Goal: Task Accomplishment & Management: Manage account settings

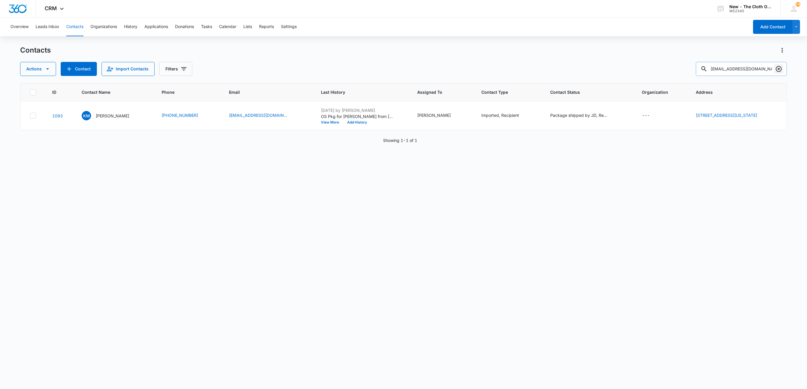
click at [776, 70] on icon "Clear" at bounding box center [778, 68] width 7 height 7
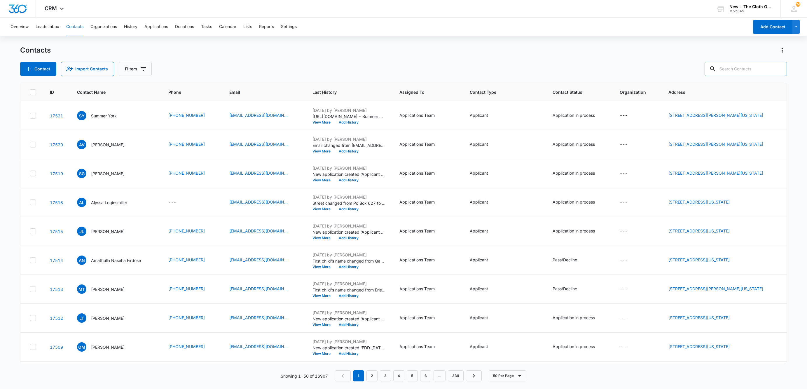
click at [737, 67] on input "text" at bounding box center [746, 69] width 82 height 14
paste input "[PERSON_NAME]"
type input "[PERSON_NAME]"
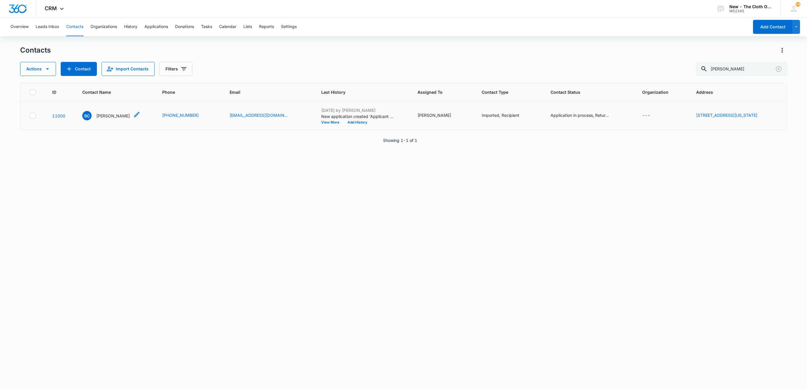
click at [105, 118] on p "[PERSON_NAME]" at bounding box center [113, 116] width 34 height 6
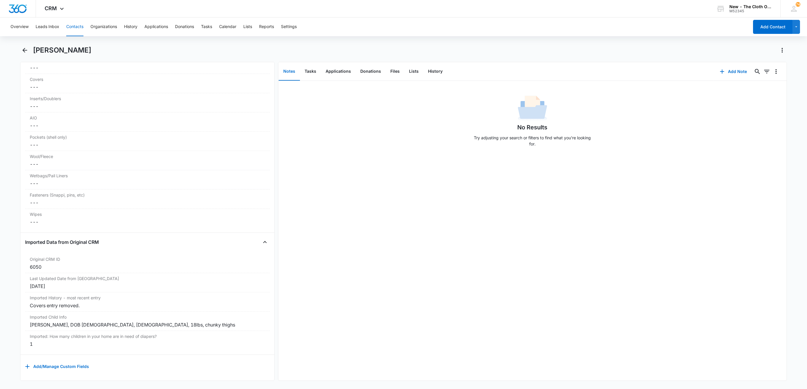
scroll to position [1525, 0]
click at [427, 78] on button "History" at bounding box center [435, 71] width 24 height 18
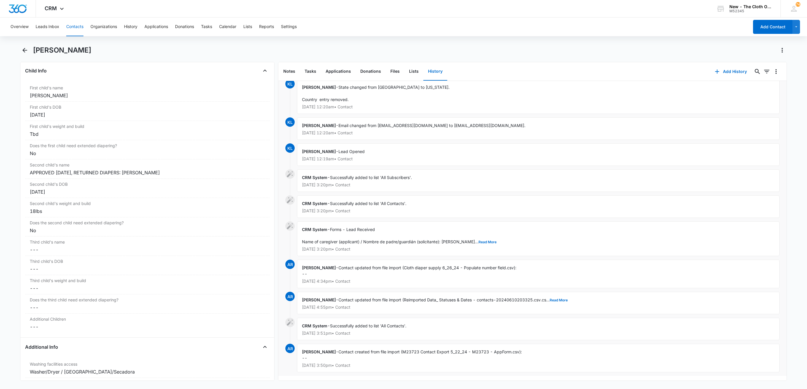
scroll to position [696, 0]
click at [71, 29] on button "Contacts" at bounding box center [74, 27] width 17 height 19
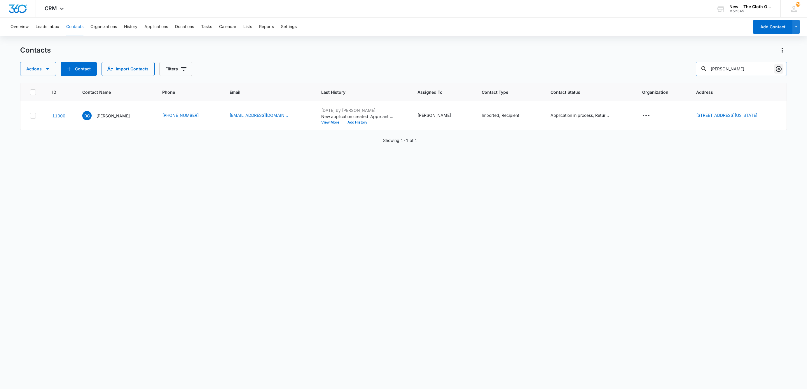
click at [779, 67] on icon "Clear" at bounding box center [779, 69] width 6 height 6
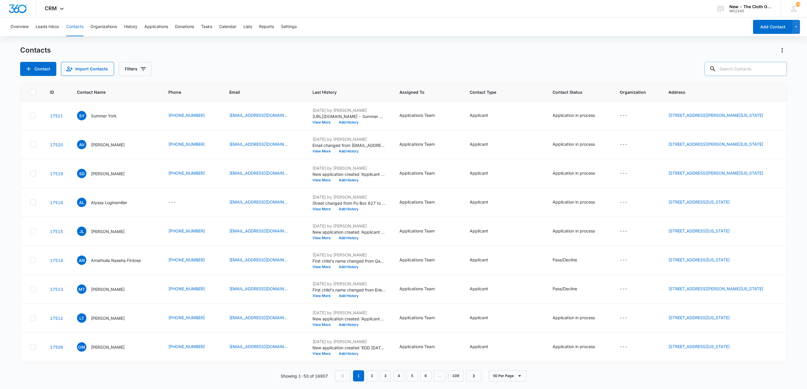
click at [733, 69] on input "text" at bounding box center [746, 69] width 82 height 14
paste input "[PERSON_NAME]"
type input "[PERSON_NAME]"
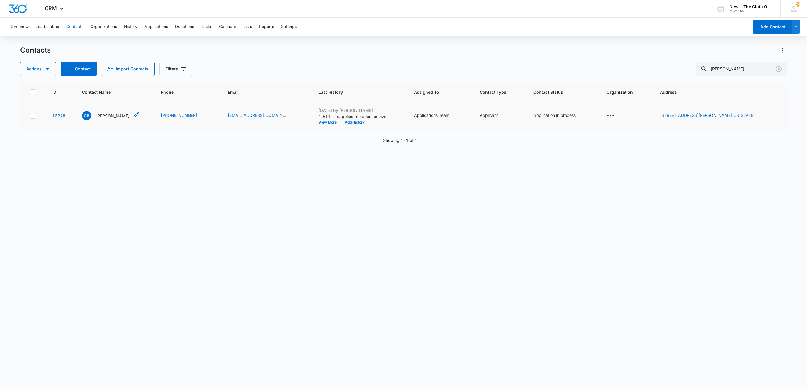
click at [97, 113] on div "CB Cherish Brauer" at bounding box center [106, 115] width 48 height 9
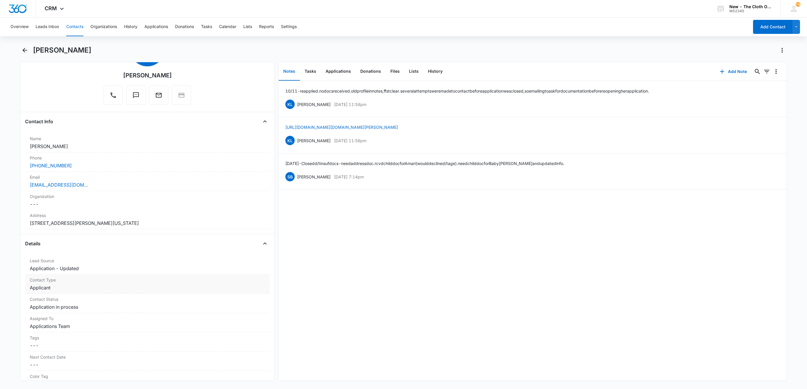
scroll to position [88, 0]
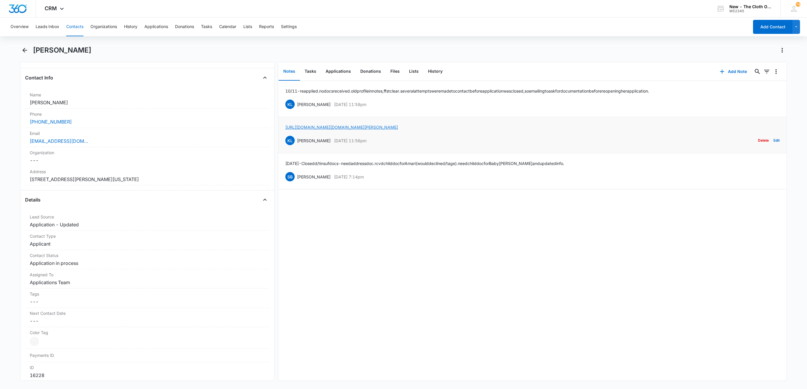
click at [352, 125] on link "https://www.facebook.com/cherish.brauer" at bounding box center [341, 127] width 113 height 5
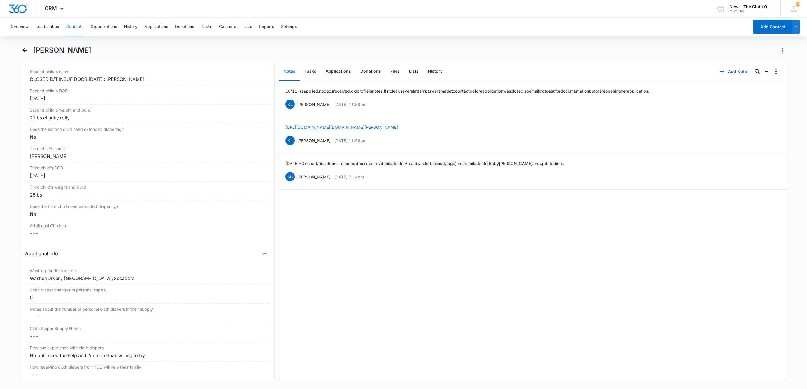
scroll to position [657, 0]
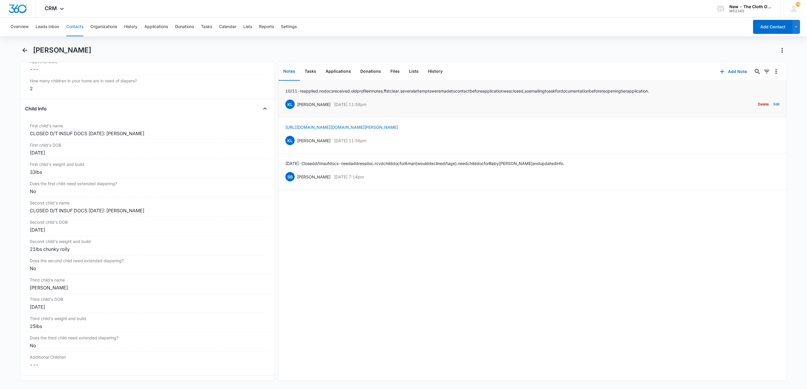
click at [774, 104] on button "Edit" at bounding box center [777, 104] width 6 height 11
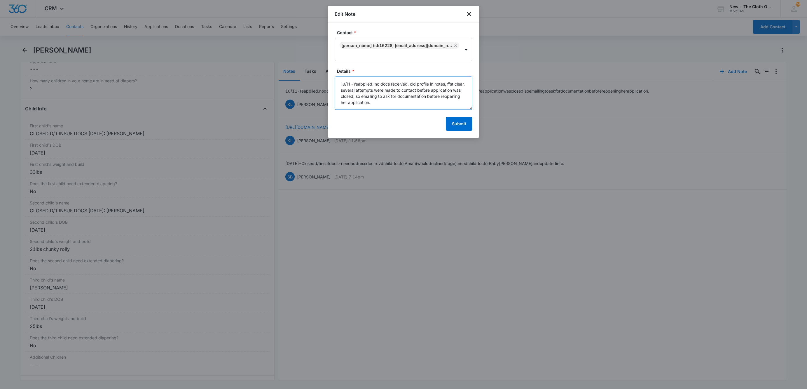
click at [373, 83] on textarea "10/11 - reapplied. no docs received. old profile in notes, ffst clear. several …" at bounding box center [404, 92] width 138 height 33
type textarea "10/11 - reapplied [3 children]. no docs received. old profile in notes, ffst cl…"
drag, startPoint x: 470, startPoint y: 13, endPoint x: 470, endPoint y: 25, distance: 11.1
click at [470, 13] on icon "close" at bounding box center [469, 14] width 7 height 7
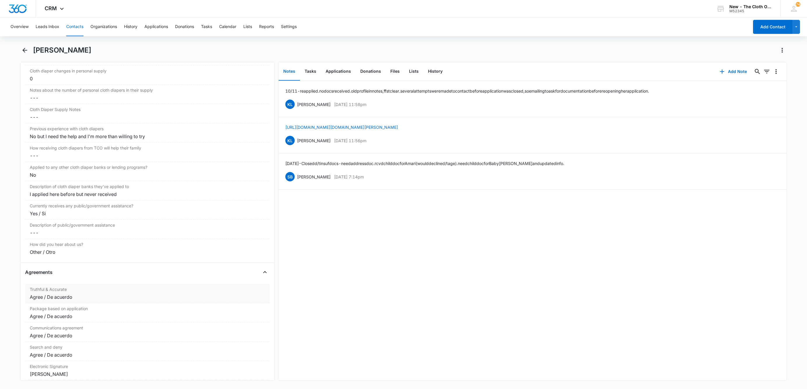
scroll to position [876, 0]
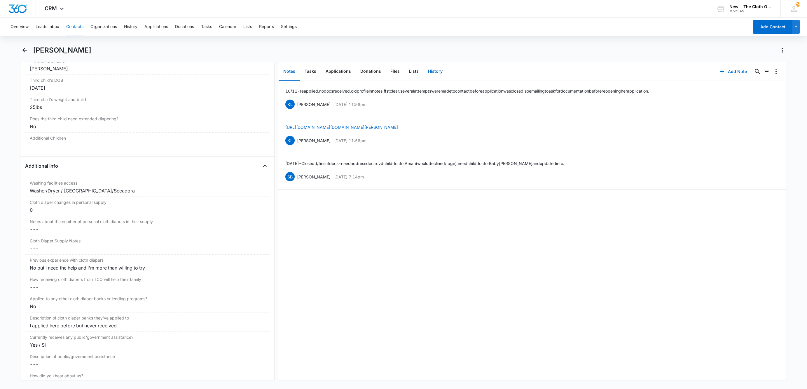
click at [435, 70] on button "History" at bounding box center [435, 71] width 24 height 18
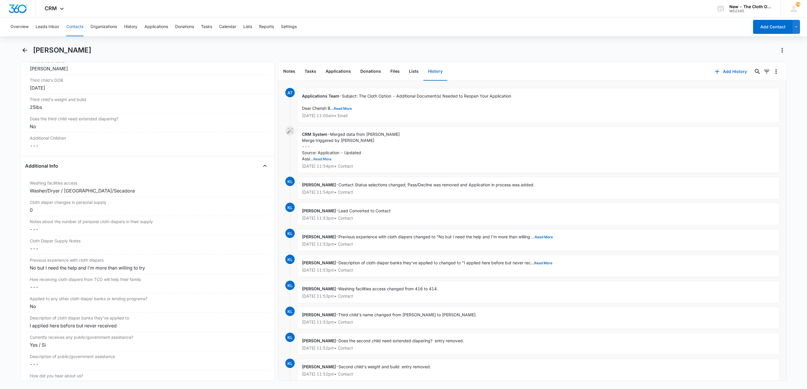
click at [327, 158] on button "Read More" at bounding box center [322, 159] width 18 height 4
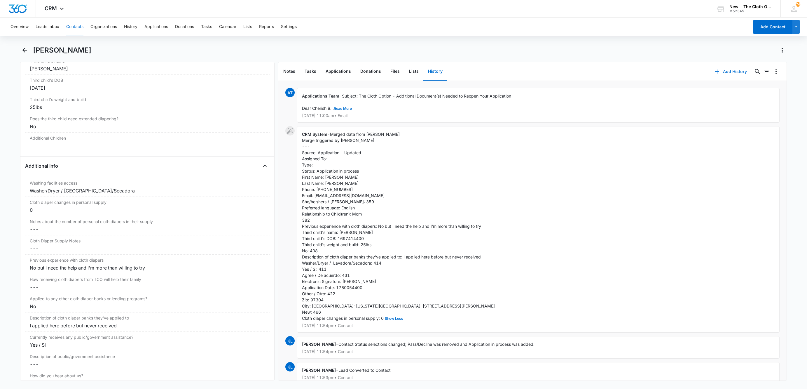
click at [717, 72] on button "Add History" at bounding box center [731, 72] width 44 height 14
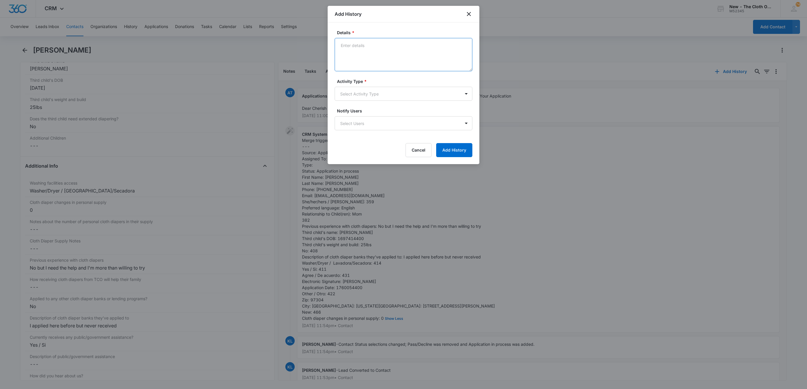
click at [395, 45] on textarea "Details *" at bounding box center [404, 54] width 138 height 33
paste textarea "CRM System - Forms - Lead Received Name of caregiver (applicant) / Nombre de pa…"
type textarea "CRM System - Forms - Lead Received Name of caregiver (applicant) / Nombre de pa…"
click at [365, 94] on body "CRM Apps Reputation Websites Forms CRM Email Social Shop Payments POS Ads Intel…" at bounding box center [403, 194] width 807 height 389
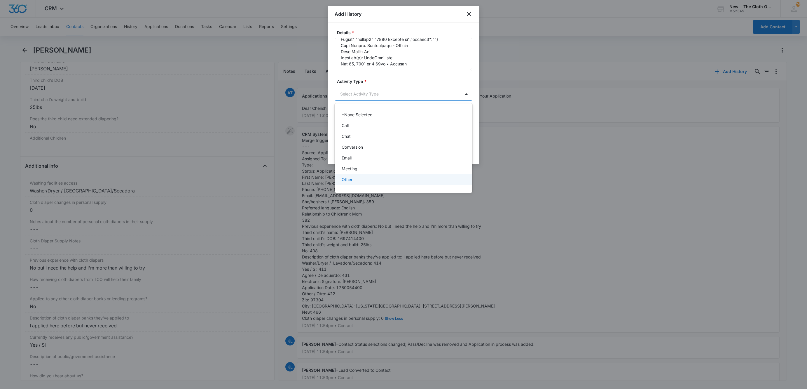
click at [370, 179] on div "Other" at bounding box center [403, 179] width 123 height 6
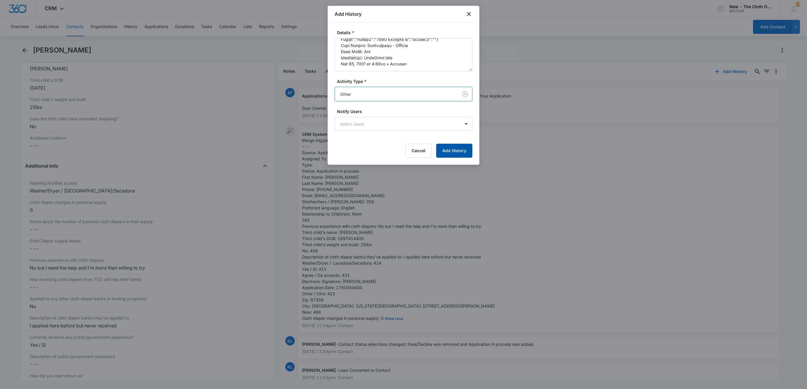
click at [448, 152] on button "Add History" at bounding box center [454, 151] width 36 height 14
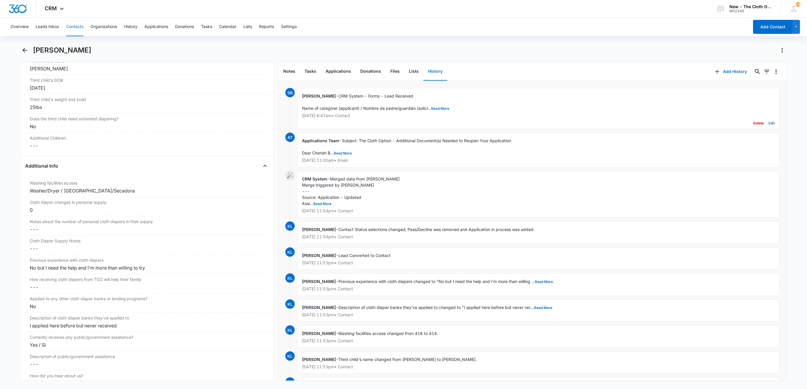
click at [769, 124] on button "Edit" at bounding box center [772, 123] width 6 height 11
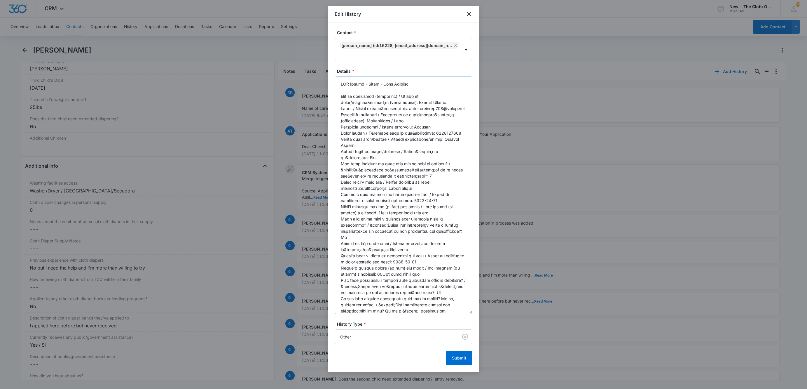
drag, startPoint x: 470, startPoint y: 107, endPoint x: 461, endPoint y: 356, distance: 249.5
click at [462, 314] on textarea "Details *" at bounding box center [404, 194] width 138 height 237
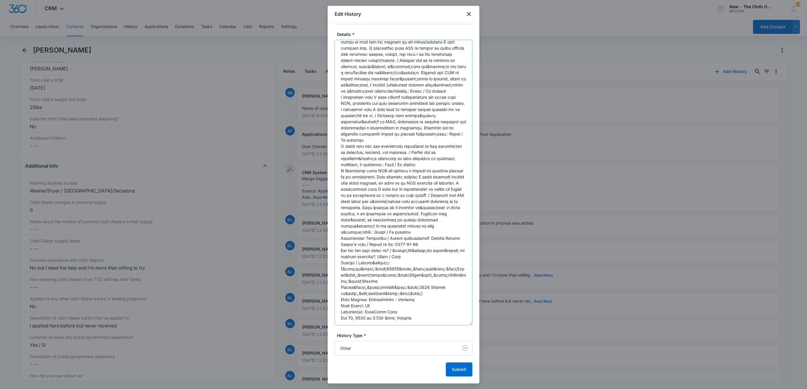
scroll to position [452, 0]
click at [419, 306] on textarea "Details *" at bounding box center [404, 182] width 138 height 285
type textarea "CRM System - Forms - Lead Received Name of caregiver (applicant) / Nombre de pa…"
click at [450, 371] on button "Submit" at bounding box center [459, 369] width 27 height 14
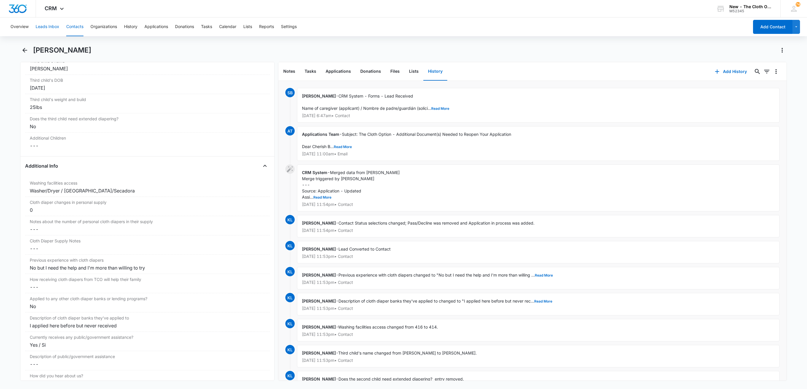
click at [44, 27] on button "Leads Inbox" at bounding box center [48, 27] width 24 height 19
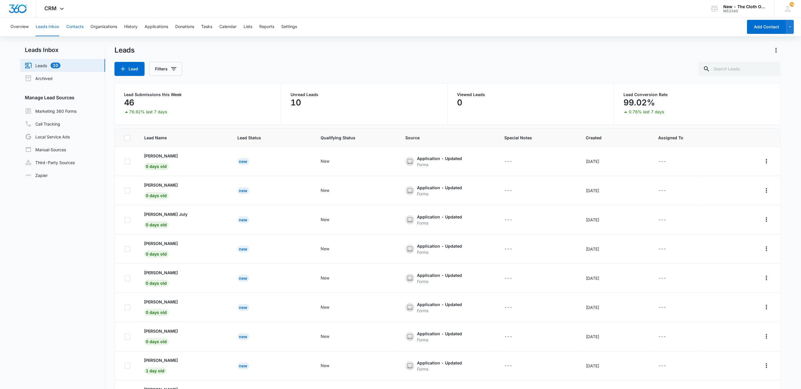
click at [78, 28] on button "Contacts" at bounding box center [74, 27] width 17 height 19
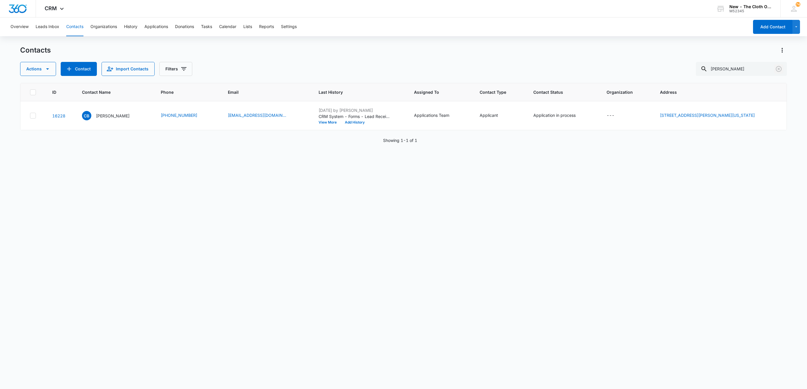
drag, startPoint x: 779, startPoint y: 70, endPoint x: 123, endPoint y: 32, distance: 657.2
click at [779, 70] on icon "Clear" at bounding box center [778, 68] width 7 height 7
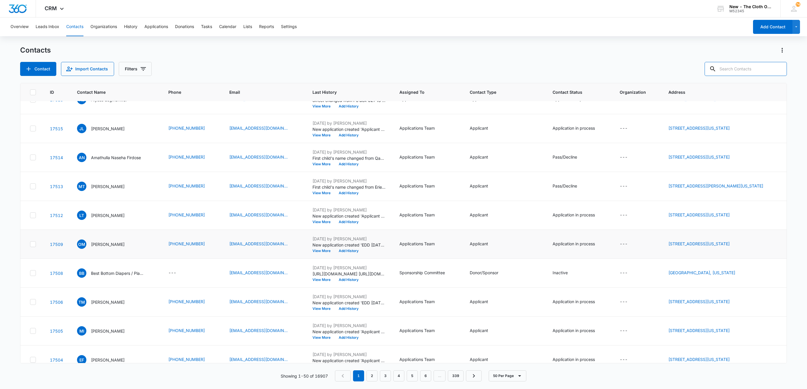
scroll to position [88, 0]
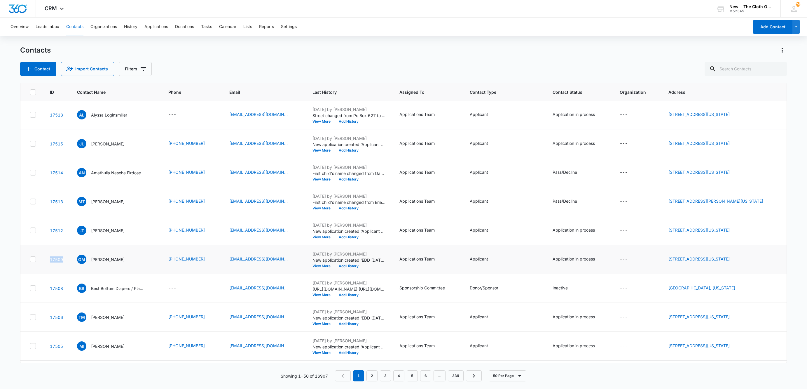
drag, startPoint x: 44, startPoint y: 266, endPoint x: 70, endPoint y: 265, distance: 26.0
click at [70, 265] on td "17509" at bounding box center [56, 259] width 27 height 29
click at [729, 69] on input "text" at bounding box center [746, 69] width 82 height 14
paste input "[EMAIL_ADDRESS][DOMAIN_NAME]"
type input "[EMAIL_ADDRESS][DOMAIN_NAME]"
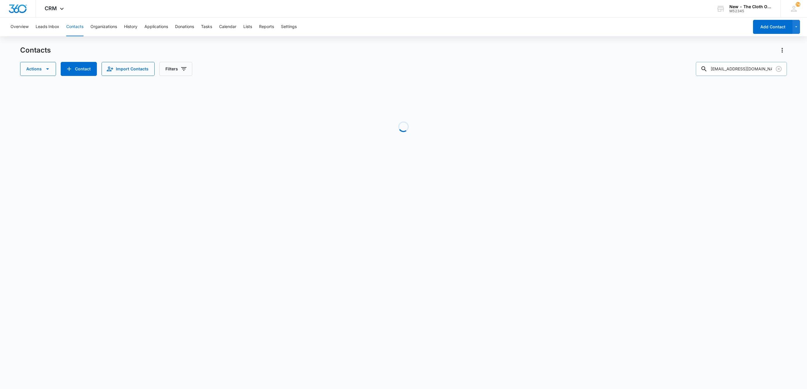
scroll to position [0, 0]
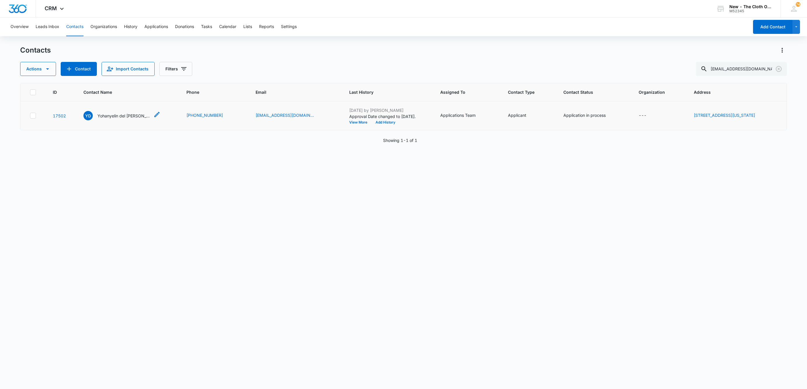
click at [115, 116] on p "Yohanyelin del [PERSON_NAME] Sapuana [PERSON_NAME]" at bounding box center [123, 116] width 53 height 6
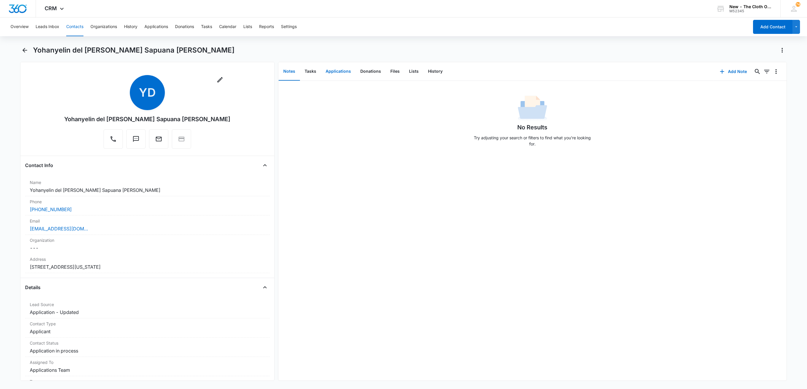
click at [342, 73] on button "Applications" at bounding box center [338, 71] width 35 height 18
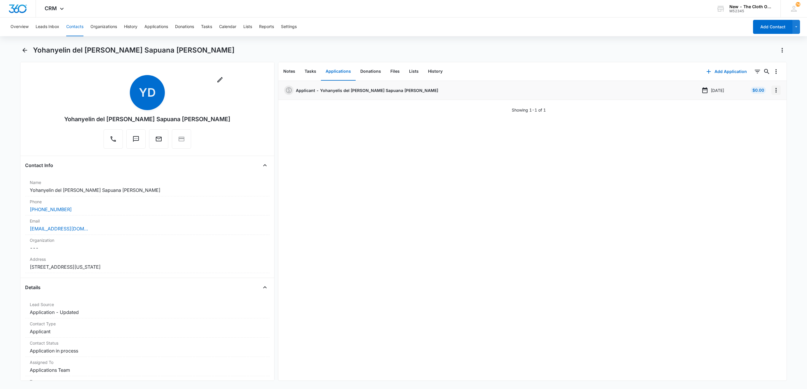
click at [773, 90] on icon "Overflow Menu" at bounding box center [776, 90] width 7 height 7
click at [763, 104] on button "Edit" at bounding box center [757, 106] width 33 height 9
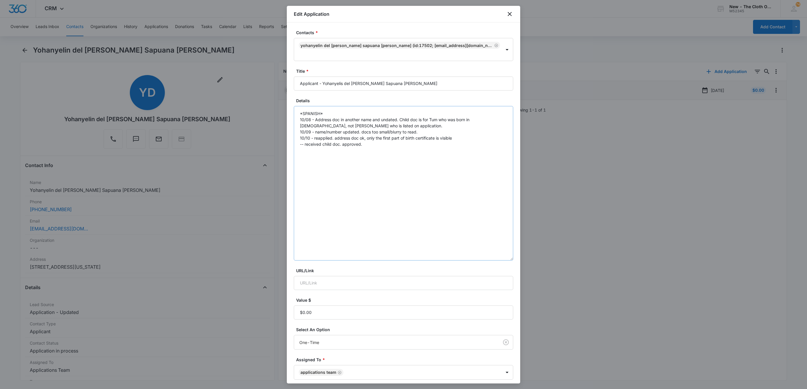
drag, startPoint x: 511, startPoint y: 127, endPoint x: 504, endPoint y: 251, distance: 124.2
click at [504, 251] on textarea "*SPANISH* 10/08 - Address doc in another name and undated. Child doc is for Tum…" at bounding box center [403, 183] width 219 height 154
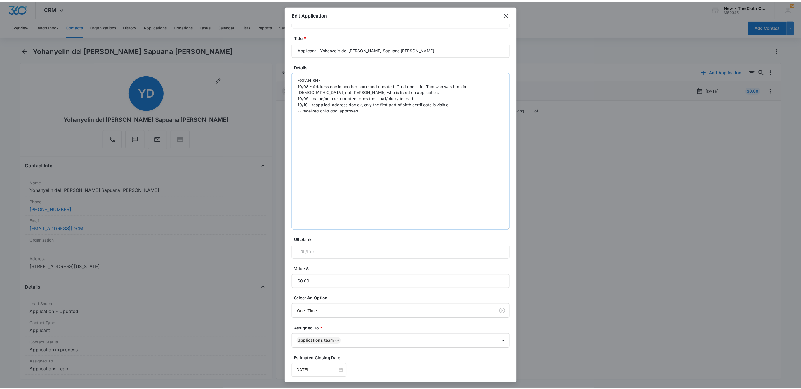
scroll to position [79, 0]
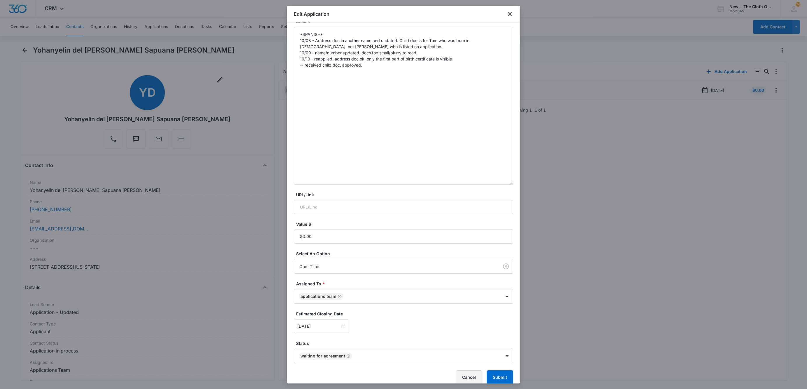
click at [456, 370] on button "Cancel" at bounding box center [469, 377] width 26 height 14
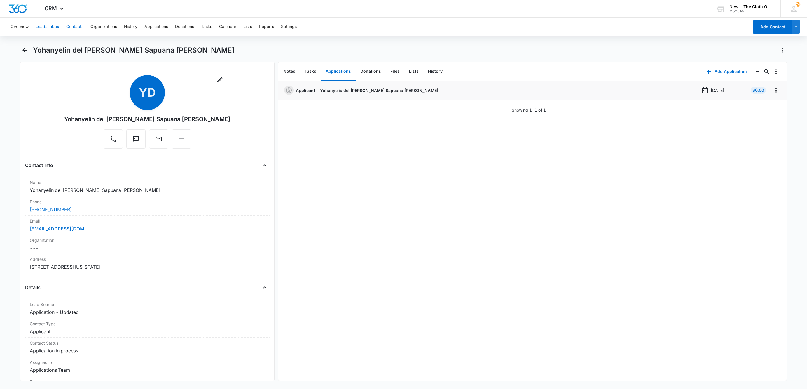
drag, startPoint x: 33, startPoint y: 32, endPoint x: 40, endPoint y: 29, distance: 8.2
click at [33, 32] on div "Overview Leads Inbox Contacts Organizations History Applications Donations Task…" at bounding box center [378, 27] width 742 height 19
click at [40, 29] on button "Leads Inbox" at bounding box center [48, 27] width 24 height 19
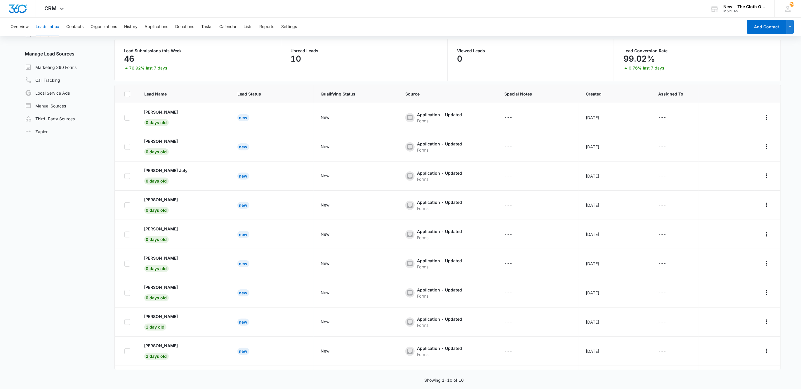
scroll to position [45, 0]
click at [75, 30] on button "Contacts" at bounding box center [74, 27] width 17 height 19
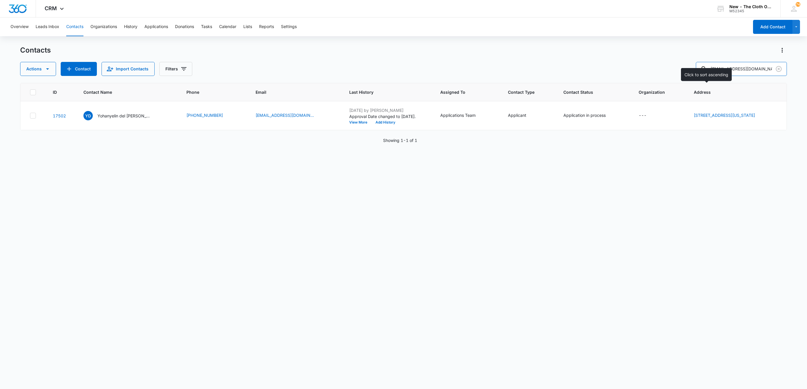
drag, startPoint x: 771, startPoint y: 68, endPoint x: 640, endPoint y: 88, distance: 131.6
click at [640, 88] on div "Contacts Actions Contact Import Contacts Filters cg681493@gmail.com ID Contact …" at bounding box center [403, 217] width 767 height 343
paste input "princesspeach081"
type input "princesspeach0813@gmail.com"
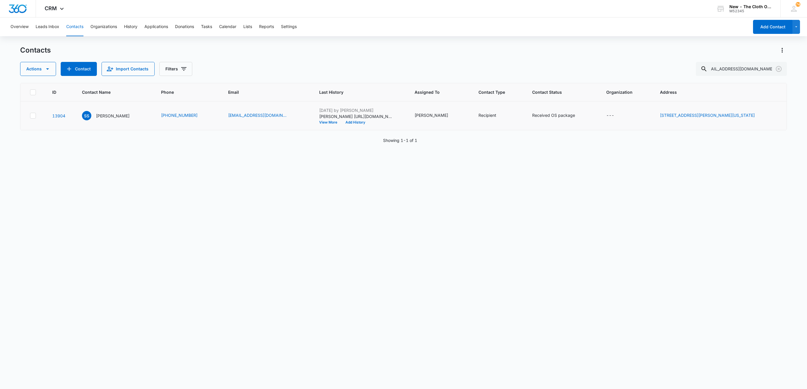
scroll to position [0, 0]
click at [104, 111] on div "SS Sara Strawbridge" at bounding box center [106, 115] width 48 height 9
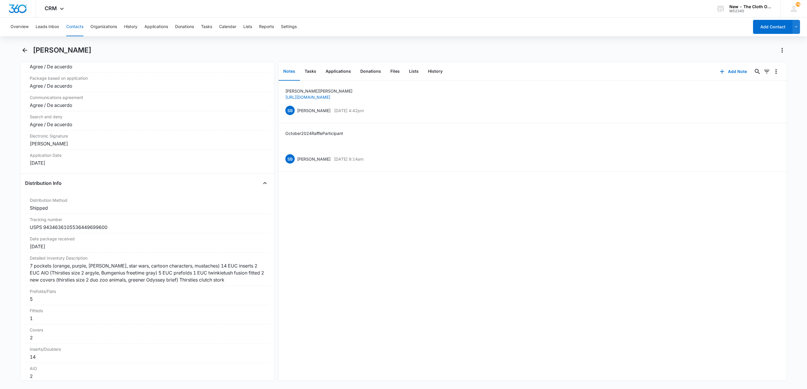
scroll to position [1242, 0]
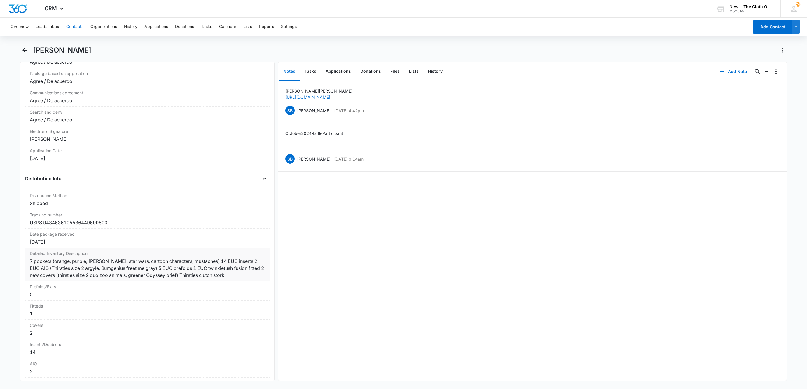
click at [254, 278] on div "7 pockets (orange, purple, green, Mario, star wars, cartoon characters, mustach…" at bounding box center [147, 267] width 235 height 21
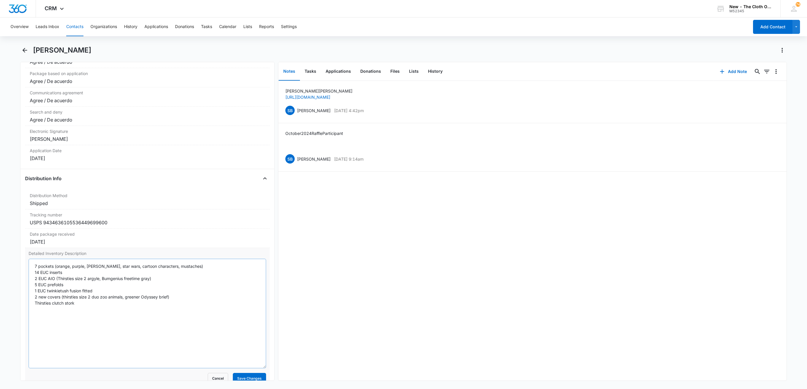
drag, startPoint x: 255, startPoint y: 298, endPoint x: 251, endPoint y: 370, distance: 72.8
click at [253, 368] on textarea "7 pockets (orange, purple, green, Mario, star wars, cartoon characters, mustach…" at bounding box center [148, 313] width 238 height 109
drag, startPoint x: 93, startPoint y: 311, endPoint x: 24, endPoint y: 268, distance: 81.1
click at [24, 268] on div "Remove SS Sara Strawbridge Contact Info Name Cancel Save Changes Sara Strawbrid…" at bounding box center [147, 221] width 255 height 319
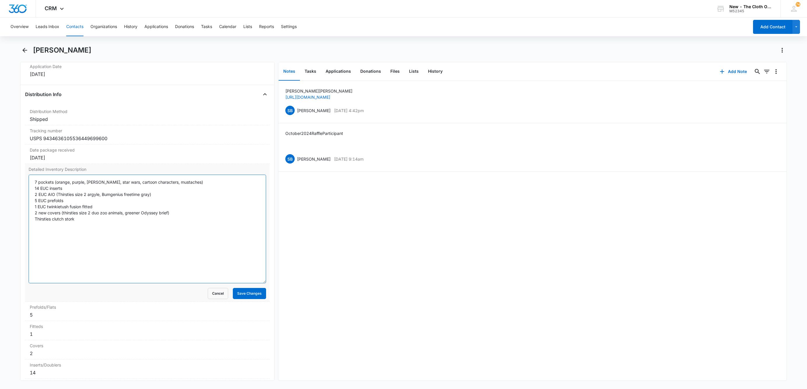
scroll to position [1329, 0]
click at [210, 295] on button "Cancel" at bounding box center [218, 289] width 20 height 11
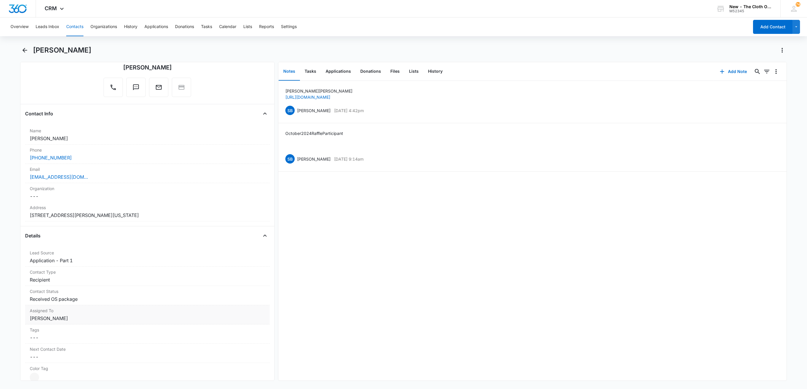
scroll to position [175, 0]
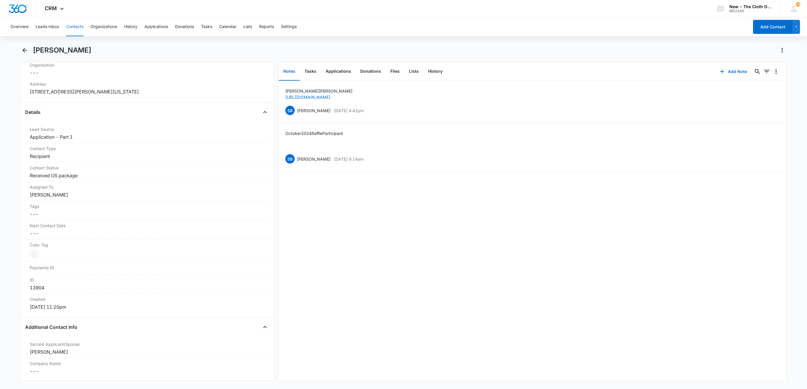
click at [77, 25] on button "Contacts" at bounding box center [74, 27] width 17 height 19
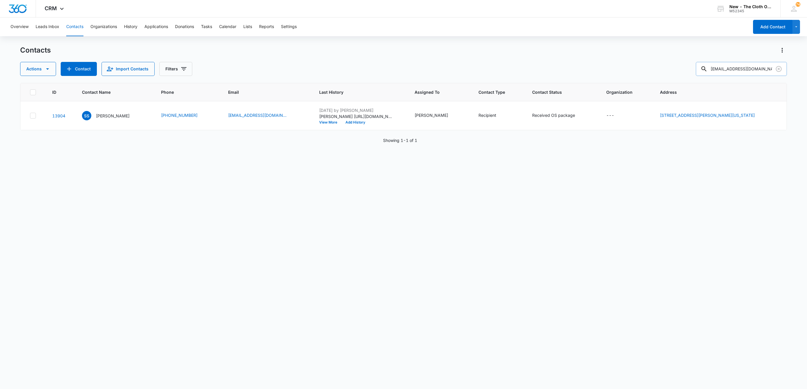
click at [726, 72] on input "princesspeach0813@gmail.com" at bounding box center [741, 69] width 91 height 14
type input "[PERSON_NAME]"
click at [98, 117] on p "[PERSON_NAME]" at bounding box center [113, 116] width 34 height 6
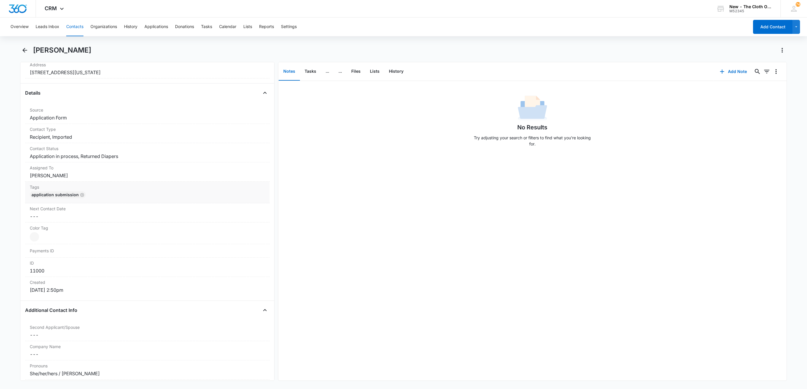
scroll to position [219, 0]
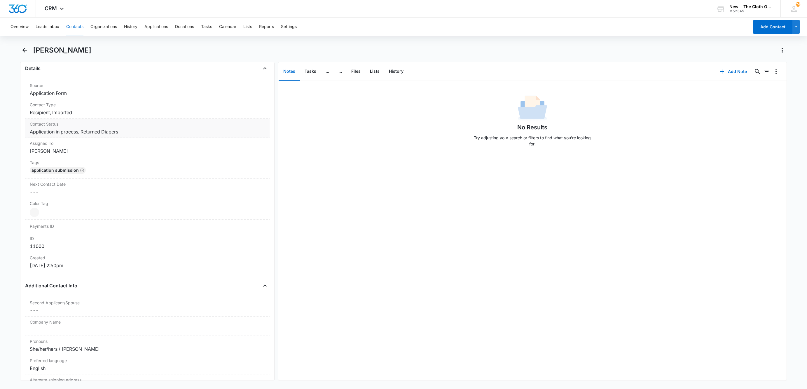
click at [138, 133] on dd "Cancel Save Changes Application in process, Returned Diapers" at bounding box center [147, 131] width 235 height 7
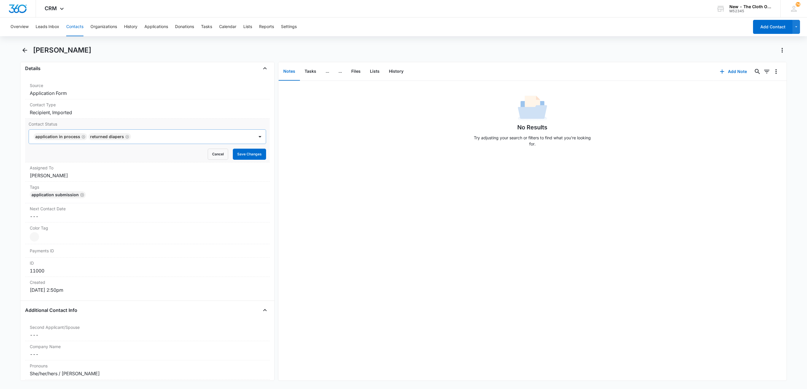
click at [125, 139] on icon "Remove Returned Diapers" at bounding box center [127, 137] width 4 height 4
click at [233, 154] on button "Save Changes" at bounding box center [249, 154] width 33 height 11
click at [80, 178] on dd "Cancel Save Changes Chelsea Moerles" at bounding box center [147, 175] width 235 height 7
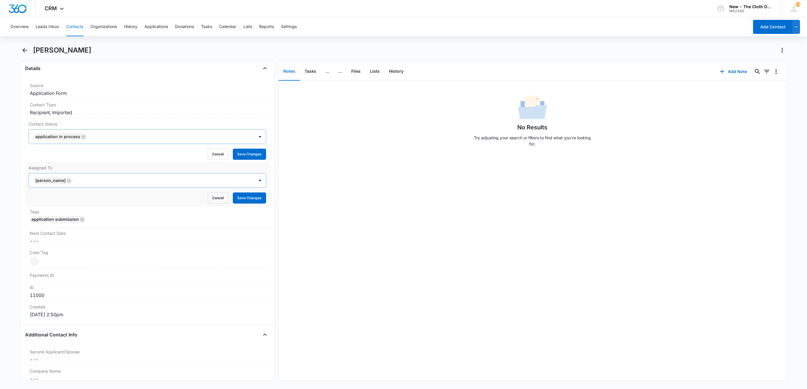
click at [71, 183] on icon "Remove Chelsea Moerles" at bounding box center [69, 180] width 4 height 4
click at [71, 183] on div at bounding box center [140, 180] width 212 height 8
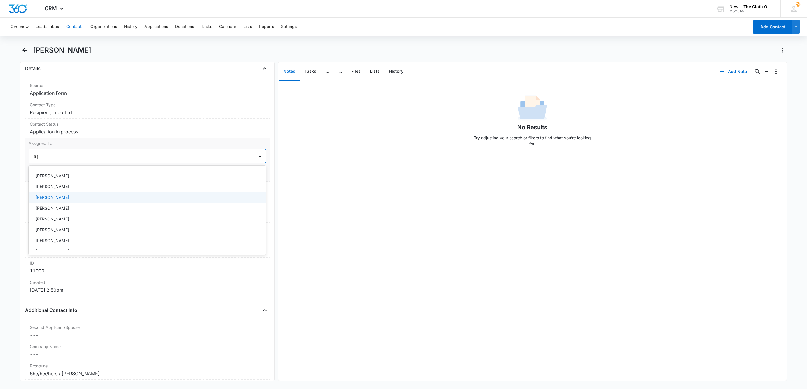
scroll to position [0, 0]
type input "app"
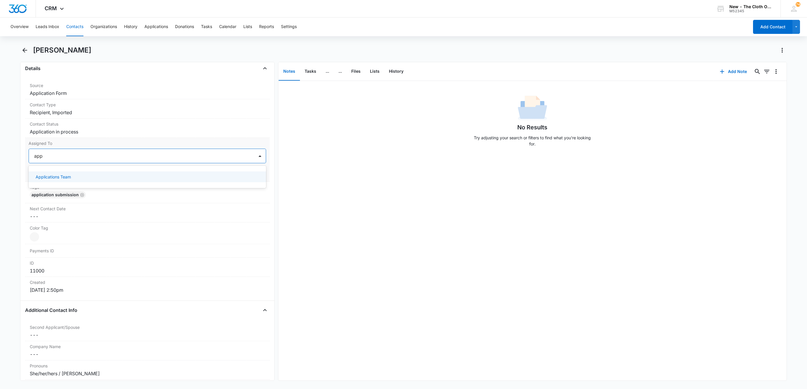
click at [59, 182] on div "Applications Team" at bounding box center [148, 176] width 238 height 11
click at [172, 160] on div at bounding box center [163, 156] width 167 height 8
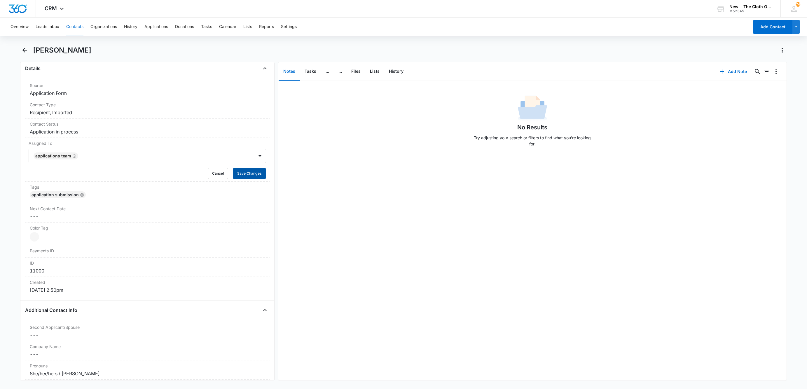
click at [233, 173] on button "Save Changes" at bounding box center [249, 173] width 33 height 11
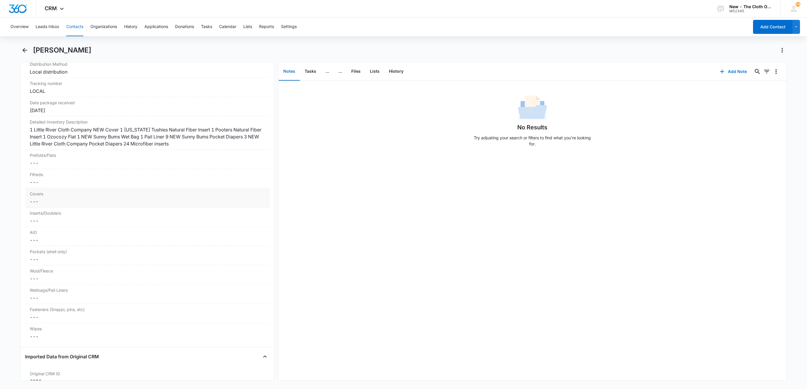
scroll to position [1265, 0]
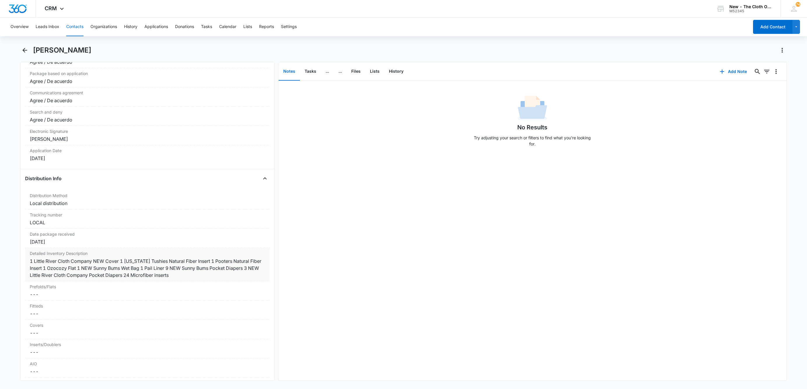
click at [30, 265] on div "1 Little River Cloth Company NEW Cover 1 Texas Tushies Natural Fiber Insert 1 P…" at bounding box center [147, 267] width 235 height 21
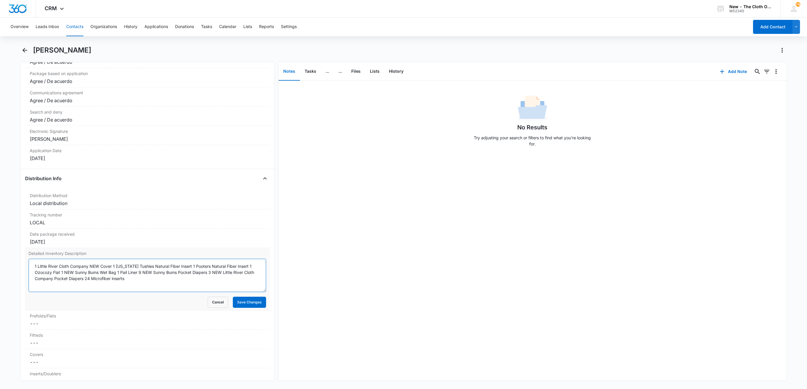
click at [32, 273] on textarea "1 Little River Cloth Company NEW Cover 1 Texas Tushies Natural Fiber Insert 1 P…" at bounding box center [148, 275] width 238 height 33
type textarea "[RETURNED] 1 Little River Cloth Company NEW Cover 1 Texas Tushies Natural Fiber…"
click at [248, 308] on button "Save Changes" at bounding box center [249, 302] width 33 height 11
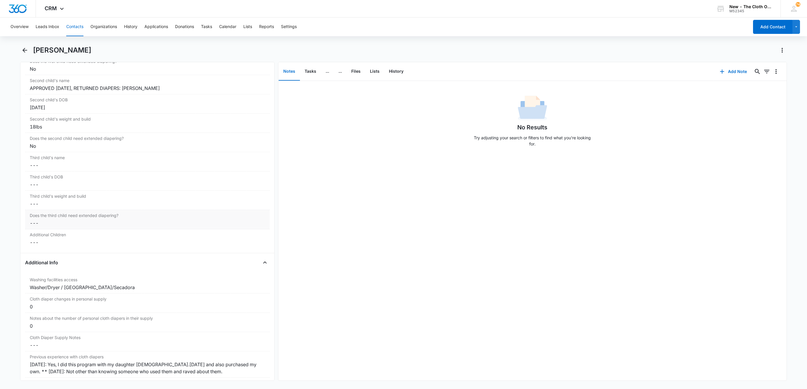
scroll to position [784, 0]
click at [42, 89] on div "APPROVED JAN 2022, RETURNED DIAPERS: Liliana Cook" at bounding box center [147, 85] width 235 height 7
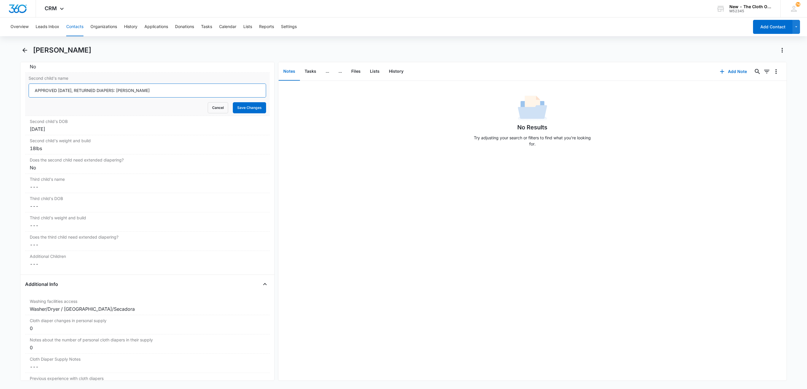
click at [34, 94] on input "APPROVED JAN 2022, RETURNED DIAPERS: Liliana Cook" at bounding box center [148, 90] width 238 height 14
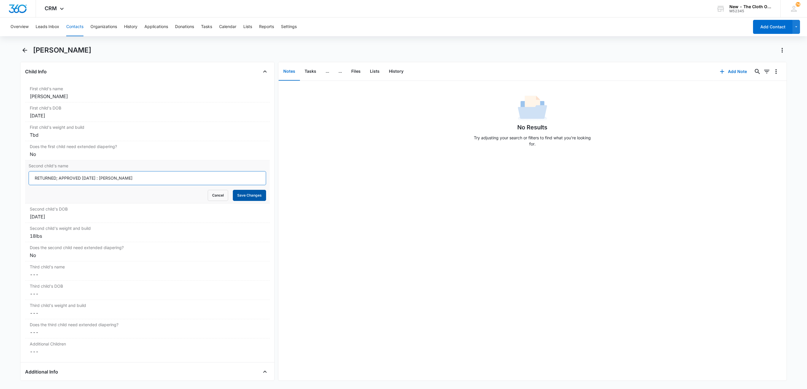
type input "RETURNED; APPROVED JAN 2022 : Liliana Cook"
click at [244, 196] on button "Save Changes" at bounding box center [249, 195] width 33 height 11
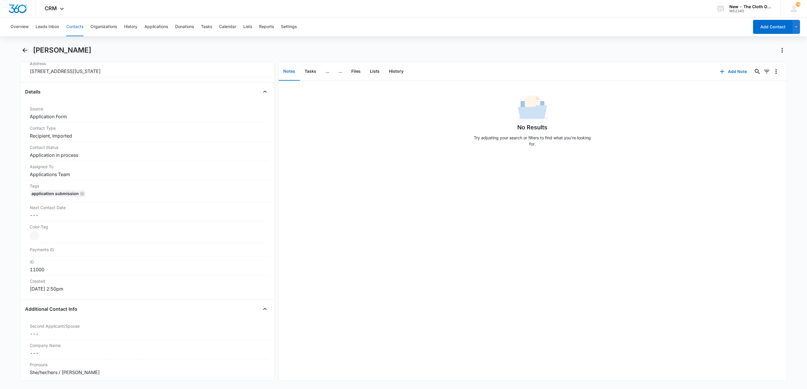
scroll to position [127, 0]
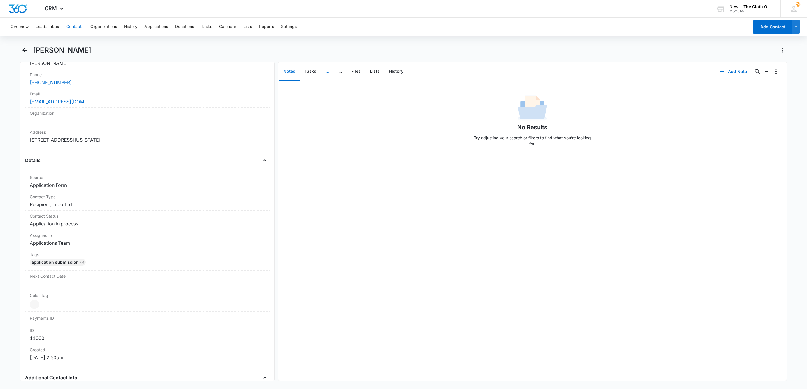
click at [327, 73] on button "..." at bounding box center [327, 71] width 13 height 18
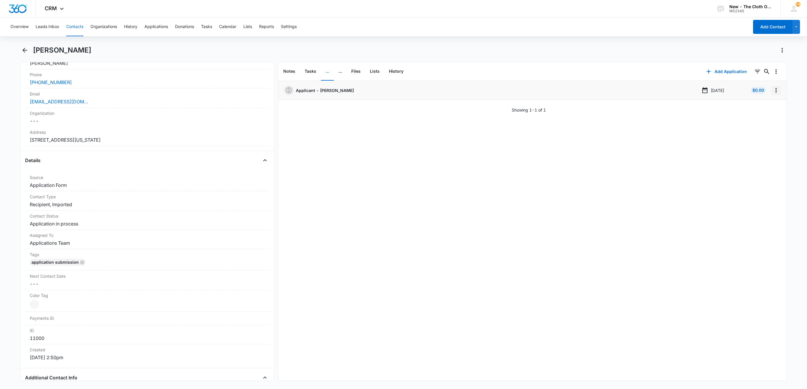
click at [773, 88] on icon "Overflow Menu" at bounding box center [776, 90] width 7 height 7
click at [761, 104] on button "Edit" at bounding box center [757, 106] width 33 height 9
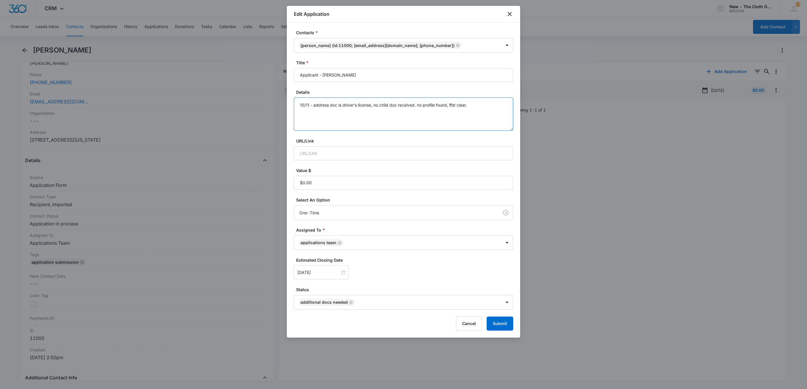
click at [488, 105] on textarea "10/11 - address doc is driver's license, no child doc received. no profile foun…" at bounding box center [403, 113] width 219 height 33
type textarea "10/11 - address doc is driver's license, no child doc received. no profile foun…"
click at [505, 322] on button "Submit" at bounding box center [500, 323] width 27 height 14
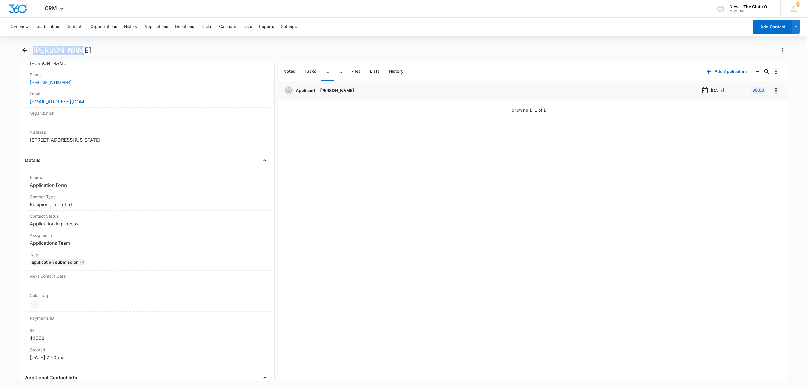
drag, startPoint x: 32, startPoint y: 48, endPoint x: 75, endPoint y: 53, distance: 43.2
click at [75, 53] on div "[PERSON_NAME]" at bounding box center [403, 54] width 767 height 16
copy h1 "[PERSON_NAME]"
drag, startPoint x: 144, startPoint y: 97, endPoint x: 151, endPoint y: 99, distance: 8.0
click at [144, 97] on label "Email" at bounding box center [147, 94] width 235 height 6
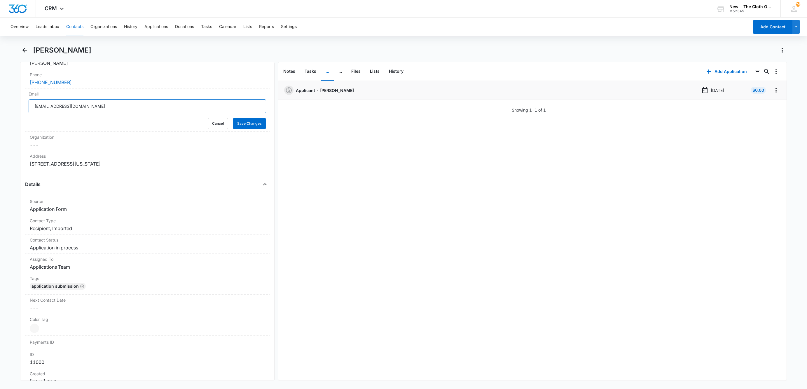
click at [157, 108] on input "breecook0504@gmail.com" at bounding box center [148, 106] width 238 height 14
click at [158, 108] on input "breecook0504@gmail.com" at bounding box center [148, 106] width 238 height 14
click at [287, 72] on button "Notes" at bounding box center [289, 71] width 21 height 18
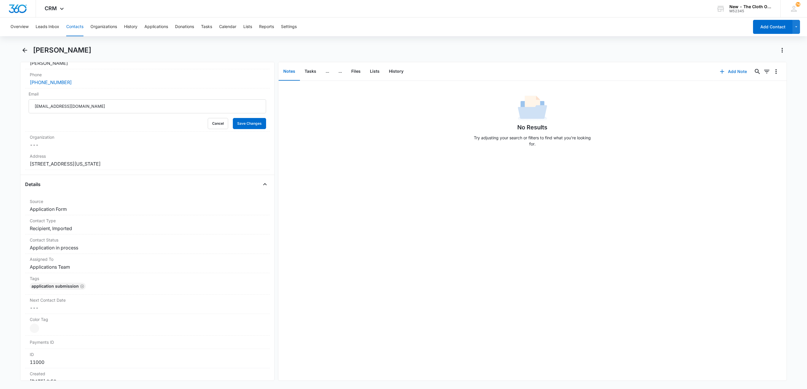
click at [731, 73] on button "Add Note" at bounding box center [733, 72] width 39 height 14
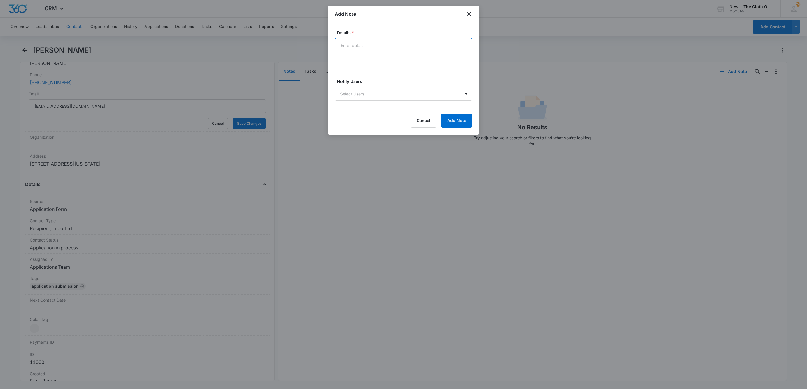
click at [393, 54] on textarea "Details *" at bounding box center [404, 54] width 138 height 33
paste textarea "Bree Cook"
paste textarea "https://www.facebook.com/ashlynnbell46"
type textarea "Bree Cook https://www.facebook.com/ashlynnbell46"
click at [463, 118] on button "Add Note" at bounding box center [456, 121] width 31 height 14
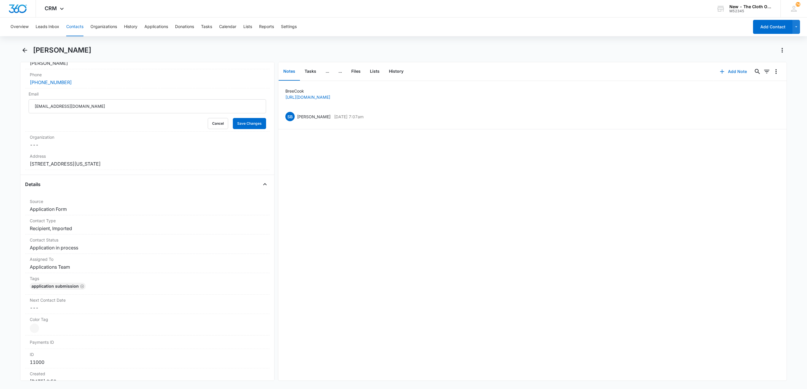
click at [728, 67] on button "Add Note" at bounding box center [733, 72] width 39 height 14
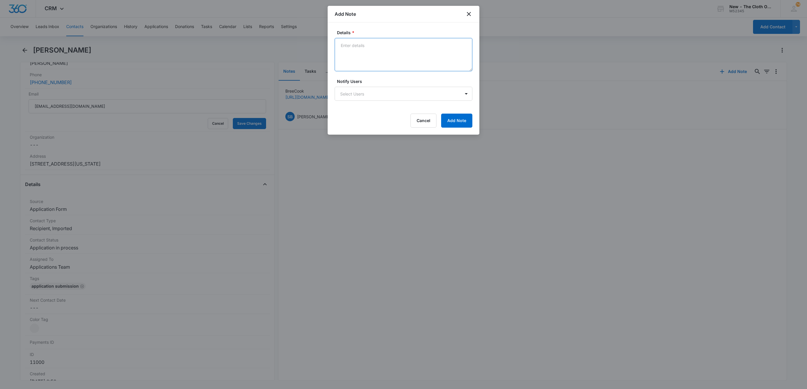
click at [438, 58] on textarea "Details *" at bounding box center [404, 54] width 138 height 33
click at [441, 54] on textarea "Reapplied for new child. New email address - previous" at bounding box center [404, 54] width 138 height 33
paste textarea "breanarubino@gmail.com"
click at [398, 63] on textarea "Reapplied for new child. New email address - previous breanarubino@gmail.com Ad…" at bounding box center [404, 54] width 138 height 33
type textarea "Reapplied for new child. New email address - previous breanarubino@gmail.com Ad…"
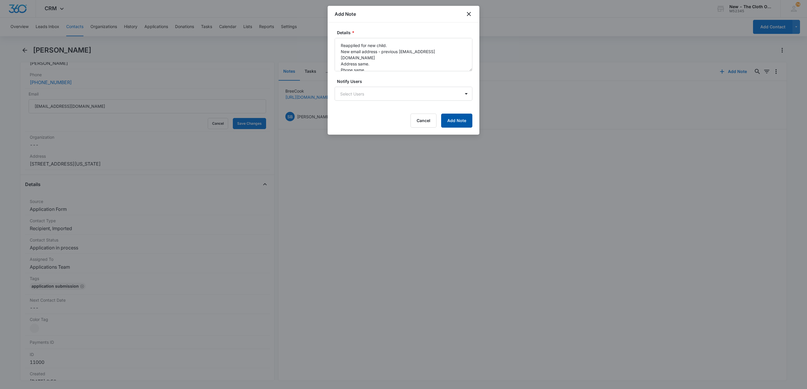
click at [461, 118] on button "Add Note" at bounding box center [456, 121] width 31 height 14
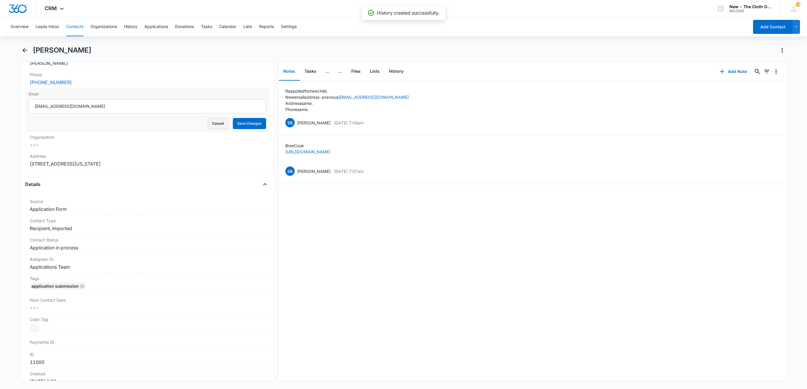
click at [208, 126] on button "Cancel" at bounding box center [218, 123] width 20 height 11
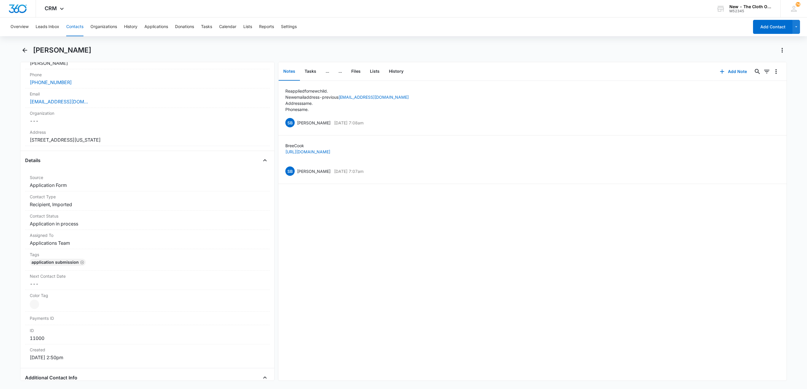
click at [42, 52] on h1 "[PERSON_NAME]" at bounding box center [62, 50] width 58 height 9
copy div "Breana Cook Remove"
drag, startPoint x: 110, startPoint y: 145, endPoint x: 7, endPoint y: 143, distance: 103.4
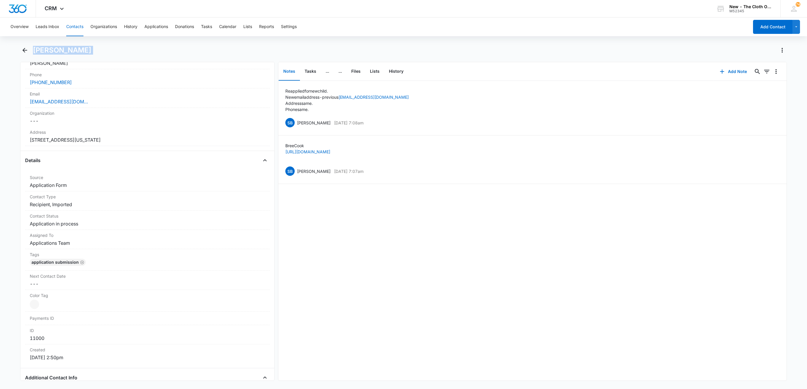
click at [7, 143] on main "Breana Cook Remove BC Breana Cook Contact Info Name Cancel Save Changes Breana …" at bounding box center [403, 217] width 807 height 342
copy dd "2842 Suncoast Plains Drive Odessa Florida 33556"
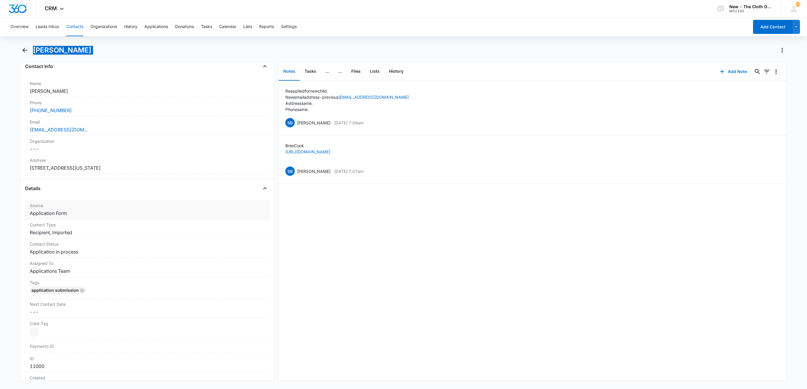
scroll to position [83, 0]
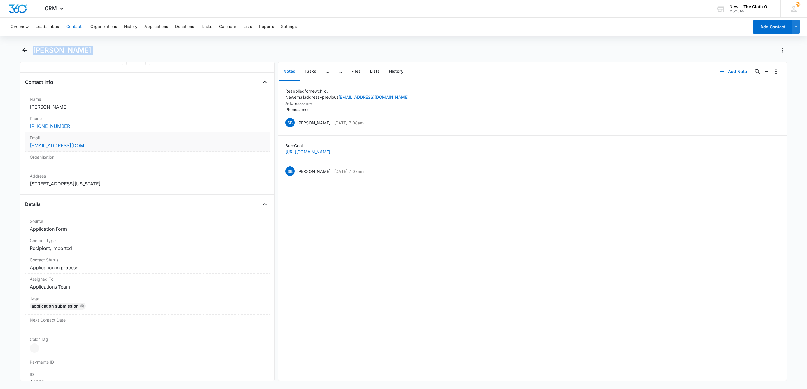
click at [176, 150] on div "Email Cancel Save Changes breecook0504@gmail.com" at bounding box center [147, 141] width 245 height 19
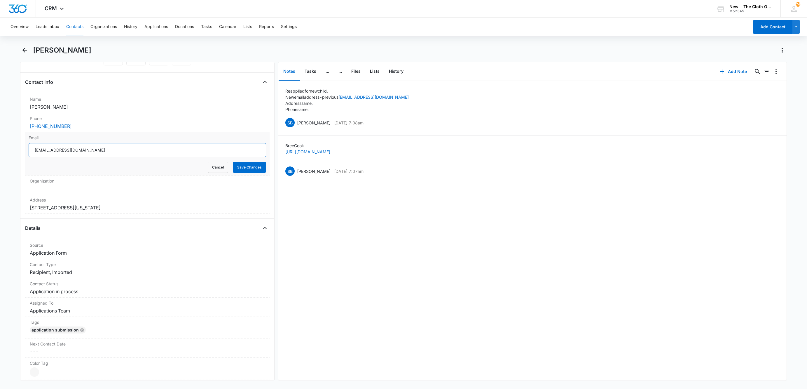
click at [159, 151] on input "breecook0504@gmail.com" at bounding box center [148, 150] width 238 height 14
click at [208, 169] on button "Cancel" at bounding box center [218, 167] width 20 height 11
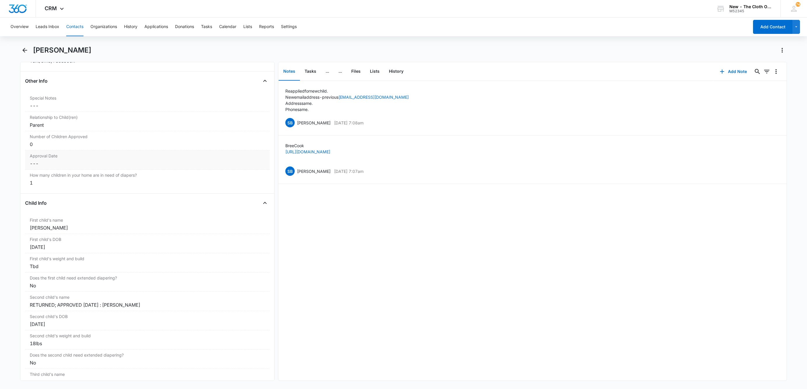
scroll to position [609, 0]
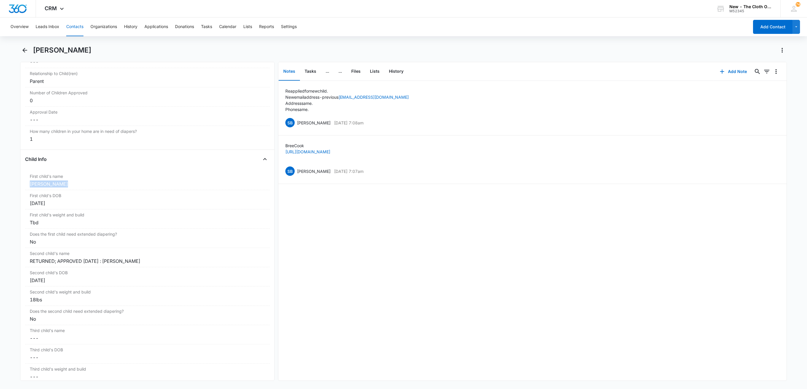
drag, startPoint x: 68, startPoint y: 189, endPoint x: 20, endPoint y: 189, distance: 47.9
click at [20, 189] on div "Remove BC Breana Cook Contact Info Name Cancel Save Changes Breana Cook Phone C…" at bounding box center [147, 221] width 255 height 319
copy div "Giovanni Cook"
click at [37, 123] on dd "Cancel Save Changes ---" at bounding box center [147, 119] width 235 height 7
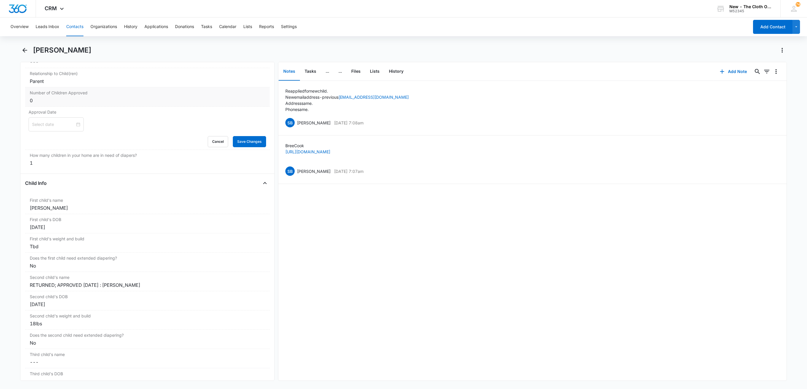
click at [37, 107] on div "Number of Children Approved Cancel Save Changes 0" at bounding box center [147, 96] width 245 height 19
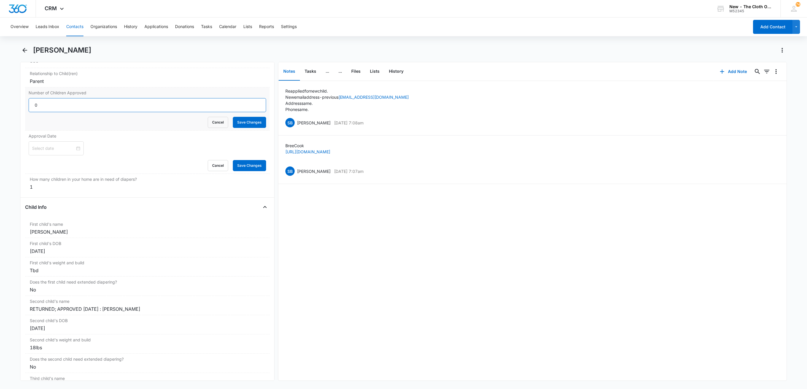
click at [41, 109] on input "0" at bounding box center [148, 105] width 238 height 14
drag, startPoint x: 41, startPoint y: 109, endPoint x: 277, endPoint y: 121, distance: 236.1
click at [67, 111] on input "0" at bounding box center [148, 105] width 238 height 14
type input "1"
click at [251, 107] on input "1" at bounding box center [148, 105] width 238 height 14
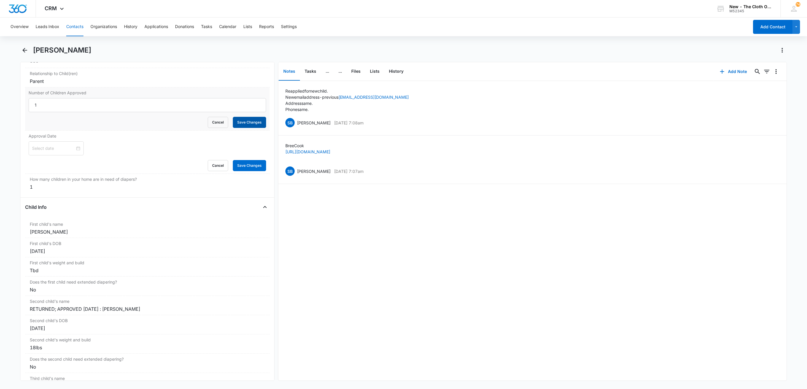
click at [249, 126] on button "Save Changes" at bounding box center [249, 122] width 33 height 11
click at [63, 155] on div at bounding box center [56, 148] width 55 height 14
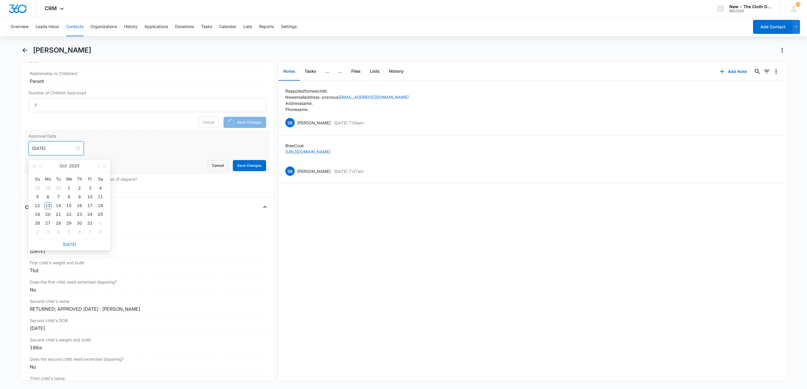
type input "Oct 30, 2025"
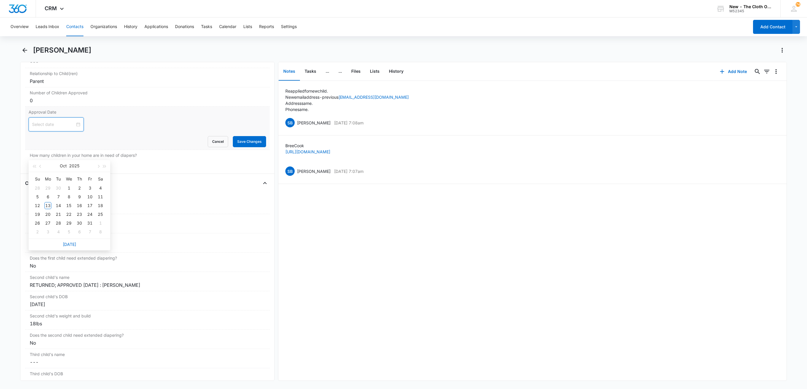
click at [72, 240] on div "[DATE]" at bounding box center [70, 244] width 82 height 12
click at [69, 243] on link "[DATE]" at bounding box center [69, 244] width 13 height 5
type input "[DATE]"
click at [141, 136] on form "Oct 13, 2025 Oct 2025 Su Mo Tu We Th Fr Sa 28 29 30 1 2 3 4 5 6 7 8 9 10 11 12 …" at bounding box center [148, 132] width 238 height 30
click at [238, 146] on button "Save Changes" at bounding box center [249, 141] width 33 height 11
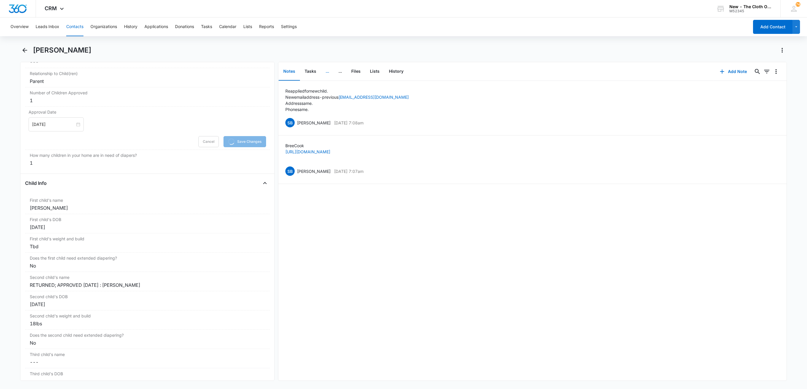
click at [325, 70] on button "..." at bounding box center [327, 71] width 13 height 18
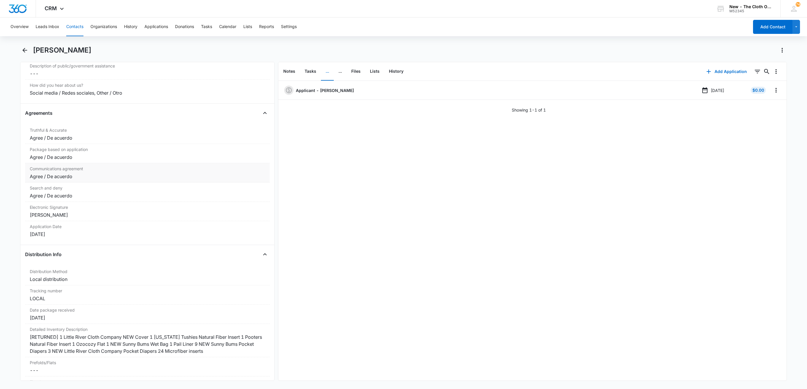
scroll to position [1210, 0]
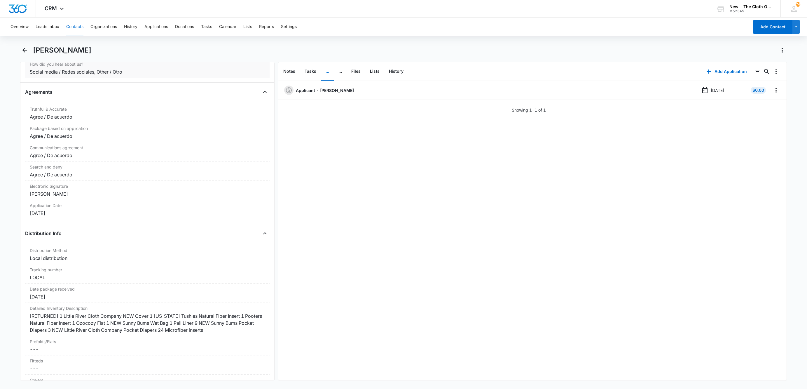
click at [155, 75] on div "Social media / Redes sociales, Other / Otro" at bounding box center [147, 71] width 235 height 7
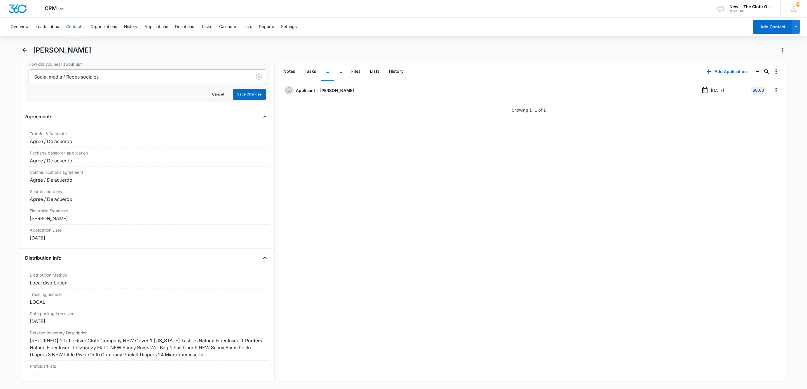
click at [135, 81] on div at bounding box center [139, 77] width 210 height 8
click at [140, 102] on div "Social media / Redes sociales" at bounding box center [147, 98] width 222 height 7
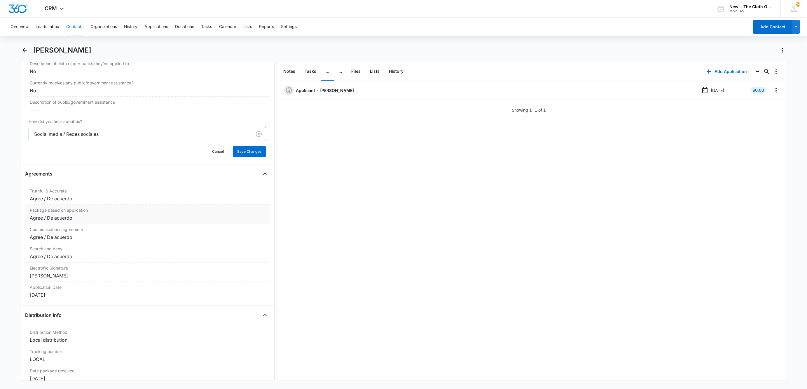
scroll to position [1157, 0]
click at [246, 153] on button "Save Changes" at bounding box center [249, 147] width 33 height 11
click at [776, 91] on icon "Overflow Menu" at bounding box center [776, 90] width 1 height 5
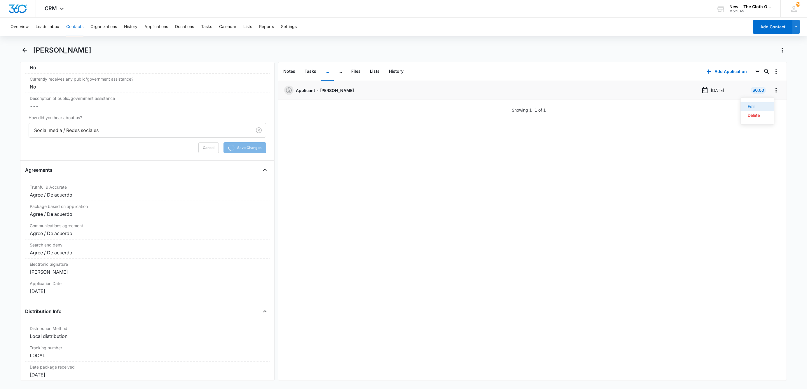
click at [767, 105] on button "Edit" at bounding box center [757, 106] width 33 height 9
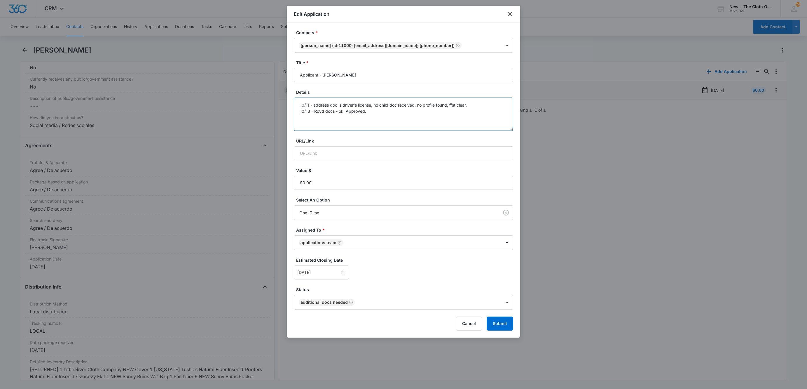
click at [412, 112] on textarea "10/11 - address doc is driver's license, no child doc received. no profile foun…" at bounding box center [403, 113] width 219 height 33
click at [452, 112] on textarea "10/11 - address doc is driver's license, no child doc received. no profile foun…" at bounding box center [403, 113] width 219 height 33
click at [492, 113] on textarea "10/11 - address doc is driver's license, no child doc received. no profile foun…" at bounding box center [403, 113] width 219 height 33
type textarea "10/11 - address doc is driver's license, no child doc received. no profile foun…"
click at [499, 316] on form "Contacts * Breana Cook (ID:11000; breecook0504@gmail.com; (813) 331-9333) Title…" at bounding box center [403, 179] width 219 height 301
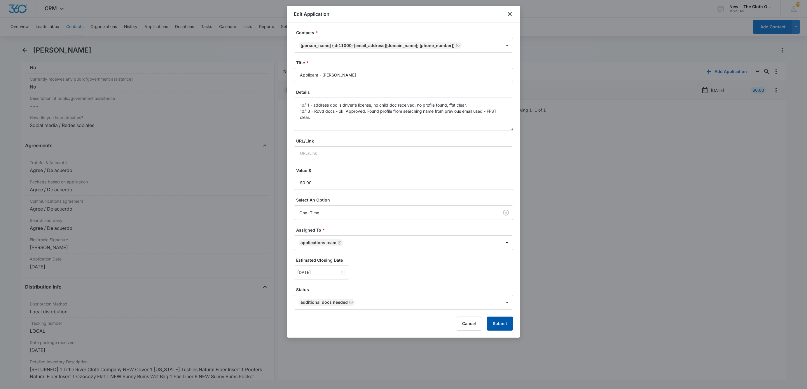
click at [499, 320] on button "Submit" at bounding box center [500, 323] width 27 height 14
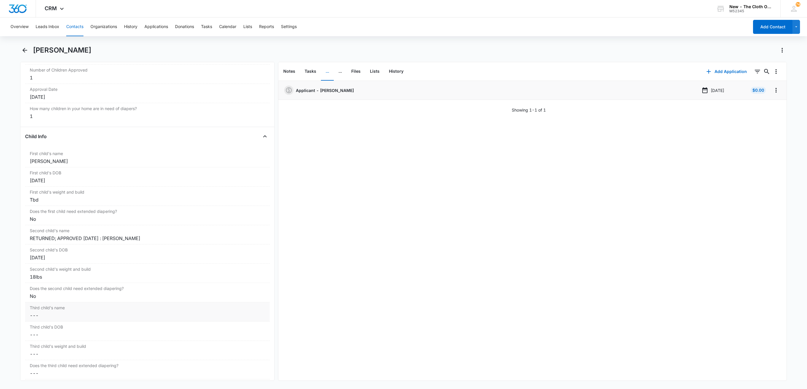
scroll to position [544, 0]
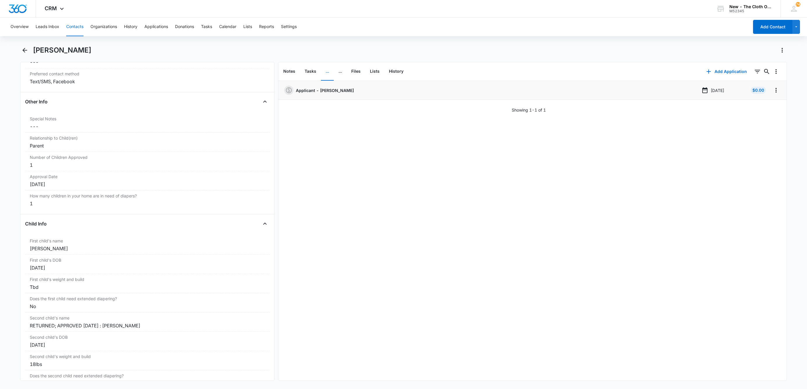
click at [75, 30] on button "Contacts" at bounding box center [74, 27] width 17 height 19
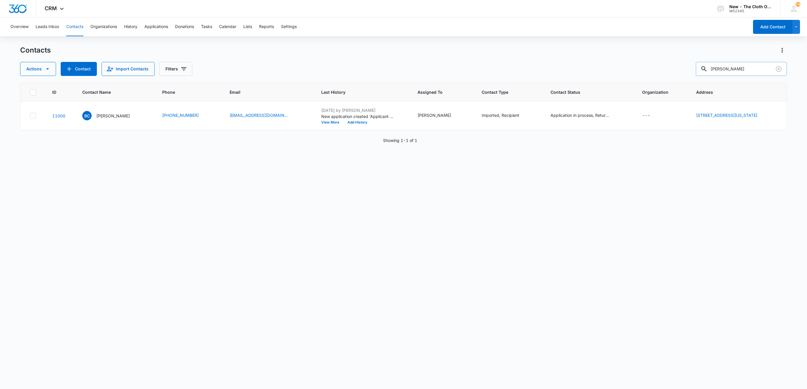
click at [746, 69] on input "[PERSON_NAME]" at bounding box center [741, 69] width 91 height 14
paste input "[PERSON_NAME]"
type input "[PERSON_NAME]"
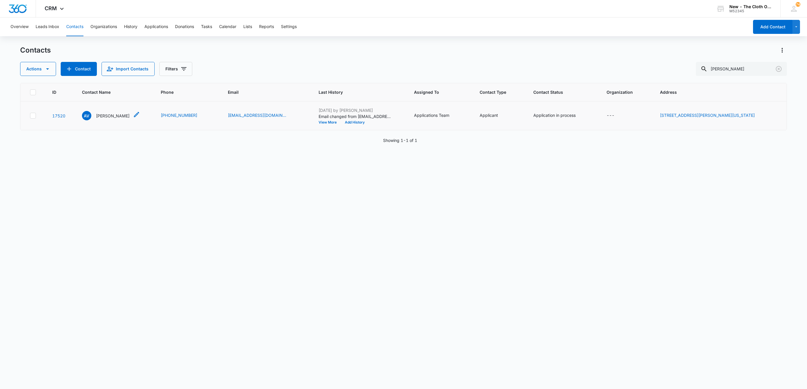
click at [110, 118] on p "[PERSON_NAME]" at bounding box center [113, 116] width 34 height 6
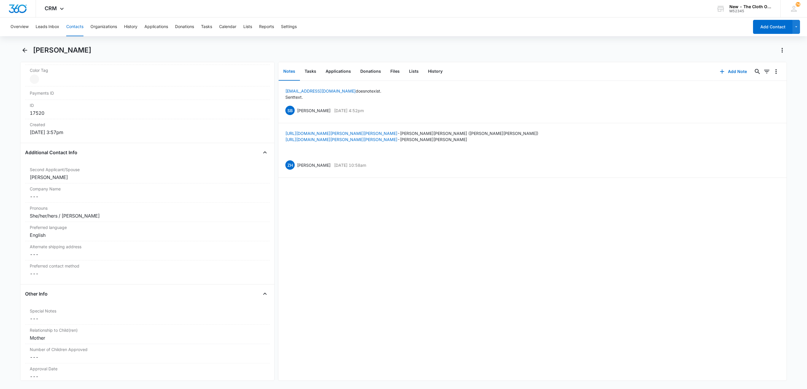
scroll to position [350, 0]
click at [77, 25] on button "Contacts" at bounding box center [74, 27] width 17 height 19
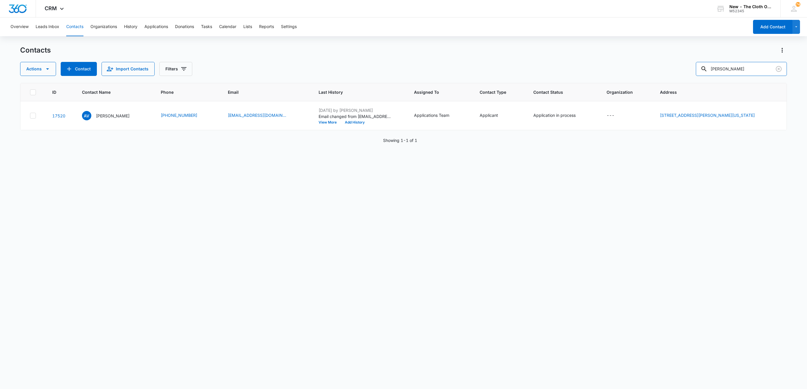
drag, startPoint x: 754, startPoint y: 69, endPoint x: 571, endPoint y: 90, distance: 184.1
click at [576, 86] on div "Contacts Actions Contact Import Contacts Filters Alicia Vanfleet ID Contact Nam…" at bounding box center [403, 217] width 767 height 343
paste input "Lydia July,"
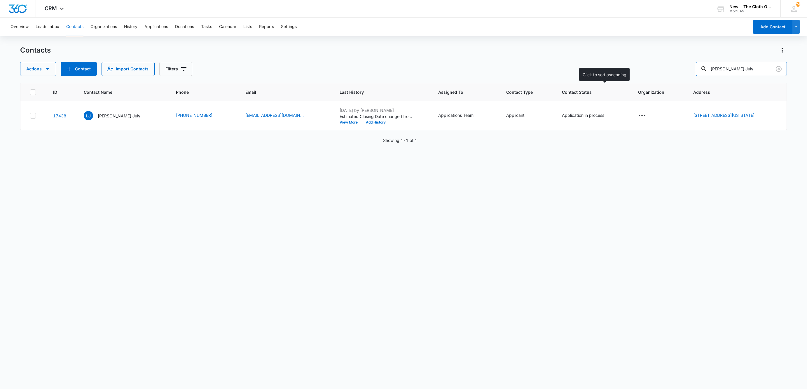
type input "[PERSON_NAME] July"
click at [106, 114] on p "[PERSON_NAME] July" at bounding box center [119, 116] width 43 height 6
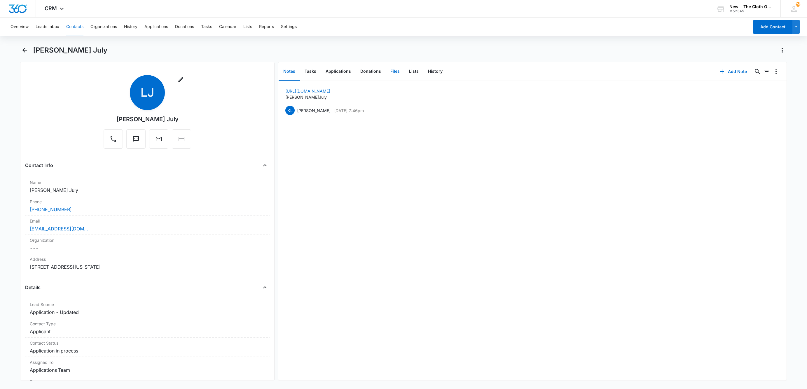
drag, startPoint x: 390, startPoint y: 72, endPoint x: 395, endPoint y: 75, distance: 5.9
click at [390, 72] on button "Files" at bounding box center [395, 71] width 19 height 18
click at [340, 74] on button "Applications" at bounding box center [338, 71] width 35 height 18
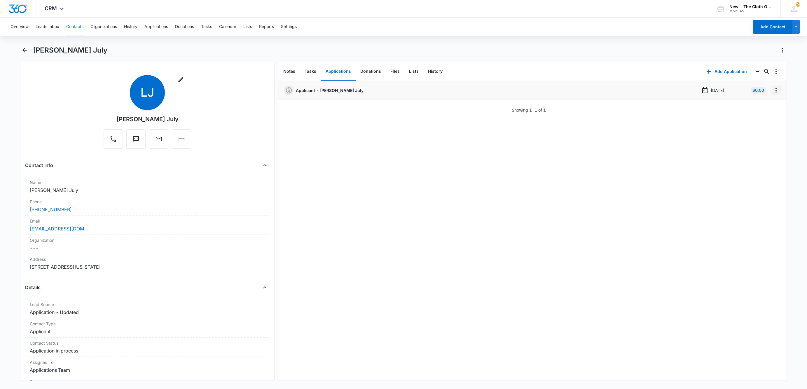
click at [773, 89] on icon "Overflow Menu" at bounding box center [776, 90] width 7 height 7
click at [768, 104] on button "Edit" at bounding box center [757, 106] width 33 height 9
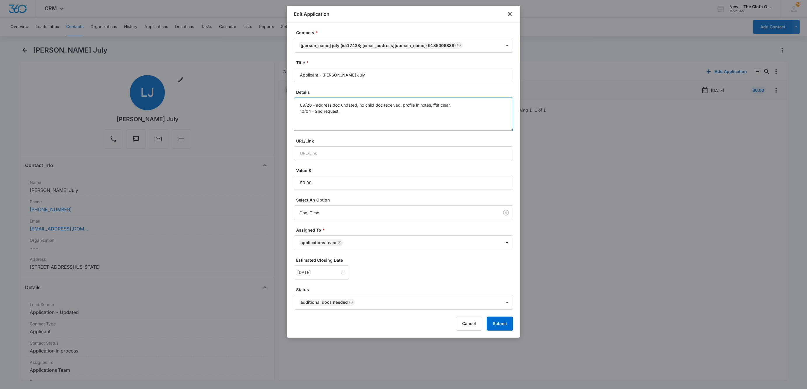
click at [363, 112] on textarea "09/26 - address doc undated, no child doc received. profile in notes, ffst clea…" at bounding box center [403, 113] width 219 height 33
type textarea "09/26 - address doc undated, no child doc received. profile in notes, ffst clea…"
click at [503, 328] on button "Submit" at bounding box center [500, 323] width 27 height 14
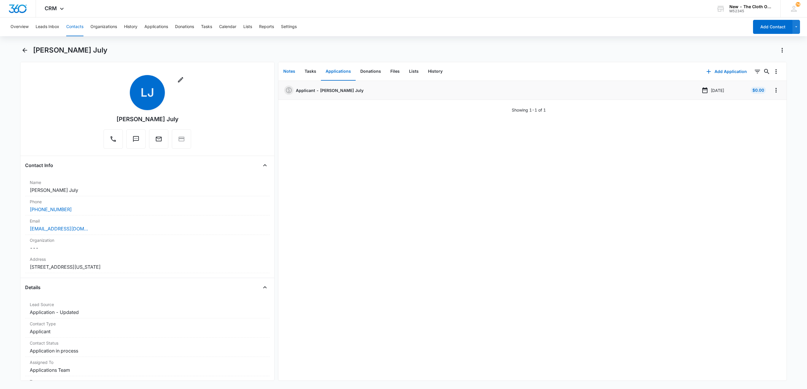
click at [292, 69] on button "Notes" at bounding box center [289, 71] width 21 height 18
click at [724, 71] on button "Add Note" at bounding box center [733, 72] width 39 height 14
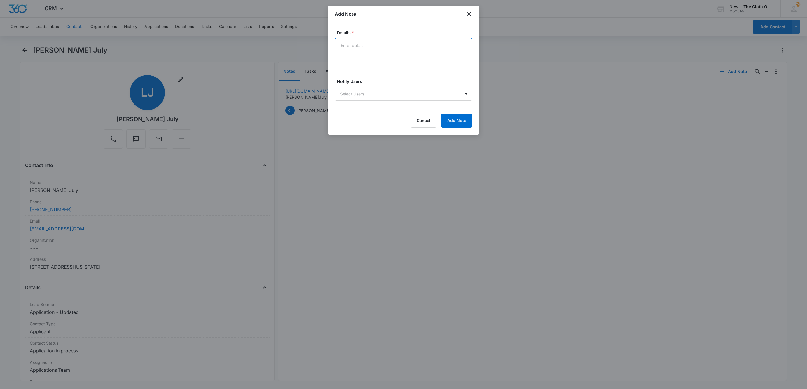
click at [365, 50] on textarea "Details *" at bounding box center [404, 54] width 138 height 33
type textarea "Reapplied"
click at [454, 118] on button "Add Note" at bounding box center [456, 121] width 31 height 14
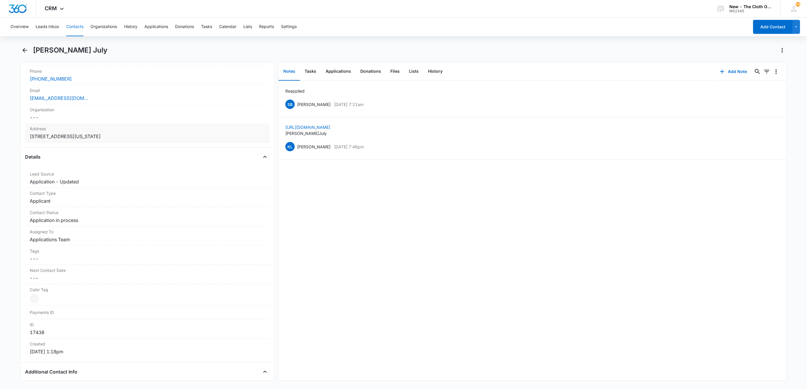
scroll to position [131, 0]
click at [225, 141] on div "Address Cancel Save Changes 9925 W 91st St S Lot 112 Sapulpa Oklahoma 74066" at bounding box center [147, 131] width 245 height 19
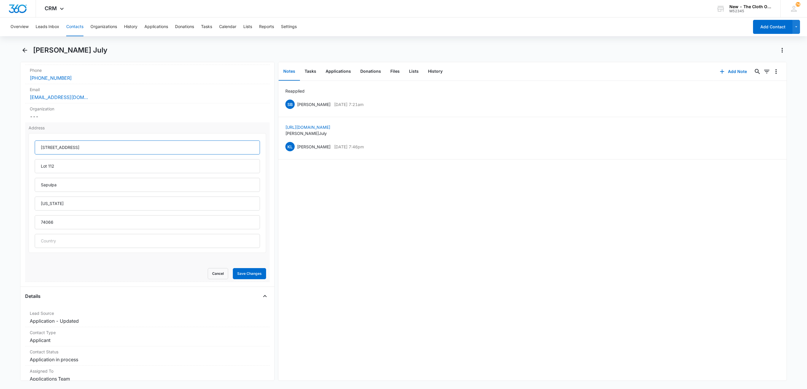
click at [158, 147] on input "[STREET_ADDRESS]" at bounding box center [147, 147] width 225 height 14
click at [209, 276] on button "Cancel" at bounding box center [218, 273] width 20 height 11
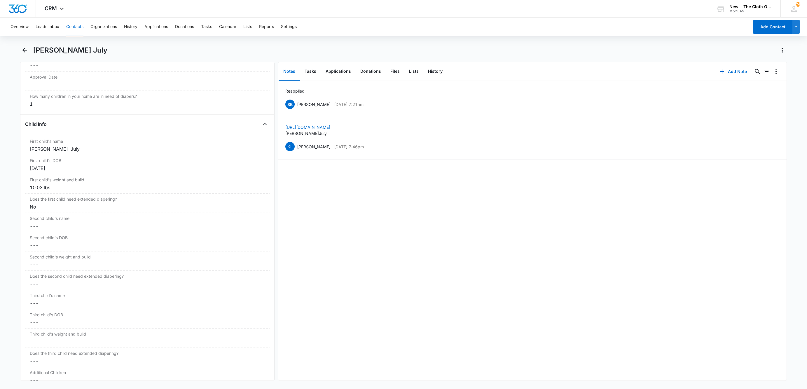
scroll to position [657, 0]
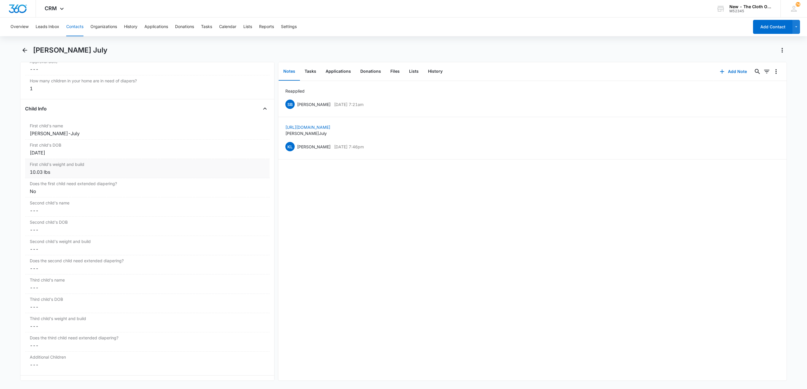
click at [66, 173] on div "10.03 lbs" at bounding box center [147, 171] width 235 height 7
click at [69, 181] on input "10.03 lbs" at bounding box center [148, 177] width 238 height 14
type input "11 lbs"
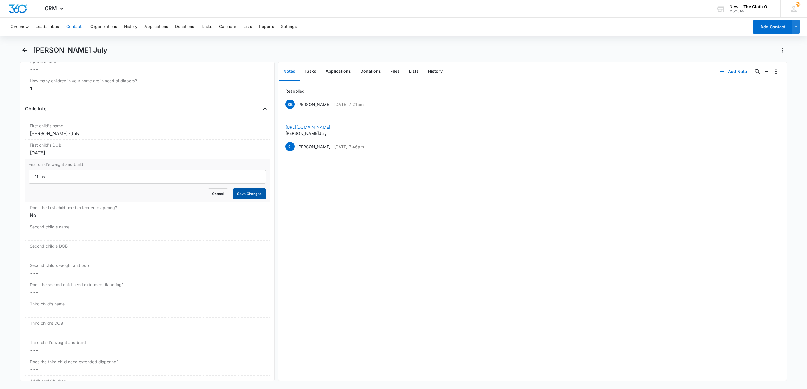
click at [248, 195] on button "Save Changes" at bounding box center [249, 193] width 33 height 11
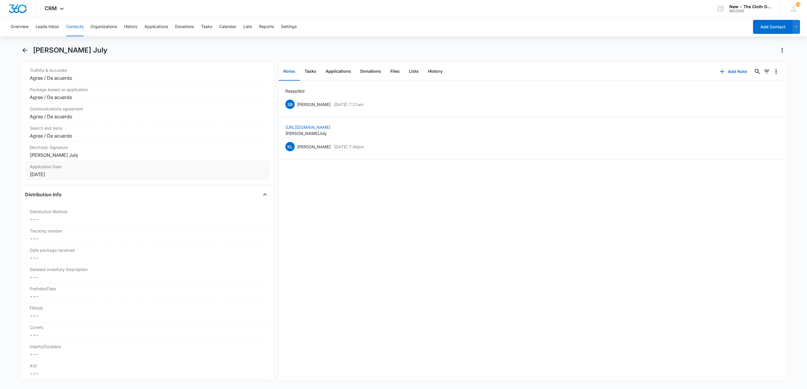
scroll to position [1270, 0]
click at [50, 51] on h1 "[PERSON_NAME] July" at bounding box center [70, 50] width 74 height 9
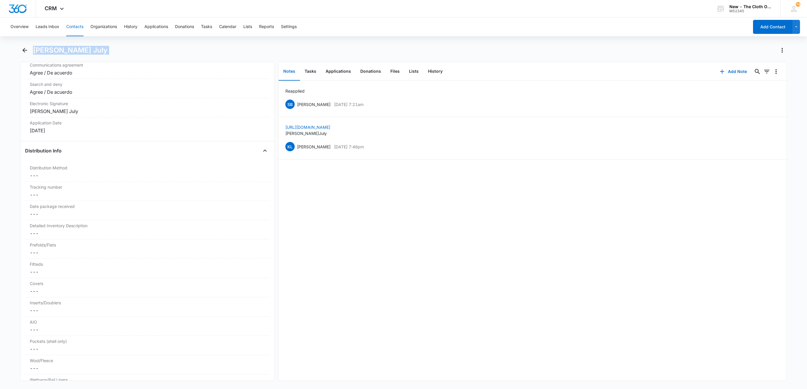
click at [51, 50] on h1 "[PERSON_NAME] July" at bounding box center [70, 50] width 74 height 9
copy div "Lydia July Remove"
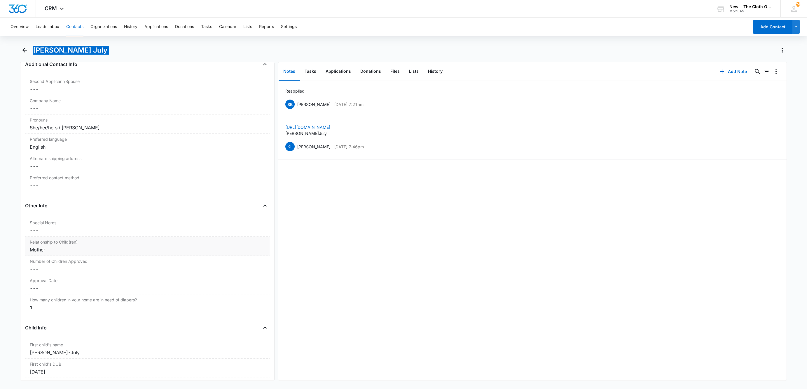
scroll to position [0, 0]
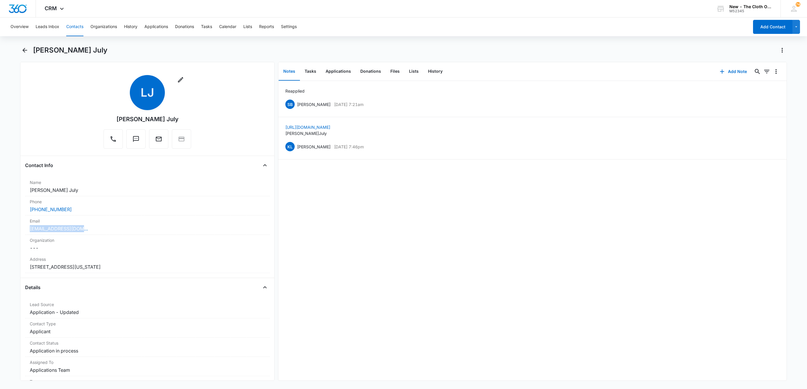
drag, startPoint x: 91, startPoint y: 231, endPoint x: 7, endPoint y: 229, distance: 84.1
click at [7, 229] on main "Lydia July Remove LJ Lydia July Contact Info Name Cancel Save Changes Lydia Jul…" at bounding box center [403, 217] width 807 height 342
copy link "[EMAIL_ADDRESS][DOMAIN_NAME]"
drag, startPoint x: 53, startPoint y: 52, endPoint x: 32, endPoint y: 51, distance: 20.1
click at [32, 51] on div "[PERSON_NAME] July" at bounding box center [403, 54] width 767 height 16
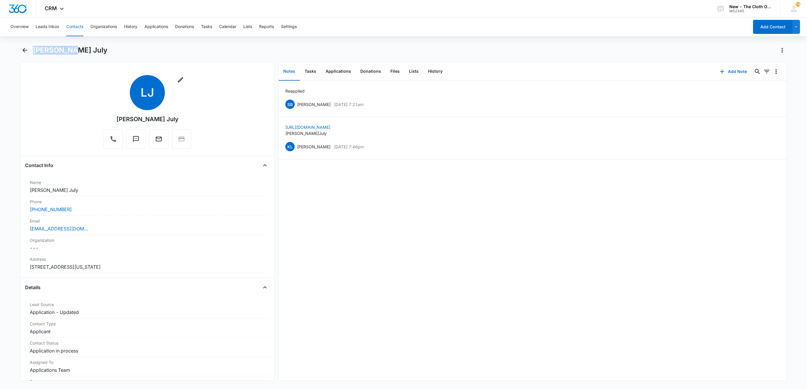
copy h1 "[PERSON_NAME] July"
click at [79, 25] on button "Contacts" at bounding box center [74, 27] width 17 height 19
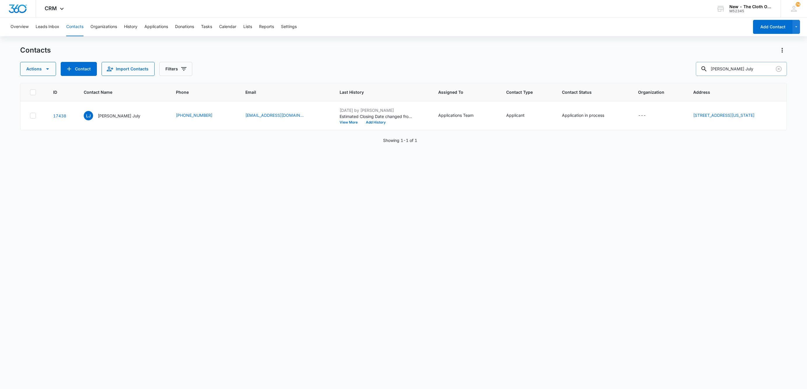
click at [757, 64] on input "[PERSON_NAME] July" at bounding box center [741, 69] width 91 height 14
click at [750, 63] on input "[PERSON_NAME] July" at bounding box center [741, 69] width 91 height 14
paste input "[PERSON_NAME] July"
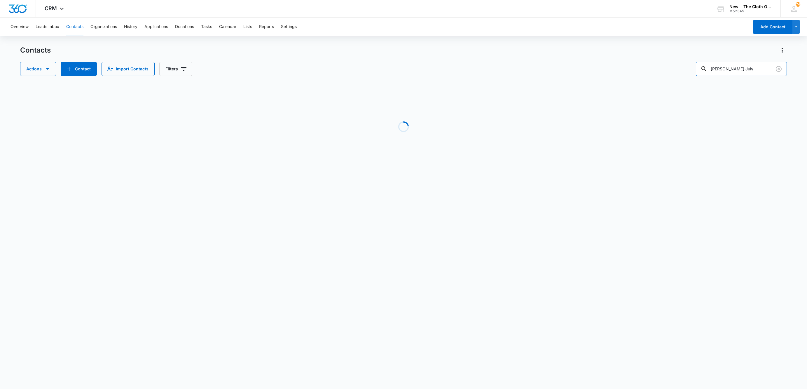
drag, startPoint x: 763, startPoint y: 70, endPoint x: 656, endPoint y: 75, distance: 107.2
click at [656, 75] on div "Actions Contact Import Contacts Filters Lydia JulyLydia July" at bounding box center [403, 69] width 767 height 14
paste input "text"
type input "[PERSON_NAME] July"
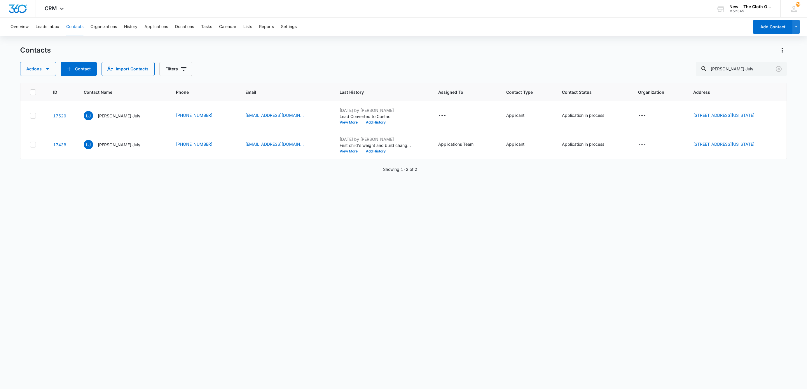
click at [32, 89] on div at bounding box center [33, 92] width 6 height 6
click at [30, 92] on input "checkbox" at bounding box center [30, 92] width 0 height 0
click at [38, 73] on button "Actions" at bounding box center [38, 69] width 36 height 14
click at [36, 97] on div "Merge" at bounding box center [48, 97] width 43 height 4
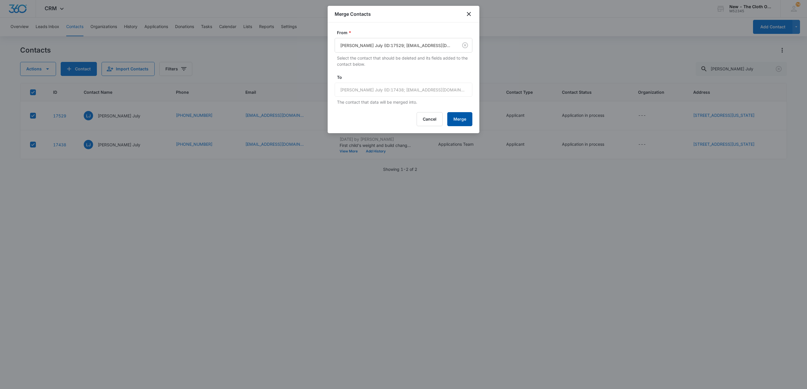
click at [459, 119] on button "Merge" at bounding box center [459, 119] width 25 height 14
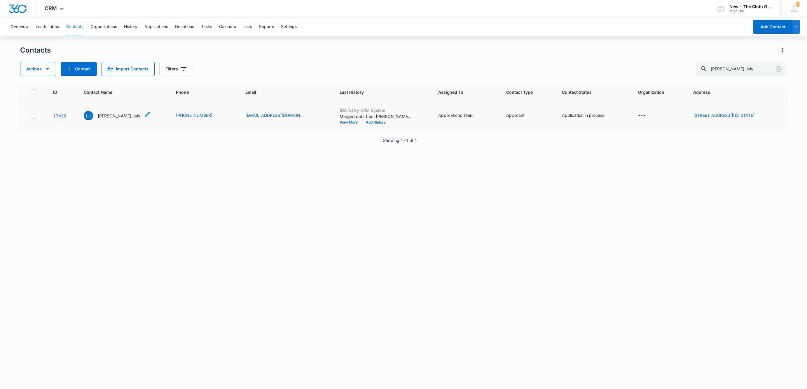
click at [104, 113] on p "[PERSON_NAME] July" at bounding box center [119, 116] width 43 height 6
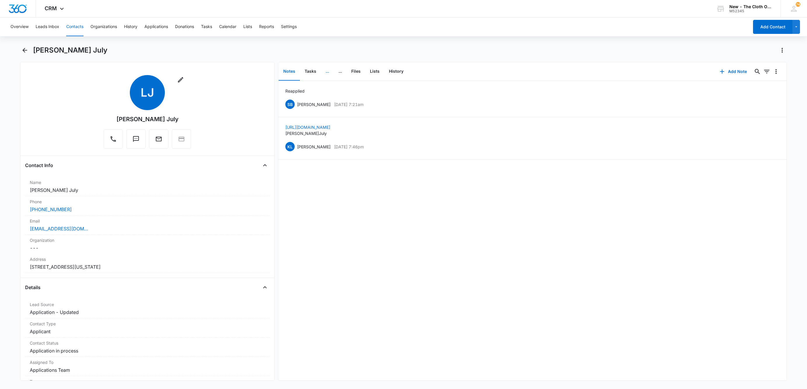
click at [327, 72] on button "..." at bounding box center [327, 71] width 13 height 18
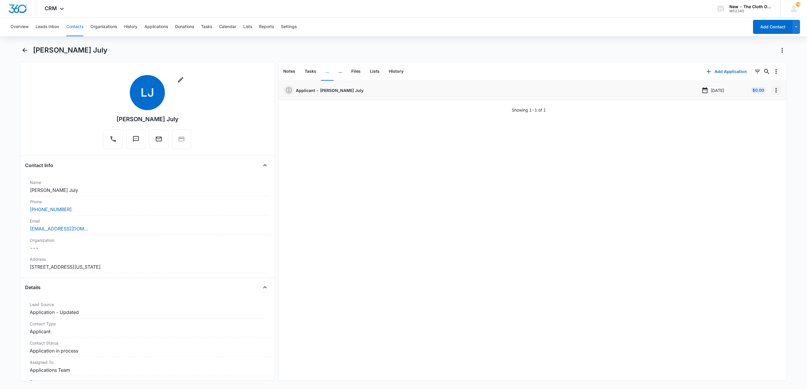
click at [773, 92] on icon "Overflow Menu" at bounding box center [776, 90] width 7 height 7
click at [771, 109] on button "Edit" at bounding box center [757, 106] width 33 height 9
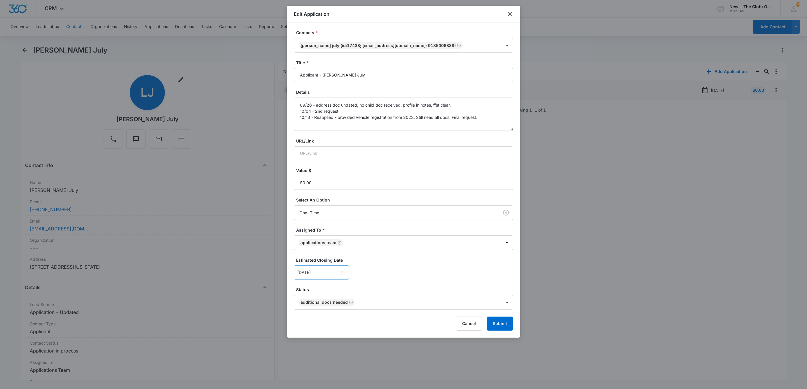
click at [331, 277] on div "Oct 18, 2025" at bounding box center [321, 272] width 55 height 14
type input "Oct 27, 2025"
click at [312, 237] on div "27" at bounding box center [313, 237] width 7 height 7
click at [312, 237] on body "CRM Apps Reputation Websites Forms CRM Email Social Shop Payments POS Ads Intel…" at bounding box center [403, 194] width 807 height 389
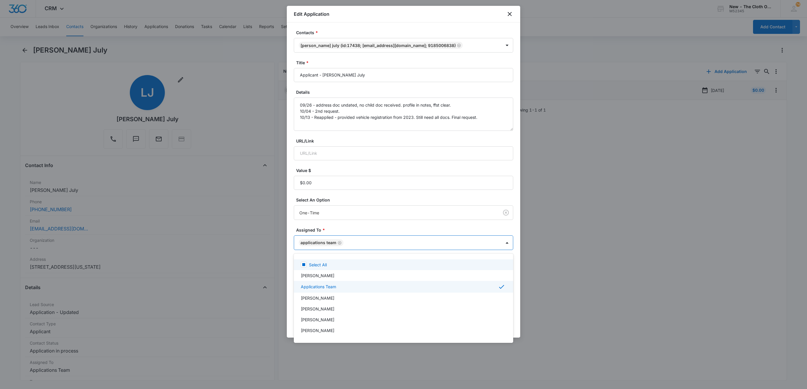
click at [391, 230] on div at bounding box center [403, 194] width 807 height 389
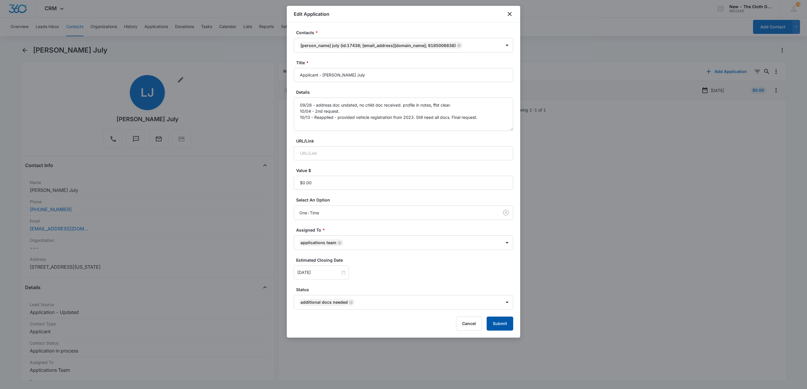
click at [493, 327] on button "Submit" at bounding box center [500, 323] width 27 height 14
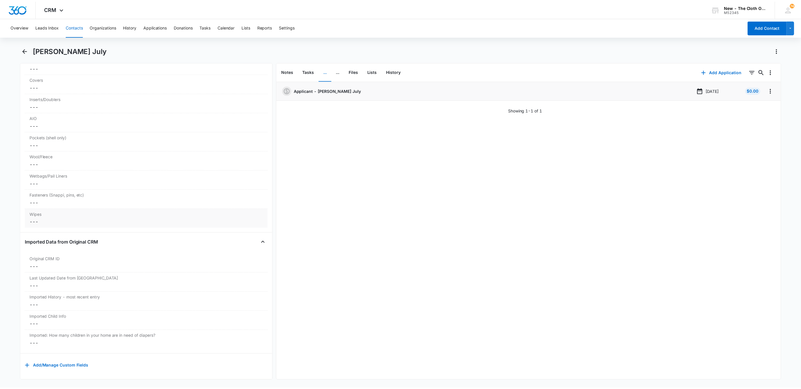
scroll to position [1497, 0]
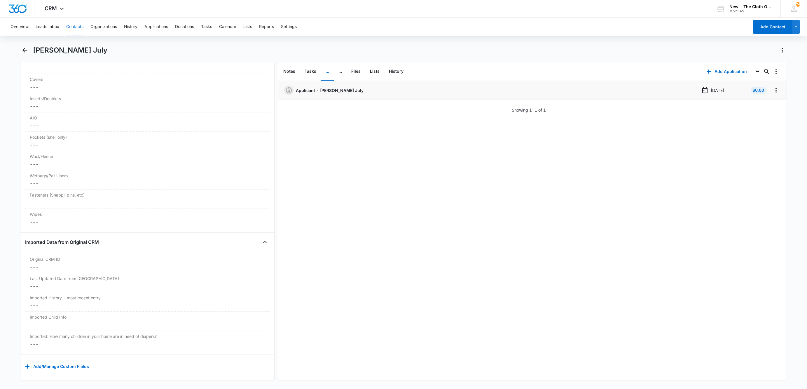
click at [74, 25] on button "Contacts" at bounding box center [74, 27] width 17 height 19
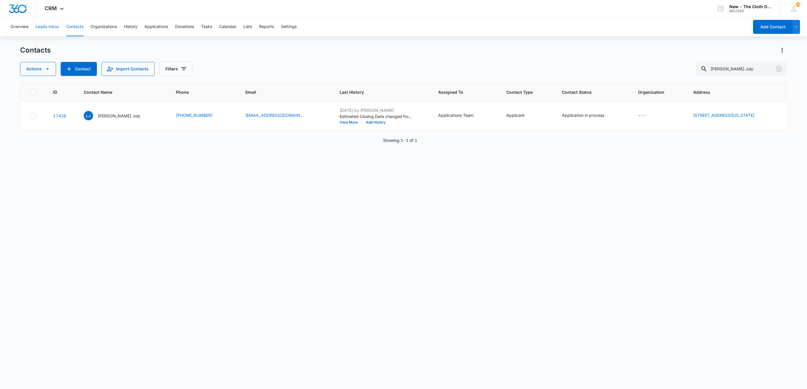
click at [40, 22] on button "Leads Inbox" at bounding box center [48, 27] width 24 height 19
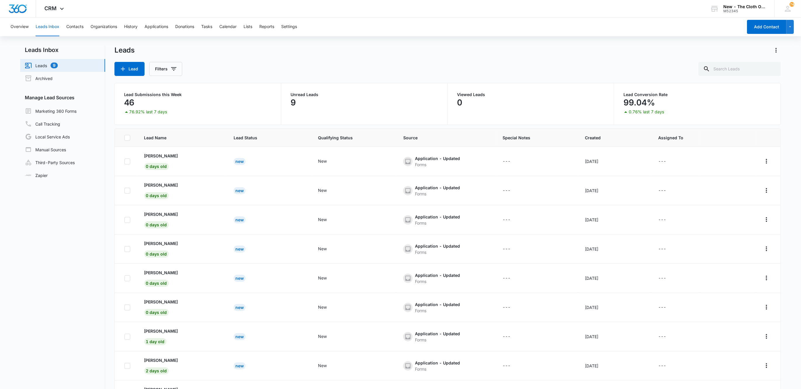
scroll to position [45, 0]
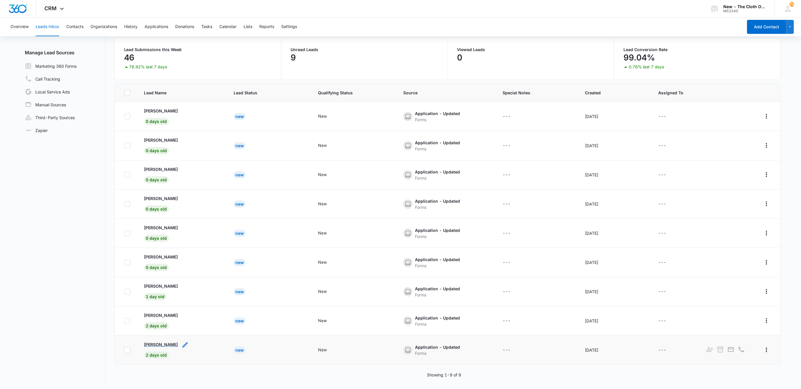
click at [150, 346] on p "[PERSON_NAME]" at bounding box center [161, 344] width 34 height 6
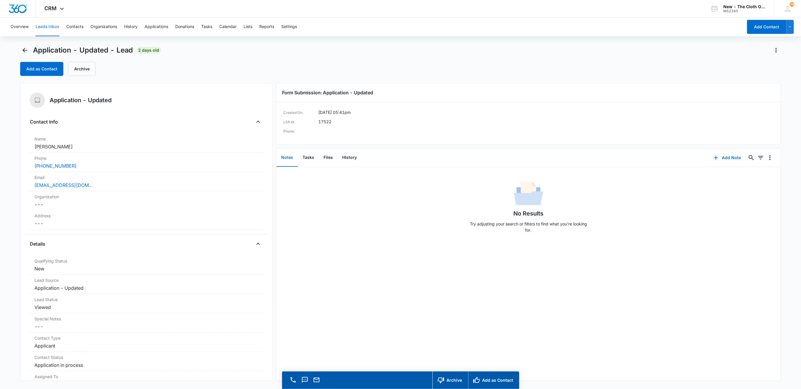
drag, startPoint x: 82, startPoint y: 146, endPoint x: 15, endPoint y: 144, distance: 67.2
click at [17, 144] on main "Application - Updated - Lead 2 days old Add as Contact Archive Application - Up…" at bounding box center [400, 226] width 801 height 360
copy dd "[PERSON_NAME]"
click at [332, 154] on button "Files" at bounding box center [328, 158] width 19 height 18
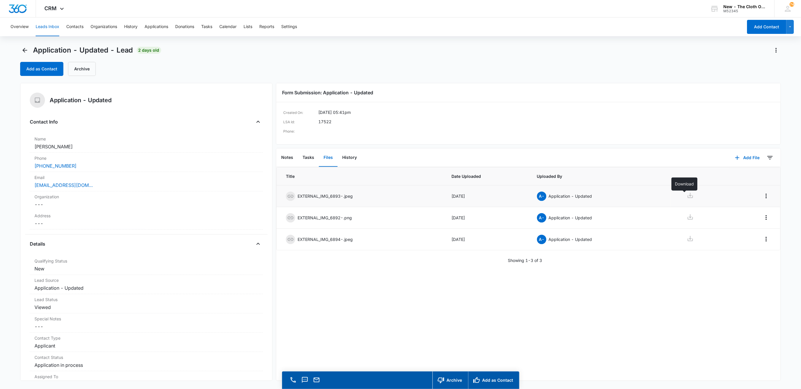
click at [686, 197] on icon at bounding box center [689, 195] width 7 height 7
click at [686, 217] on icon at bounding box center [689, 216] width 7 height 7
click at [687, 240] on icon at bounding box center [689, 238] width 5 height 5
click at [288, 161] on button "Notes" at bounding box center [286, 158] width 21 height 18
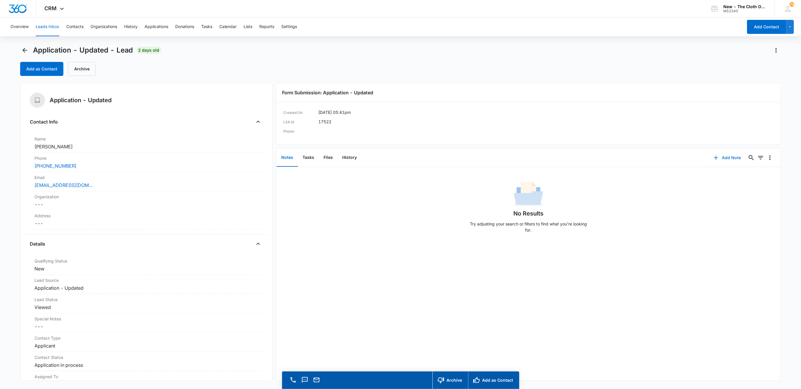
click at [716, 165] on button "Add Note" at bounding box center [726, 158] width 39 height 14
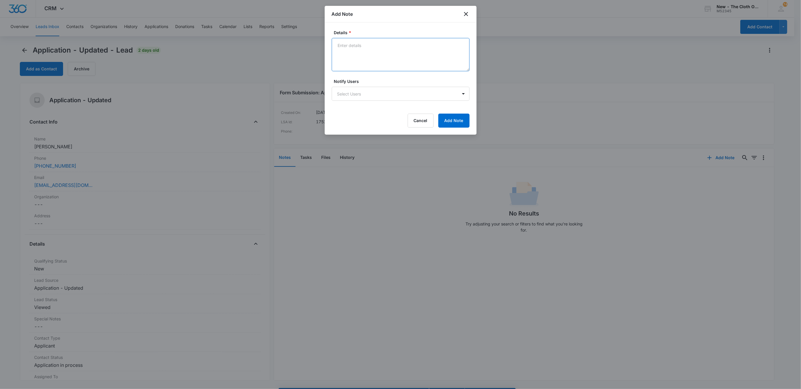
click at [383, 64] on textarea "Details *" at bounding box center [401, 54] width 138 height 33
paste textarea "[URL][DOMAIN_NAME][DOMAIN_NAME][PERSON_NAME][PERSON_NAME]"
paste textarea "Sydney Patterson Eastman"
paste textarea "[URL][DOMAIN_NAME][PERSON_NAME][PERSON_NAME]"
paste textarea "Chad Eastman"
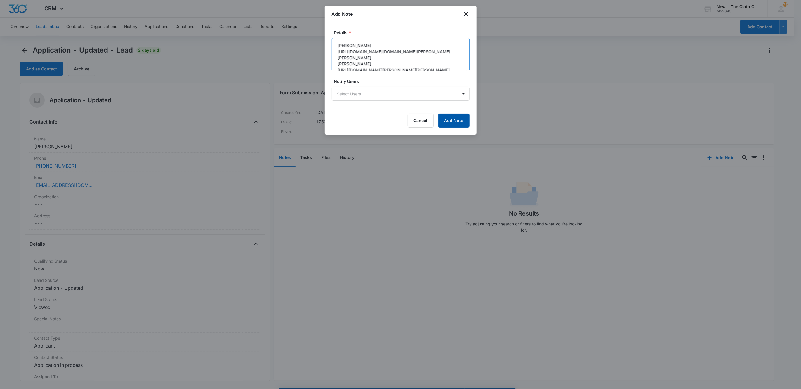
type textarea "Sydney Patterson Eastman https://www.facebook.com/sydney.patterson.eastman Chad…"
click at [456, 125] on button "Add Note" at bounding box center [453, 121] width 31 height 14
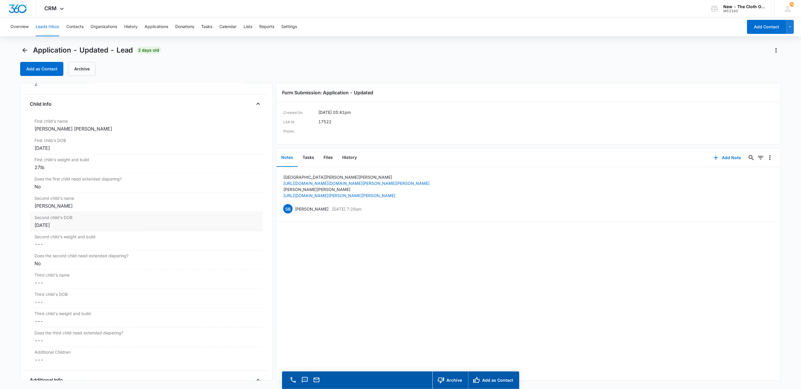
scroll to position [657, 0]
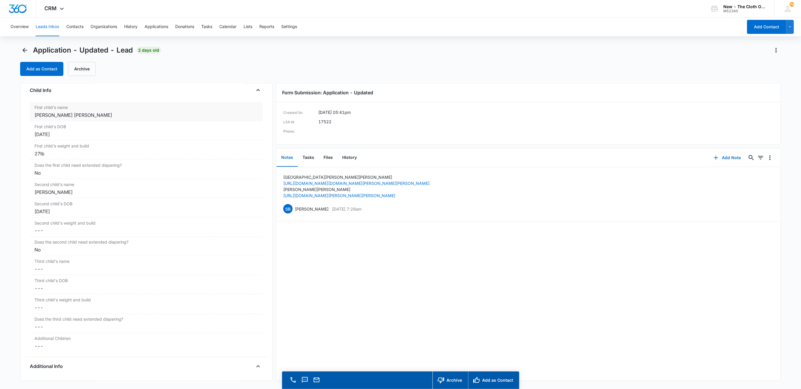
click at [89, 115] on div "[PERSON_NAME] [PERSON_NAME]" at bounding box center [146, 114] width 224 height 7
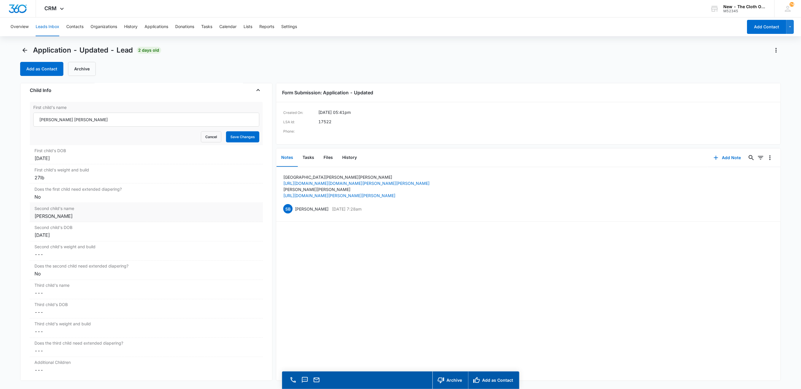
click at [109, 219] on div "[PERSON_NAME]" at bounding box center [146, 215] width 224 height 7
click at [114, 263] on div "[DATE]" at bounding box center [146, 259] width 224 height 7
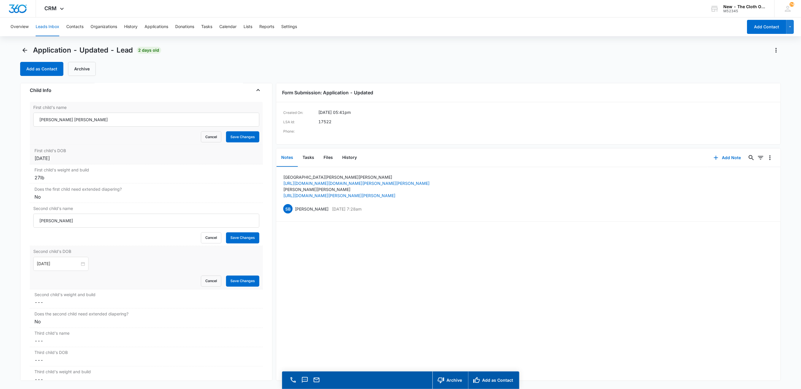
click at [88, 162] on div "[DATE]" at bounding box center [146, 158] width 224 height 7
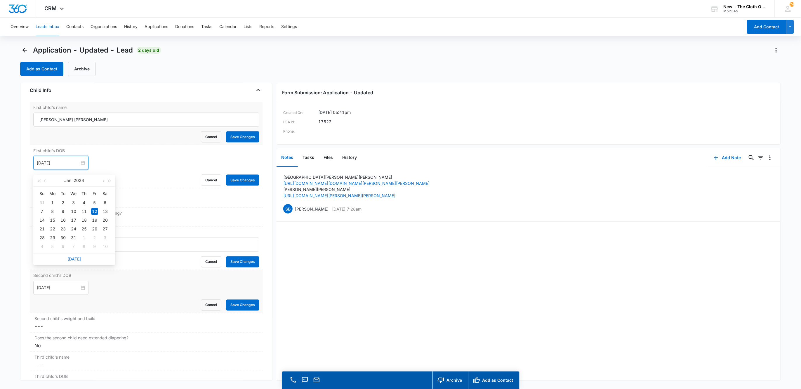
drag, startPoint x: 71, startPoint y: 168, endPoint x: -4, endPoint y: 160, distance: 75.4
click at [0, 160] on html "CRM Apps Reputation Websites Forms CRM Email Social Shop Payments POS Ads Intel…" at bounding box center [400, 194] width 801 height 389
type input "[DATE]"
click at [71, 290] on input "[DATE]" at bounding box center [58, 288] width 43 height 6
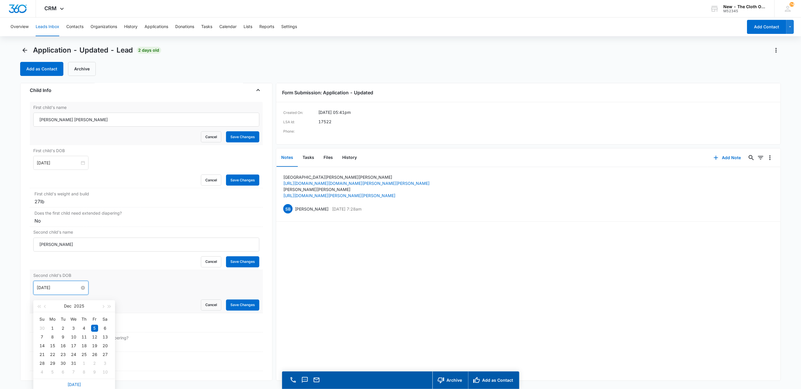
click at [71, 290] on input "[DATE]" at bounding box center [58, 288] width 43 height 6
paste input "[DATE]"
click at [95, 334] on div "12" at bounding box center [94, 336] width 7 height 7
type input "[DATE]"
click at [66, 322] on label "Second child's weight and build" at bounding box center [146, 319] width 224 height 6
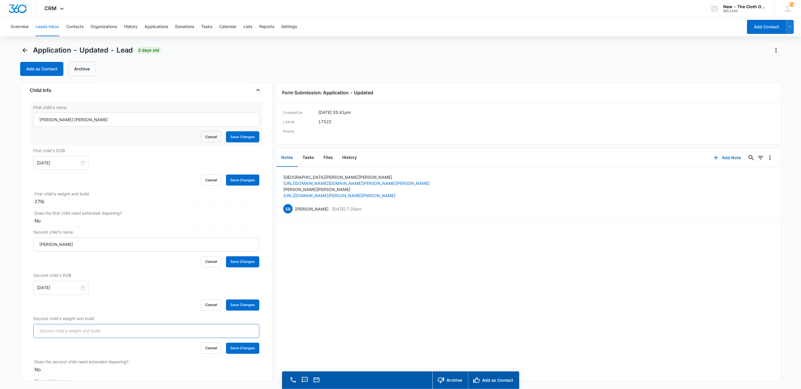
click at [66, 337] on input "Second child's weight and build" at bounding box center [146, 331] width 226 height 14
type input "27 lb"
drag, startPoint x: 40, startPoint y: 122, endPoint x: 110, endPoint y: 132, distance: 71.3
click at [110, 132] on form "Hudson Eastman Cancel Save Changes" at bounding box center [146, 128] width 226 height 30
paste input "[PERSON_NAME] [PERSON_NAME]"
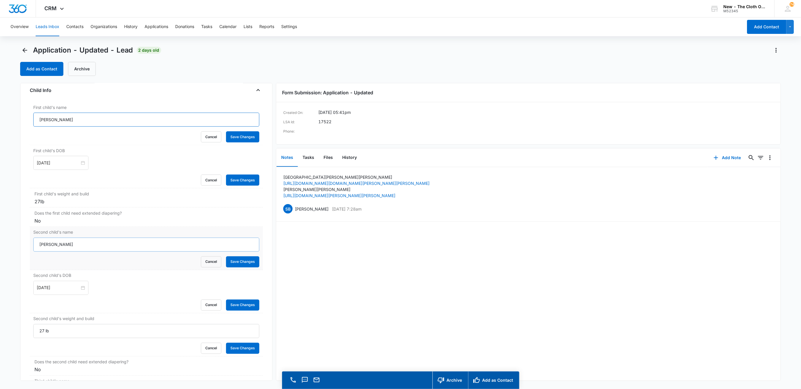
type input "[PERSON_NAME]"
click at [104, 252] on input "[PERSON_NAME]" at bounding box center [146, 245] width 226 height 14
paste input "Hudson"
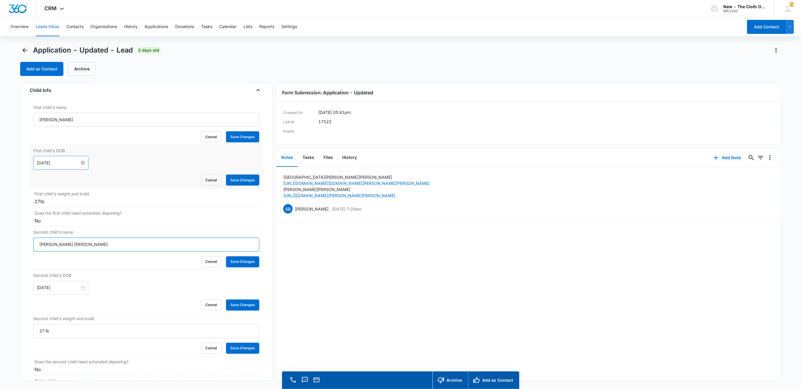
type input "[PERSON_NAME] [PERSON_NAME]"
click at [69, 166] on input "[DATE]" at bounding box center [58, 163] width 43 height 6
click at [108, 181] on span "button" at bounding box center [109, 180] width 3 height 3
click at [103, 180] on span "button" at bounding box center [102, 180] width 3 height 3
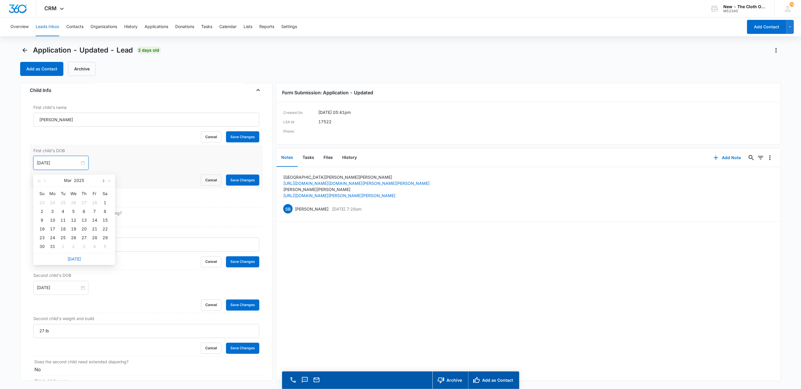
click at [103, 180] on span "button" at bounding box center [102, 180] width 3 height 3
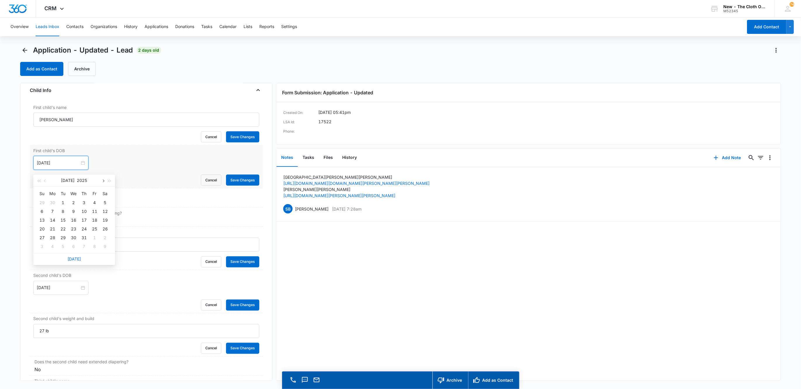
click at [103, 181] on span "button" at bounding box center [102, 180] width 3 height 3
type input "[DATE]"
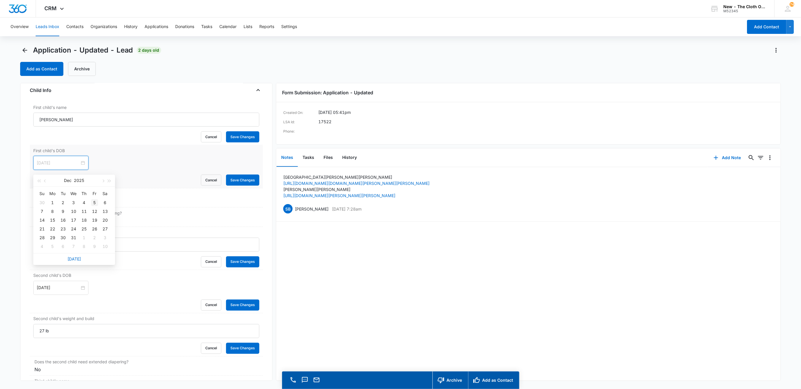
click at [95, 202] on div "5" at bounding box center [94, 202] width 7 height 7
click at [57, 205] on div "27lb" at bounding box center [146, 201] width 224 height 7
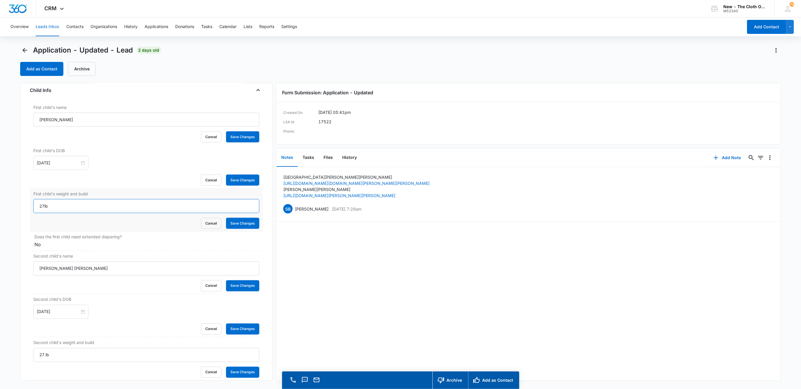
click at [57, 208] on input "27lb" at bounding box center [146, 206] width 226 height 14
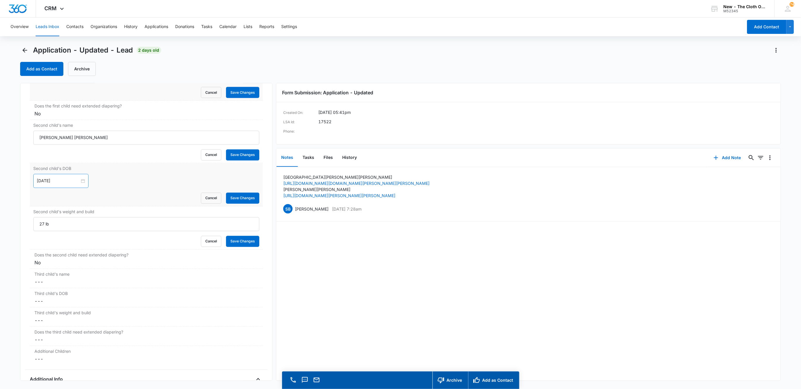
scroll to position [788, 0]
click at [247, 242] on button "Save Changes" at bounding box center [242, 240] width 33 height 11
click at [240, 203] on button "Save Changes" at bounding box center [242, 197] width 33 height 11
click at [238, 160] on button "Save Changes" at bounding box center [242, 154] width 33 height 11
click at [234, 97] on button "Save Changes" at bounding box center [242, 91] width 33 height 11
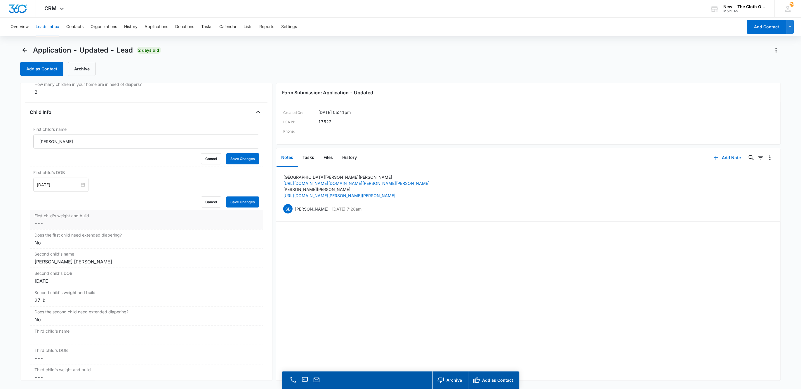
scroll to position [602, 0]
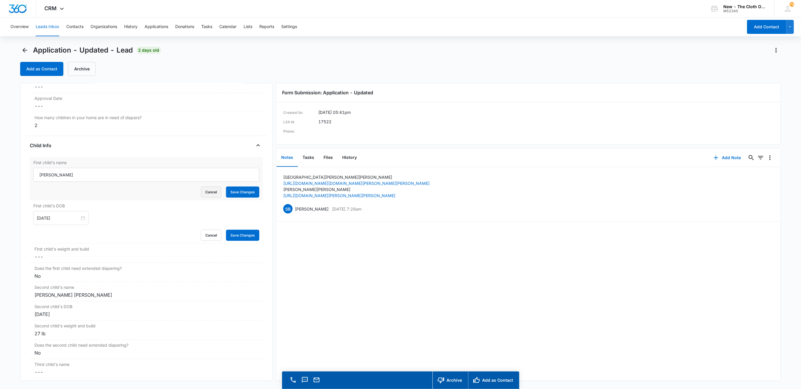
click at [201, 196] on button "Cancel" at bounding box center [211, 192] width 20 height 11
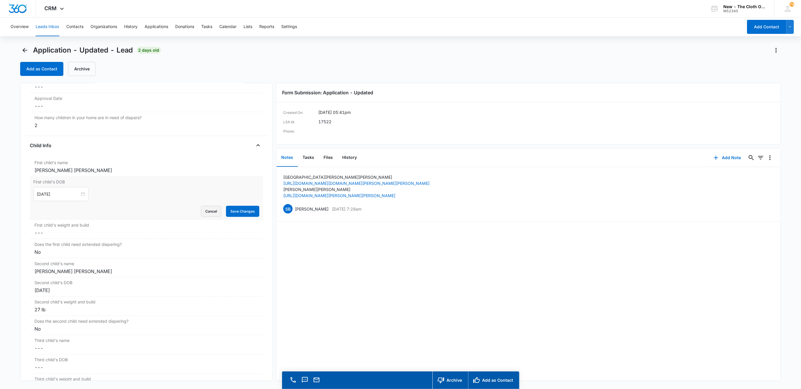
click at [203, 213] on button "Cancel" at bounding box center [211, 211] width 20 height 11
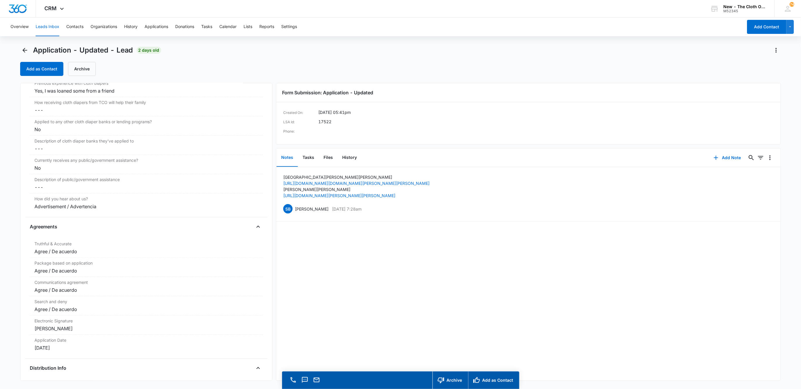
scroll to position [1039, 0]
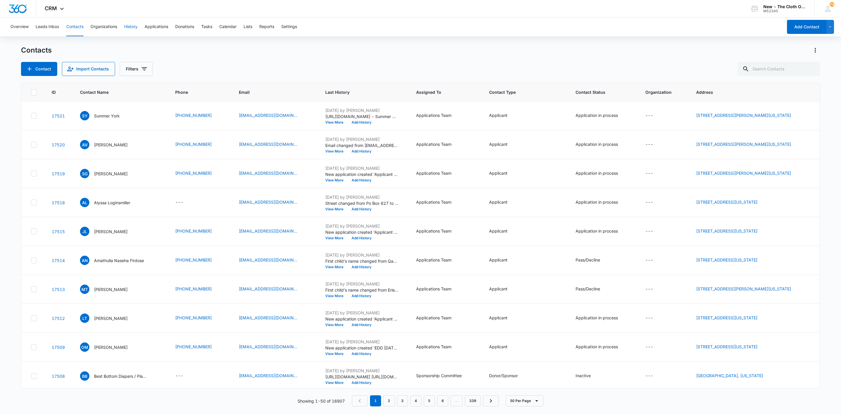
click at [133, 20] on button "History" at bounding box center [130, 27] width 13 height 19
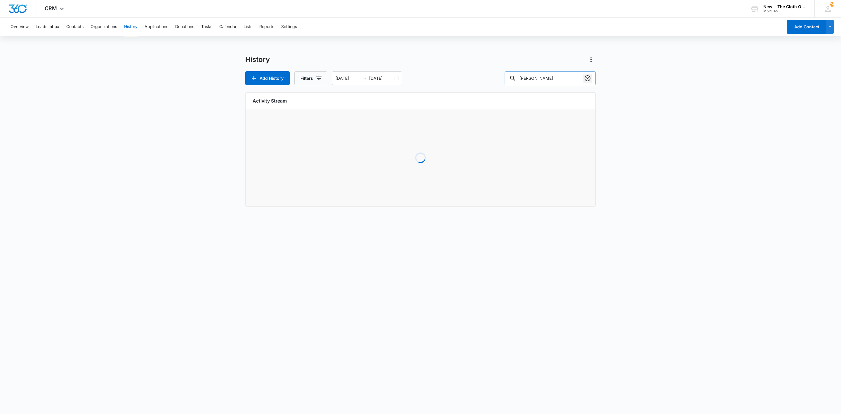
click at [584, 78] on icon "Clear" at bounding box center [587, 78] width 6 height 6
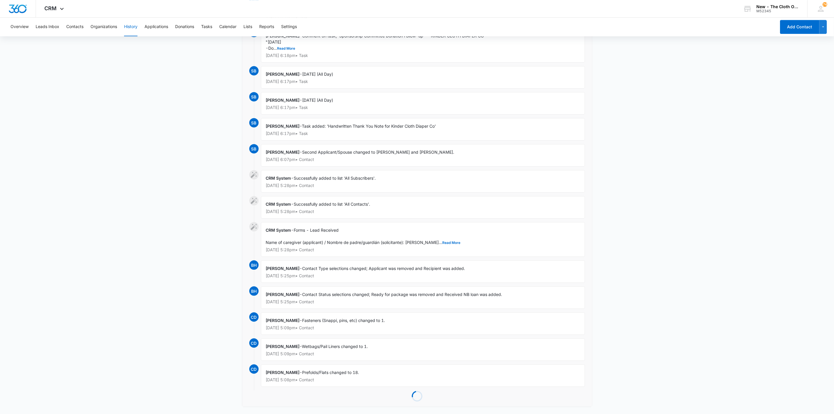
scroll to position [1277, 0]
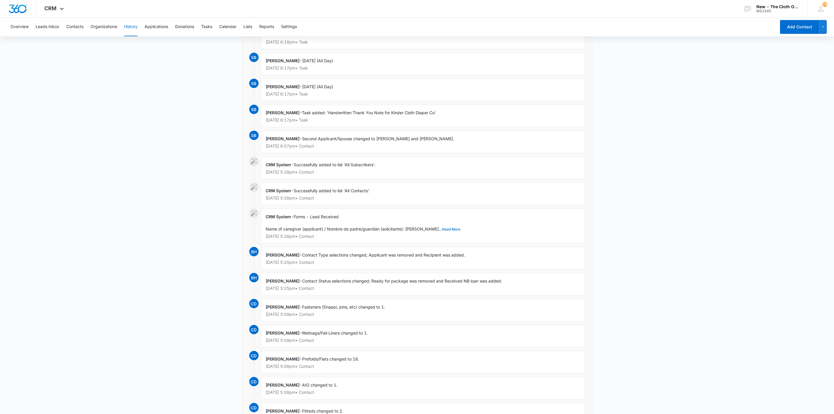
click at [442, 231] on button "Read More" at bounding box center [451, 229] width 18 height 4
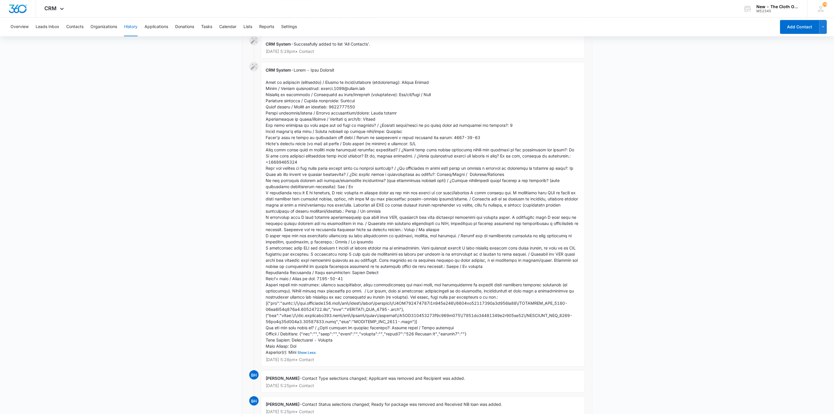
scroll to position [1409, 0]
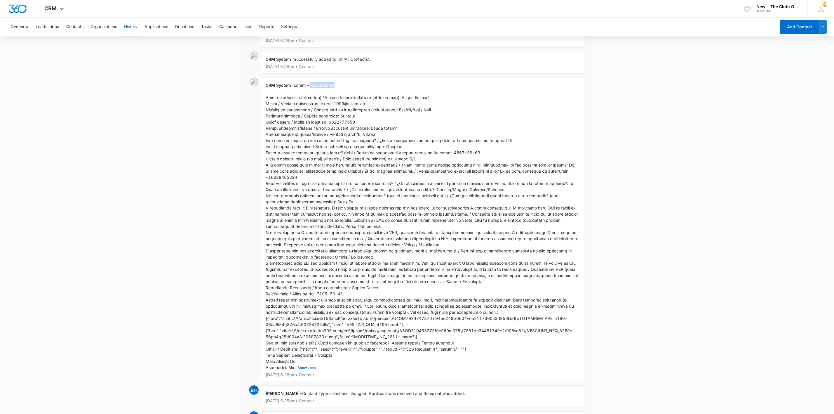
drag, startPoint x: 312, startPoint y: 96, endPoint x: 343, endPoint y: 96, distance: 31.2
click at [343, 96] on div "CRM System - Show Less [DATE] 5:28pm • Contact" at bounding box center [423, 229] width 324 height 304
copy span "Lead Received"
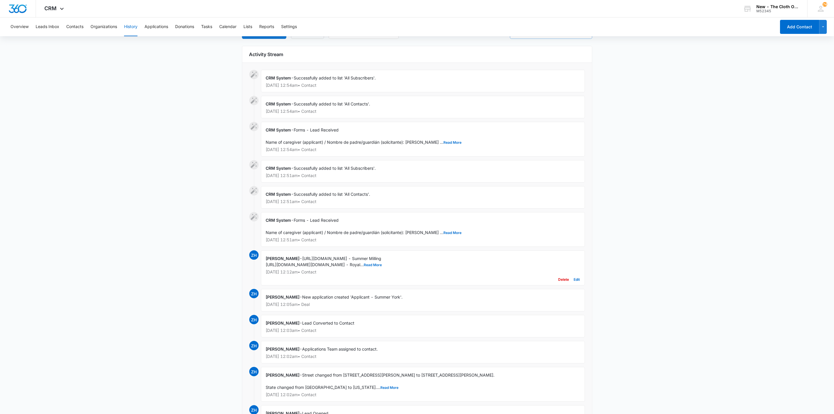
scroll to position [0, 0]
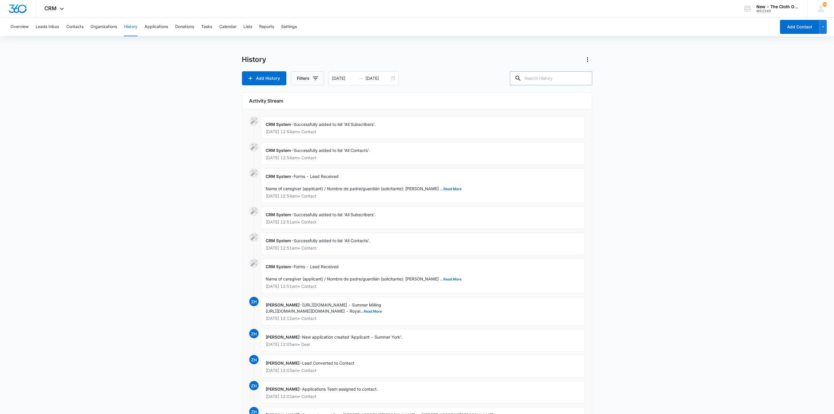
click at [545, 83] on input "text" at bounding box center [551, 78] width 82 height 14
paste input "Lead Received"
type input "Lead Received"
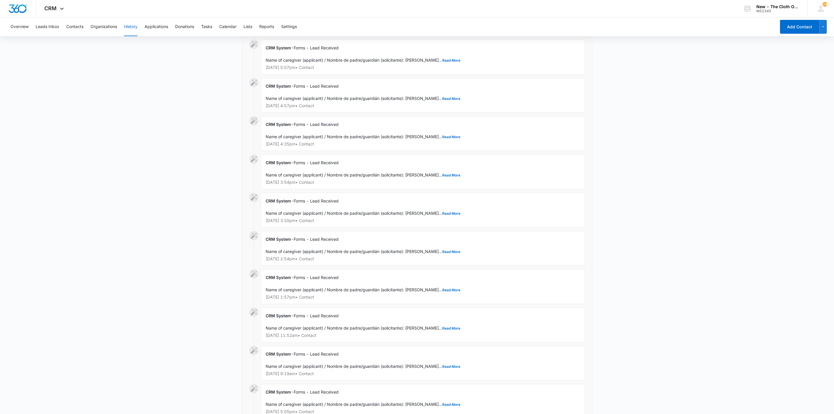
scroll to position [461, 0]
click at [442, 212] on button "Read More" at bounding box center [451, 211] width 18 height 4
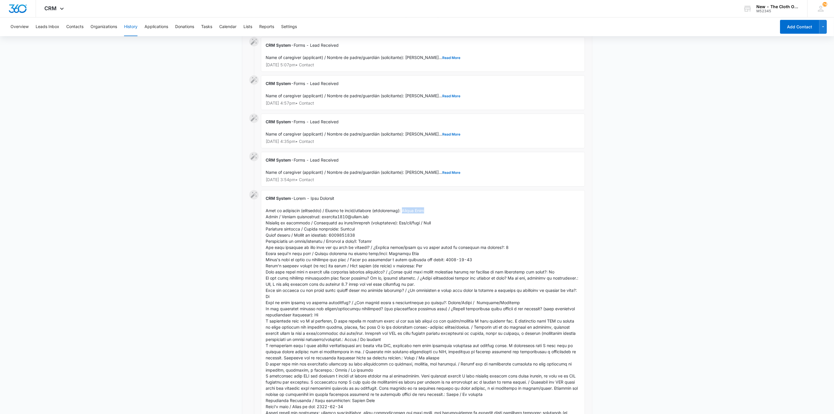
drag, startPoint x: 405, startPoint y: 212, endPoint x: 454, endPoint y: 218, distance: 48.5
click at [431, 213] on div "CRM System - Show Less [DATE] 3:20pm • Contact" at bounding box center [423, 336] width 324 height 292
copy span "[PERSON_NAME]"
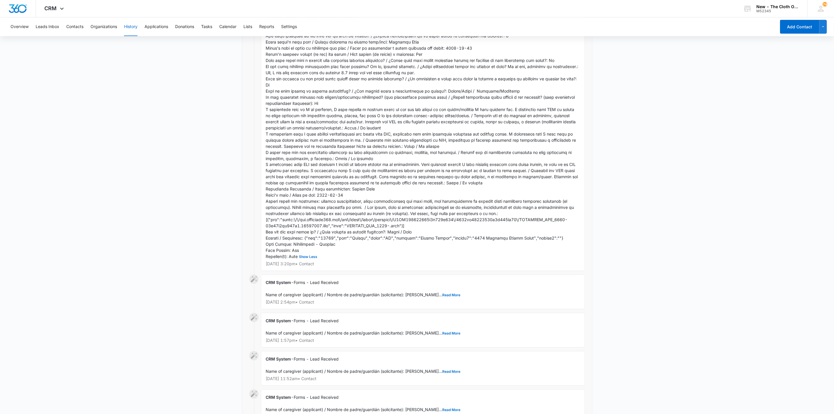
scroll to position [680, 0]
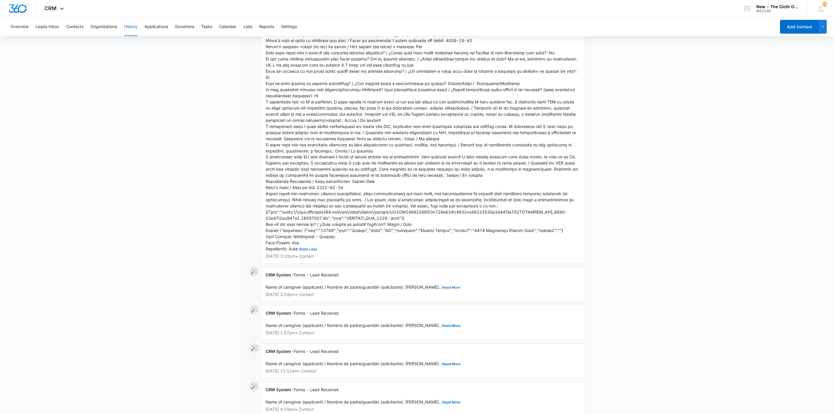
click at [442, 289] on button "Read More" at bounding box center [451, 288] width 18 height 4
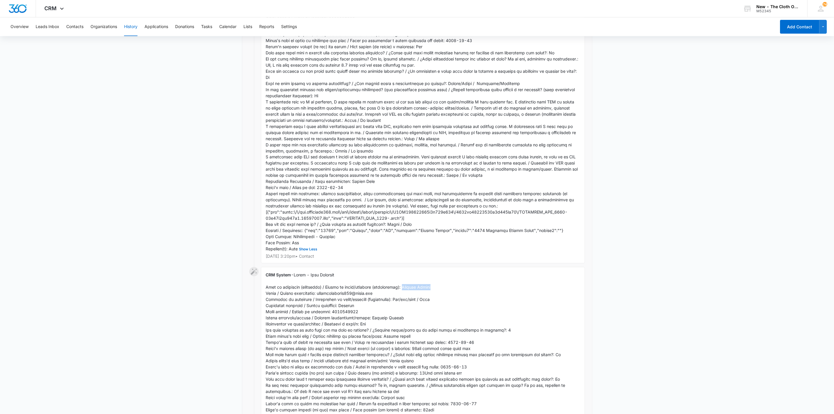
drag, startPoint x: 405, startPoint y: 291, endPoint x: 435, endPoint y: 291, distance: 29.2
copy span "[PERSON_NAME]"
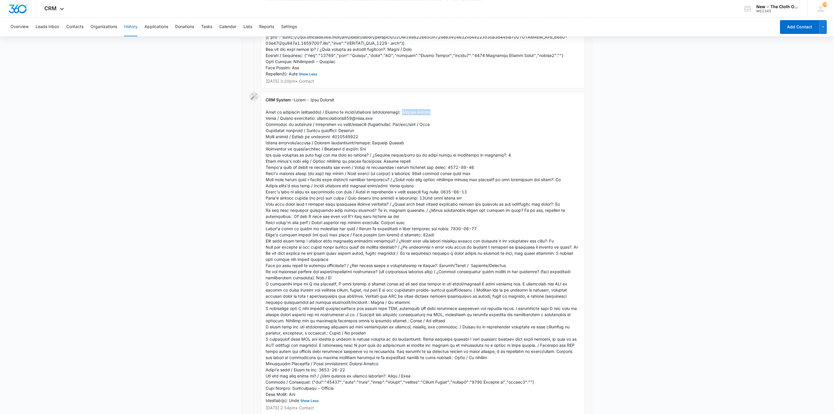
scroll to position [899, 0]
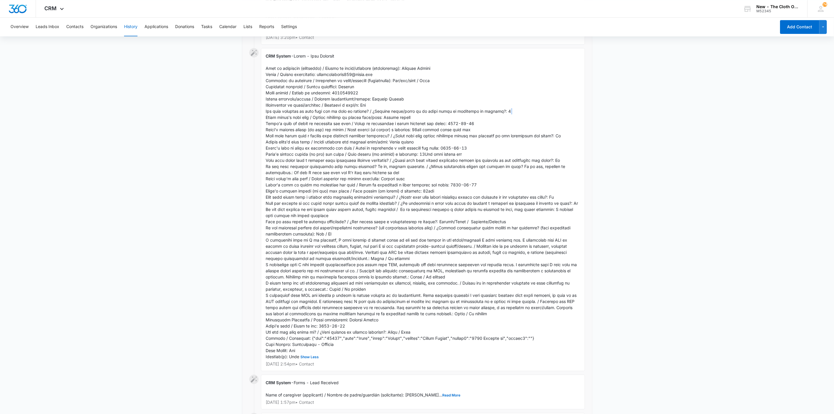
drag, startPoint x: 514, startPoint y: 115, endPoint x: 260, endPoint y: 121, distance: 254.3
click at [260, 121] on div "CRM System - Show Less [DATE] 2:54pm • Contact" at bounding box center [417, 211] width 336 height 326
click at [308, 122] on span "Show Less" at bounding box center [422, 205] width 312 height 305
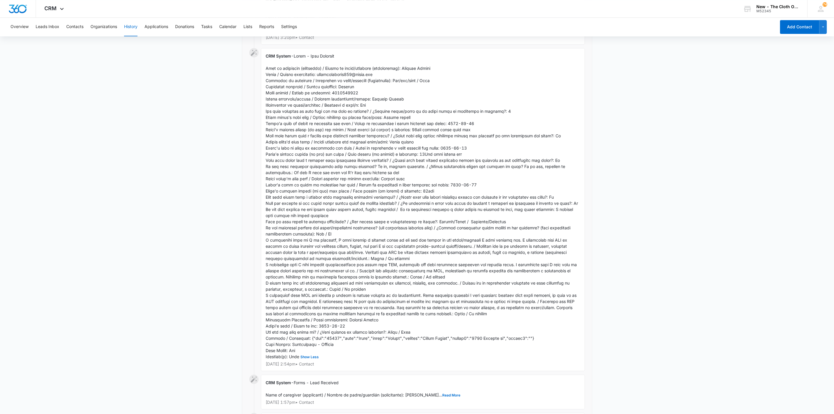
click at [304, 145] on span "Show Less" at bounding box center [422, 205] width 312 height 305
click at [302, 179] on div "CRM System - Show Less [DATE] 2:54pm • Contact" at bounding box center [423, 209] width 324 height 323
click at [302, 184] on span "Show Less" at bounding box center [422, 205] width 312 height 305
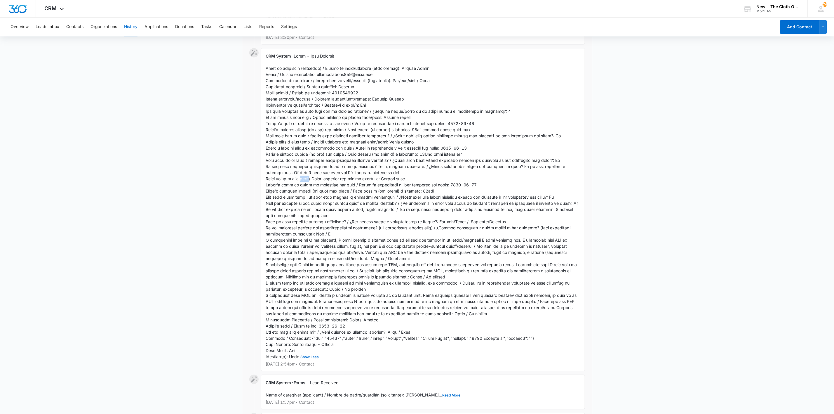
click at [302, 184] on span "Show Less" at bounding box center [422, 205] width 312 height 305
drag, startPoint x: 265, startPoint y: 60, endPoint x: 380, endPoint y: 372, distance: 333.2
click at [380, 371] on div "CRM System - Show Less [DATE] 2:54pm • Contact" at bounding box center [423, 209] width 324 height 323
copy div "LOR Ipsumd - Sitam - Cons Adipisci Elit se doeiusmod (temporinc) / Utlabo et do…"
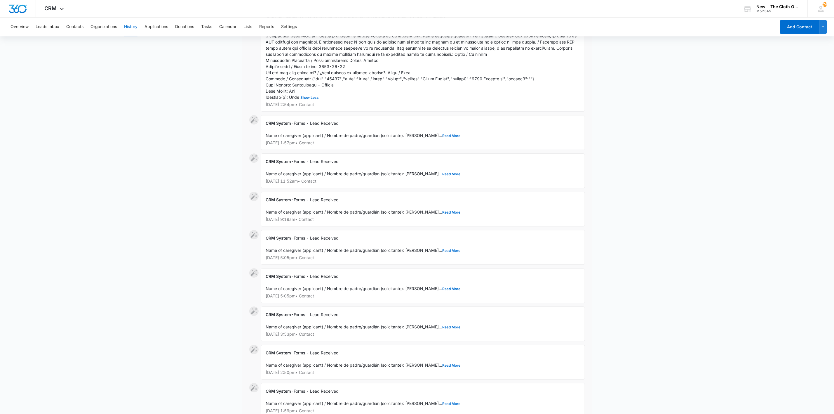
scroll to position [1179, 0]
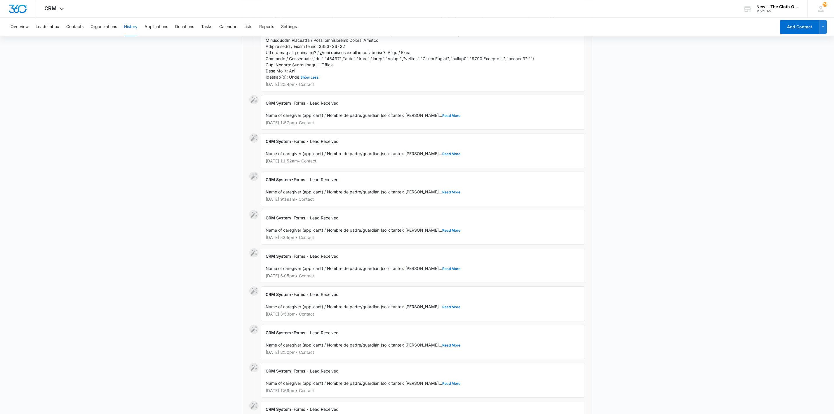
click at [428, 281] on div "CRM System - Forms - Lead Received Name of caregiver (applicant) / Nombre de pa…" at bounding box center [423, 265] width 324 height 35
click at [442, 309] on button "Read More" at bounding box center [451, 307] width 18 height 4
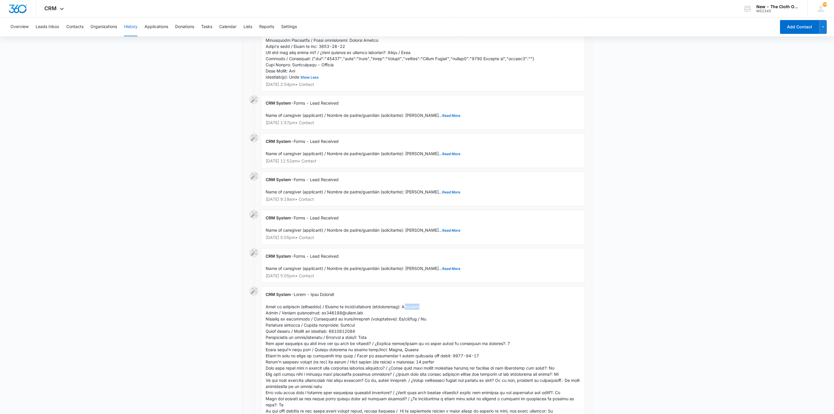
drag, startPoint x: 407, startPoint y: 316, endPoint x: 428, endPoint y: 316, distance: 20.4
drag, startPoint x: 344, startPoint y: 323, endPoint x: 319, endPoint y: 324, distance: 25.7
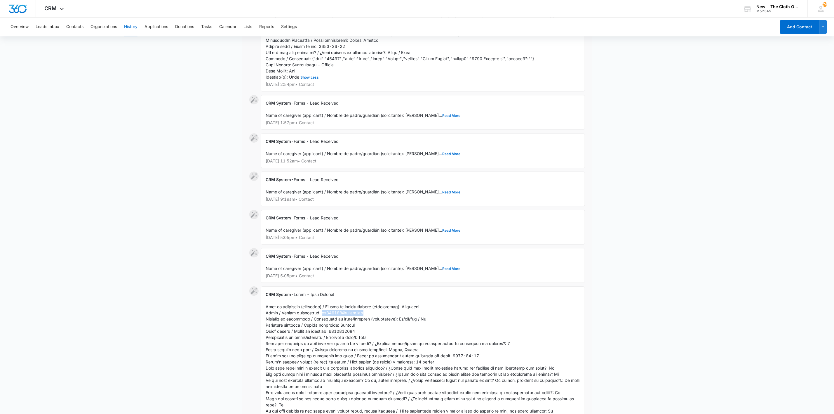
copy span "[EMAIL_ADDRESS][DOMAIN_NAME]"
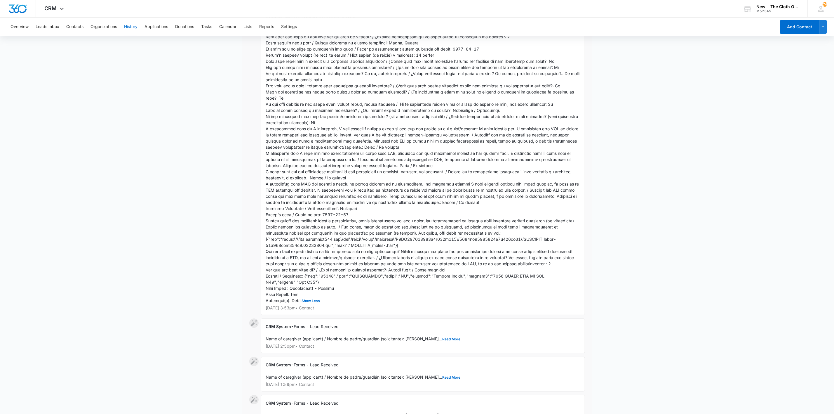
scroll to position [1441, 0]
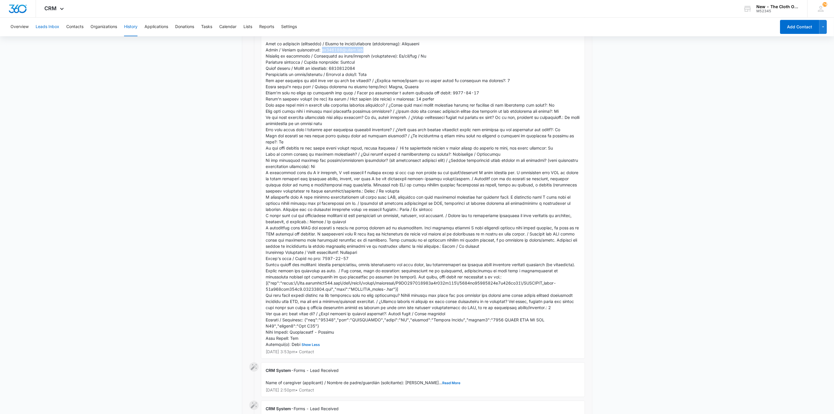
click at [54, 24] on button "Leads Inbox" at bounding box center [48, 27] width 24 height 19
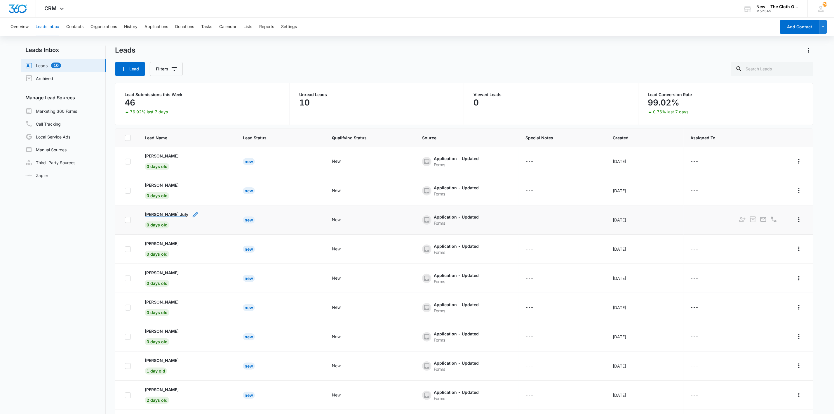
click at [157, 215] on p "[PERSON_NAME] July" at bounding box center [166, 214] width 43 height 6
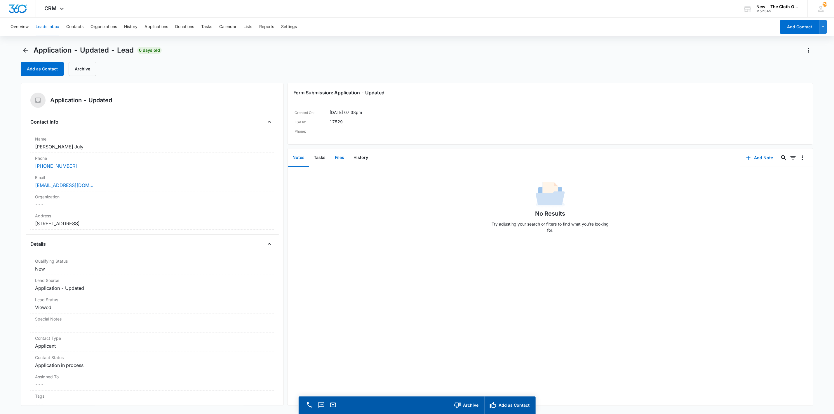
click at [341, 158] on button "Files" at bounding box center [339, 158] width 19 height 18
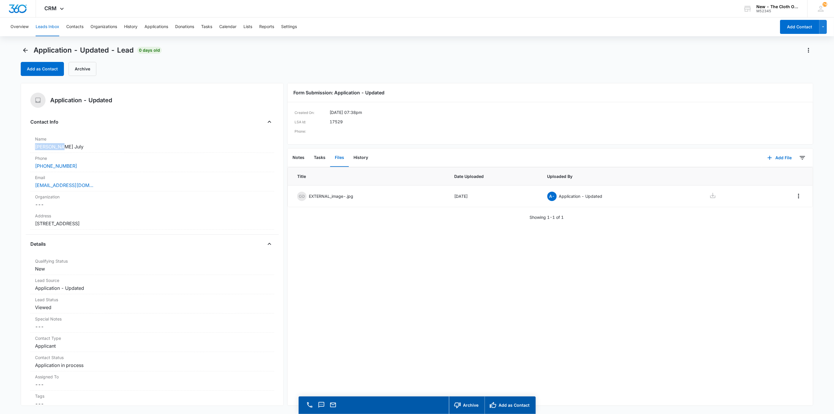
drag, startPoint x: 59, startPoint y: 147, endPoint x: 41, endPoint y: 149, distance: 17.3
click at [27, 148] on div "Application - Updated Contact Info Name Cancel Save Changes [PERSON_NAME] July …" at bounding box center [152, 244] width 263 height 323
copy dd "[PERSON_NAME] July"
click at [709, 199] on icon at bounding box center [712, 195] width 7 height 7
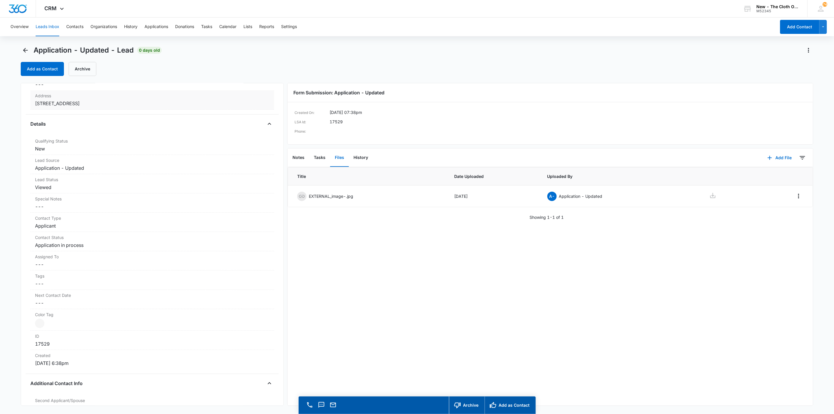
scroll to position [131, 0]
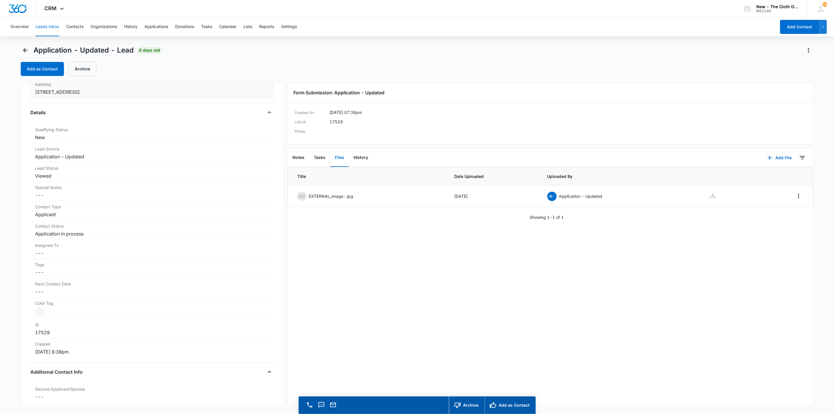
click at [213, 95] on dd "Cancel Save Changes [STREET_ADDRESS]" at bounding box center [152, 91] width 234 height 7
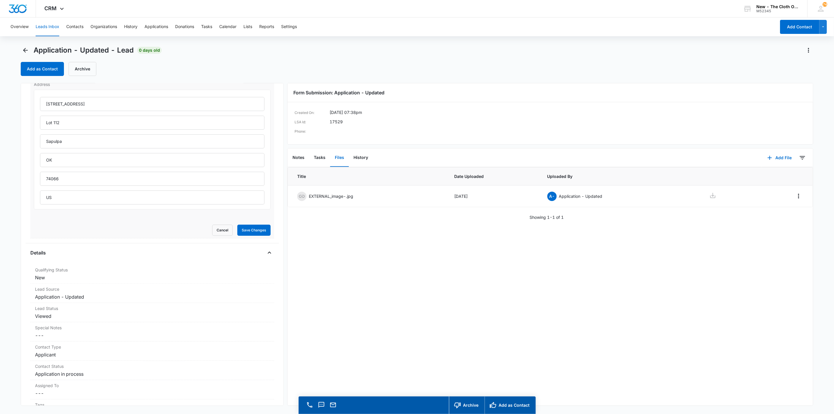
click at [162, 95] on div "[STREET_ADDRESS]" at bounding box center [152, 150] width 237 height 120
click at [159, 102] on input "[STREET_ADDRESS]" at bounding box center [152, 104] width 224 height 14
paste input "text"
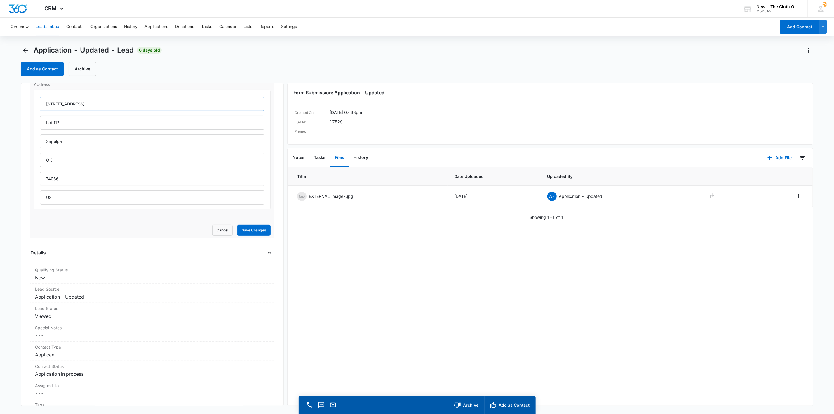
type input "[STREET_ADDRESS]"
type input "[US_STATE]"
click at [237, 224] on button "Save Changes" at bounding box center [253, 229] width 33 height 11
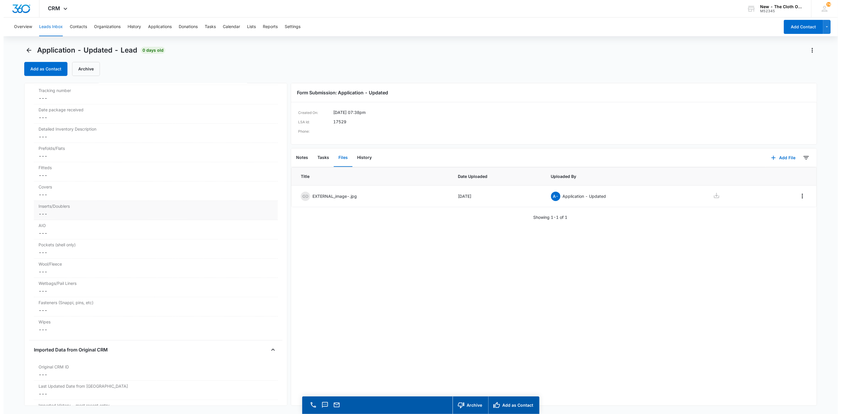
scroll to position [1357, 0]
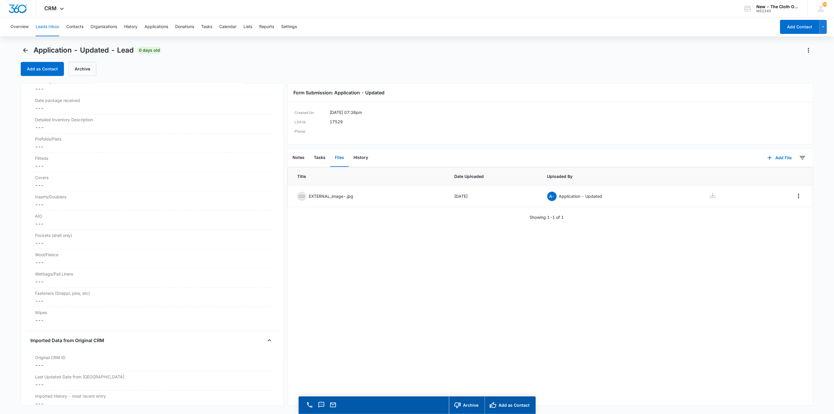
click at [19, 62] on main "Application - Updated - Lead 0 days old Add as Contact Archive Application - Up…" at bounding box center [417, 238] width 834 height 385
click at [26, 66] on button "Add as Contact" at bounding box center [42, 69] width 43 height 14
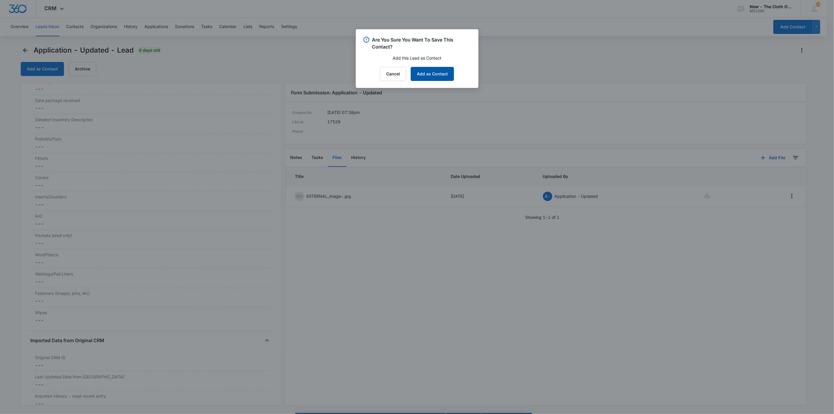
click at [448, 78] on button "Add as Contact" at bounding box center [432, 74] width 43 height 14
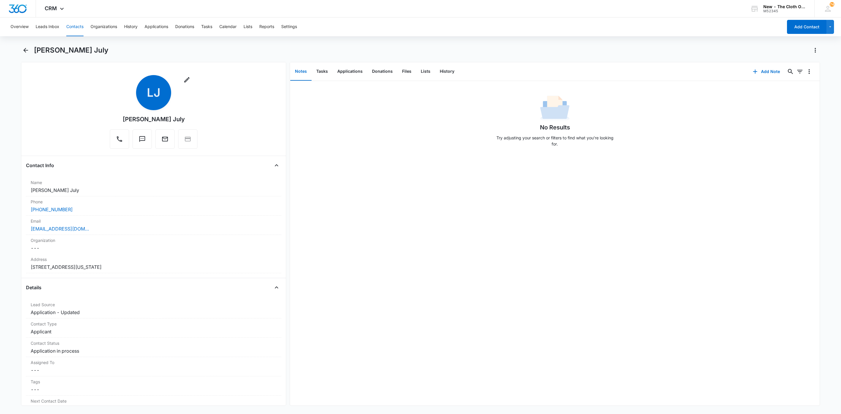
click at [75, 20] on button "Contacts" at bounding box center [74, 27] width 17 height 19
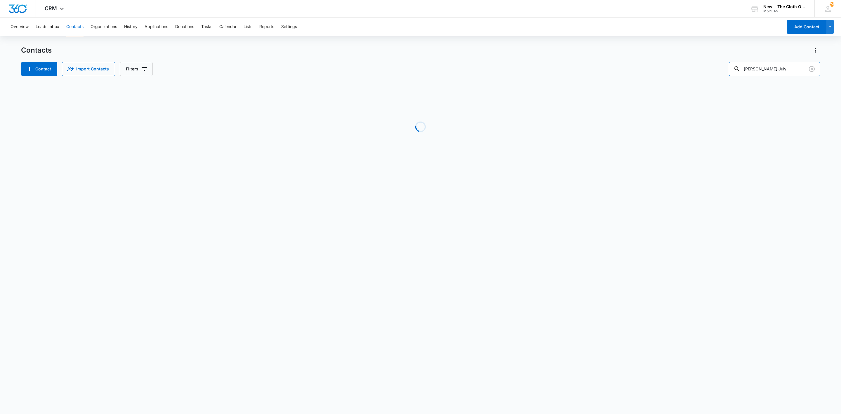
drag, startPoint x: 781, startPoint y: 73, endPoint x: 679, endPoint y: 70, distance: 101.9
click at [680, 69] on div "Contact Import Contacts Filters [PERSON_NAME] July" at bounding box center [420, 69] width 799 height 14
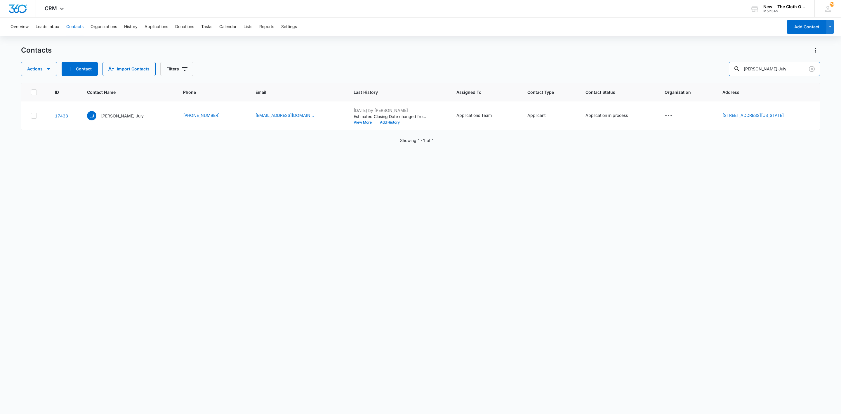
paste input "[PERSON_NAME]"
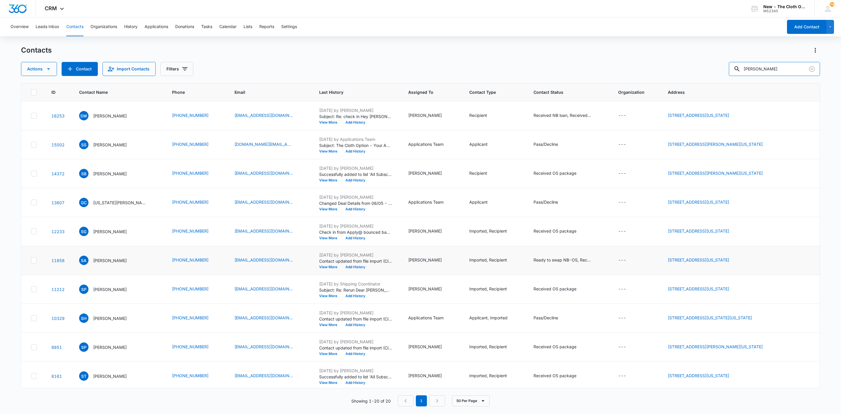
scroll to position [44, 0]
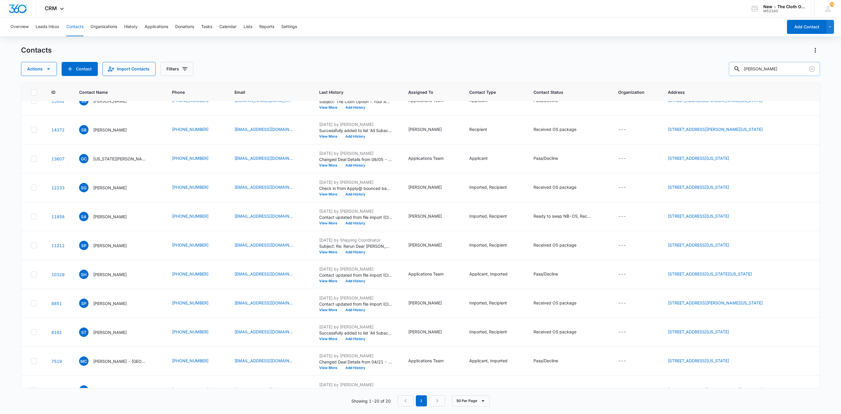
click at [767, 67] on input "[PERSON_NAME]" at bounding box center [773, 69] width 91 height 14
type input "[PERSON_NAME]"
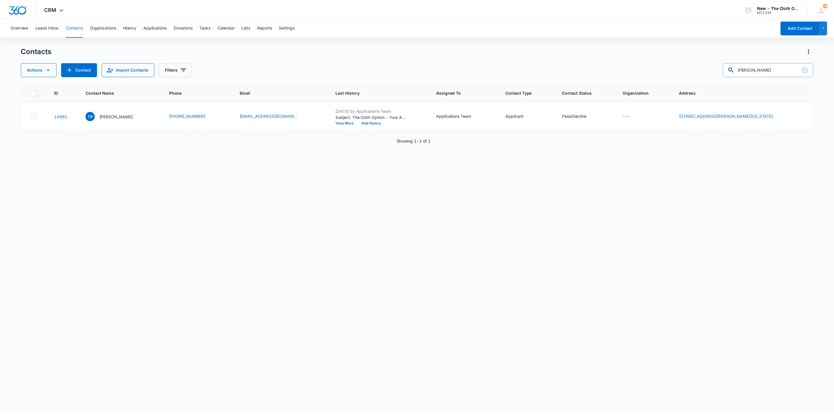
scroll to position [0, 0]
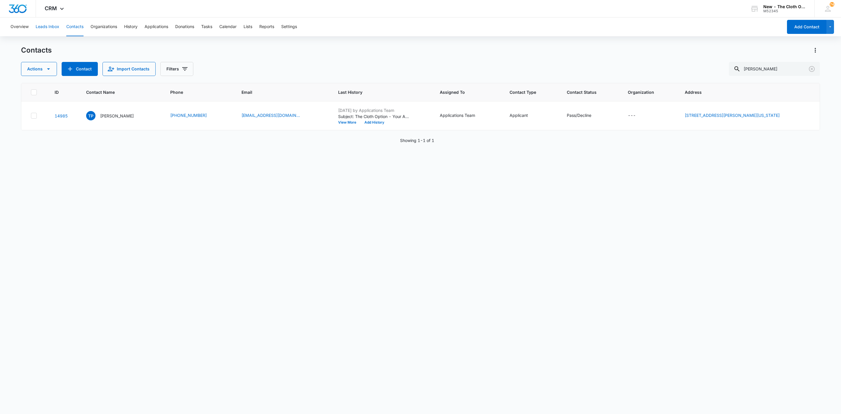
click at [46, 28] on button "Leads Inbox" at bounding box center [48, 27] width 24 height 19
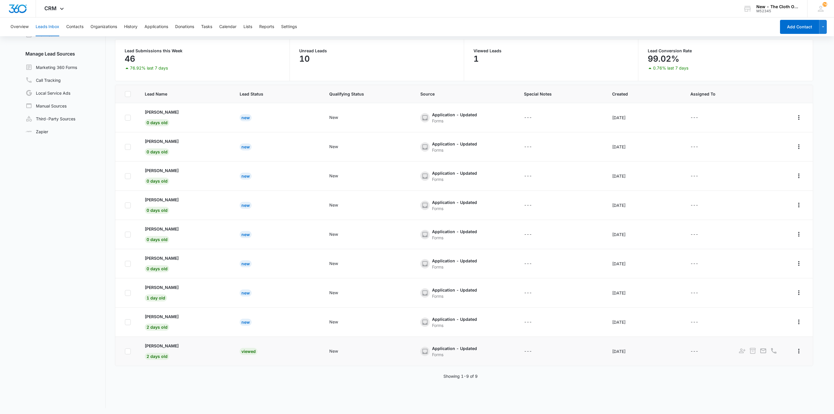
scroll to position [45, 0]
click at [166, 345] on p "[PERSON_NAME]" at bounding box center [162, 344] width 34 height 6
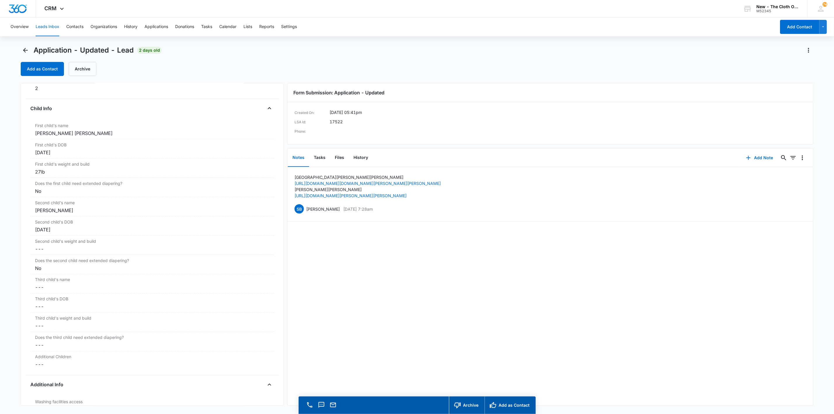
scroll to position [657, 0]
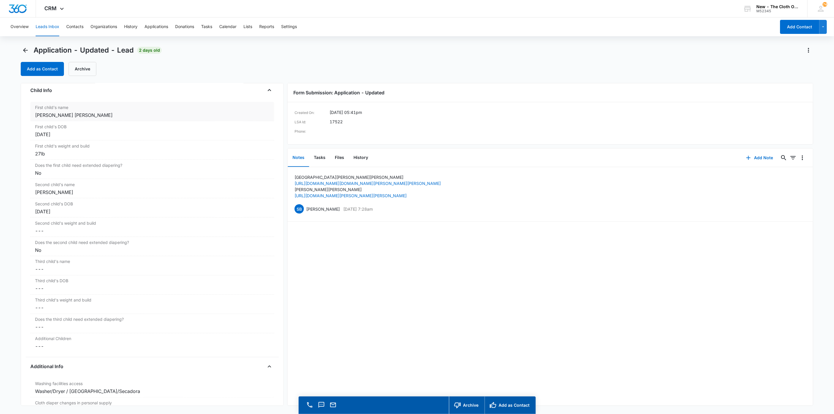
click at [187, 117] on div "[PERSON_NAME] [PERSON_NAME]" at bounding box center [152, 114] width 234 height 7
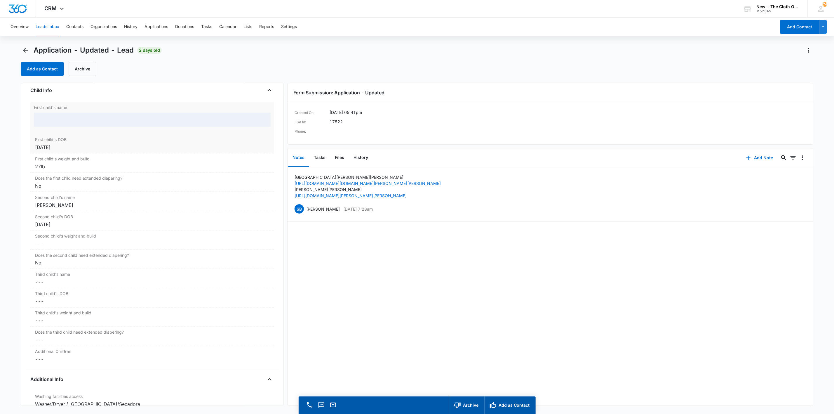
click at [152, 150] on div "[DATE]" at bounding box center [152, 147] width 234 height 7
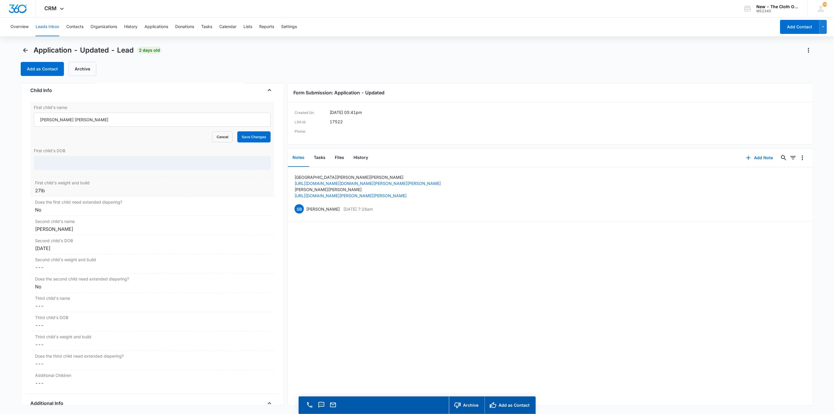
click at [137, 189] on dl "First child's name [PERSON_NAME] [PERSON_NAME] Cancel Save Changes First child'…" at bounding box center [152, 245] width 244 height 287
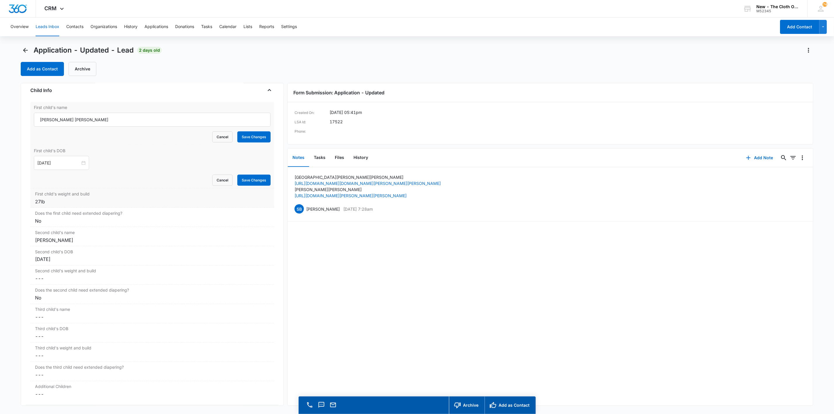
click at [130, 203] on div "First child's weight and build Cancel Save Changes 27lb" at bounding box center [152, 197] width 244 height 19
click at [111, 259] on label "Second child's name" at bounding box center [152, 256] width 234 height 6
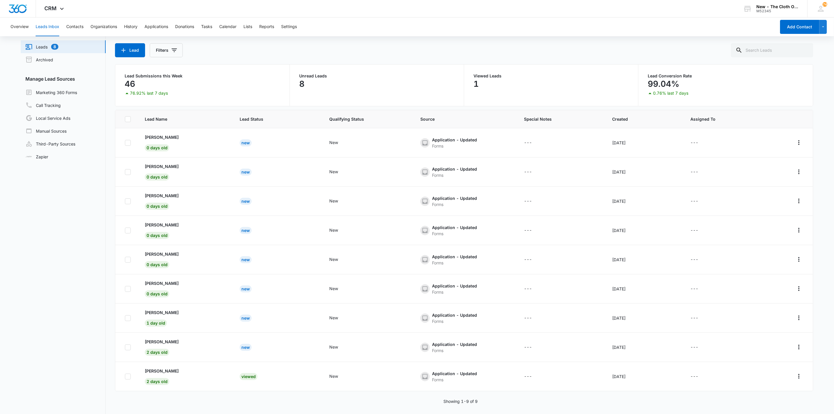
scroll to position [45, 0]
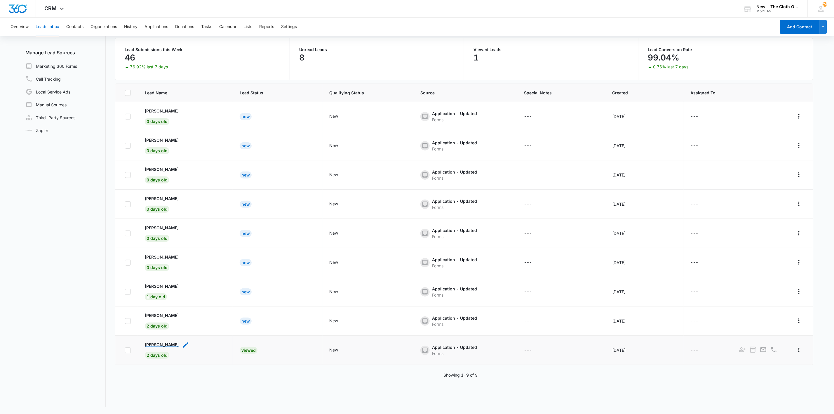
click at [152, 347] on p "[PERSON_NAME]" at bounding box center [162, 344] width 34 height 6
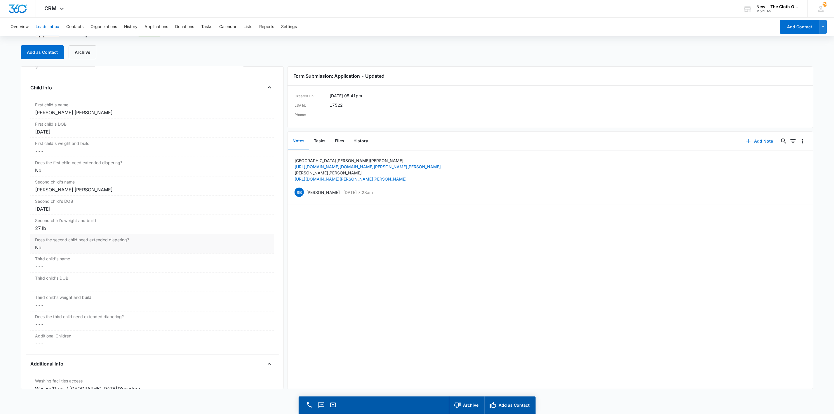
scroll to position [657, 0]
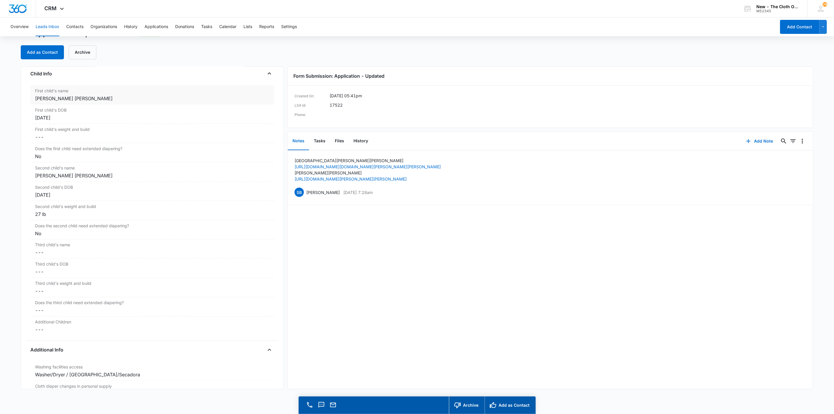
click at [88, 102] on div "[PERSON_NAME] [PERSON_NAME]" at bounding box center [152, 98] width 234 height 7
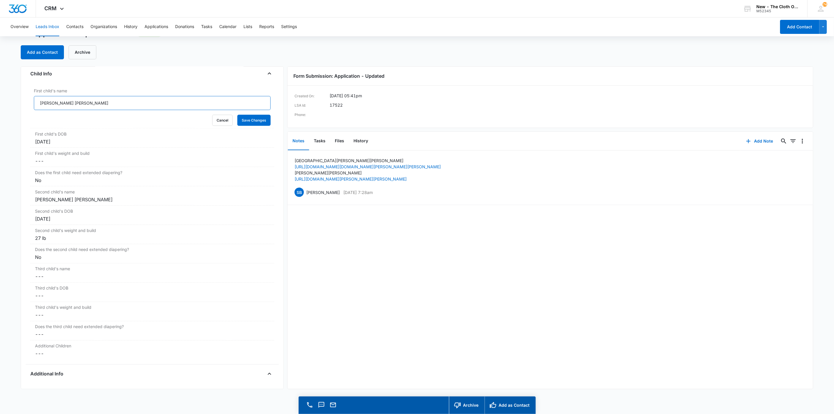
drag, startPoint x: 55, startPoint y: 104, endPoint x: 6, endPoint y: 99, distance: 48.4
click at [8, 99] on main "Application - Updated - Lead 2 days old Add as Contact Archive Application - Up…" at bounding box center [417, 221] width 834 height 385
type input "[PERSON_NAME]"
click at [237, 115] on button "Save Changes" at bounding box center [253, 120] width 33 height 11
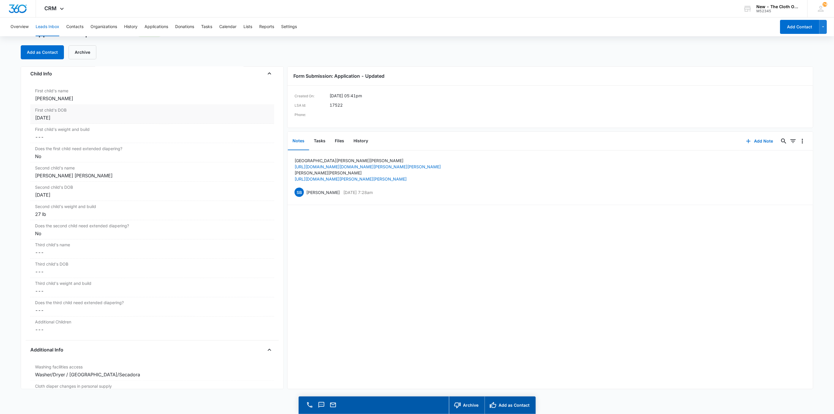
click at [76, 121] on div "[DATE]" at bounding box center [152, 117] width 234 height 7
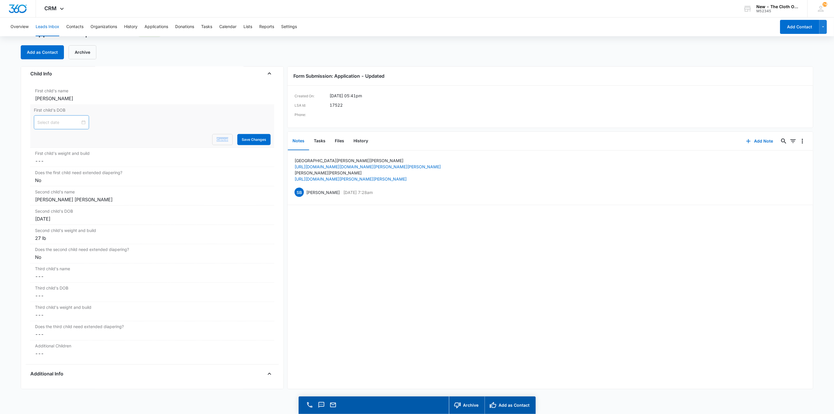
click at [78, 125] on div at bounding box center [61, 122] width 48 height 6
click at [104, 140] on span "button" at bounding box center [103, 140] width 3 height 3
type input "[DATE]"
click at [96, 162] on div "5" at bounding box center [95, 161] width 7 height 7
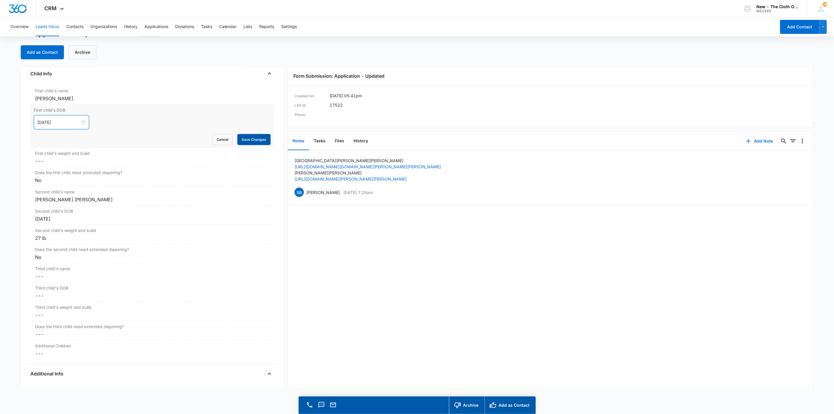
click at [237, 142] on button "Save Changes" at bounding box center [253, 139] width 33 height 11
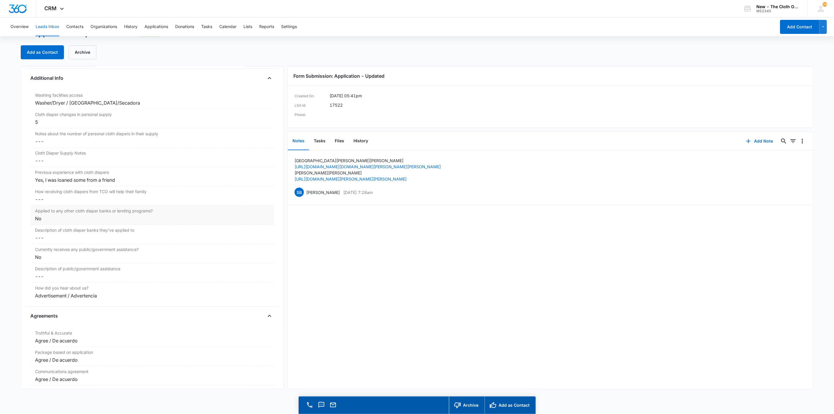
scroll to position [963, 0]
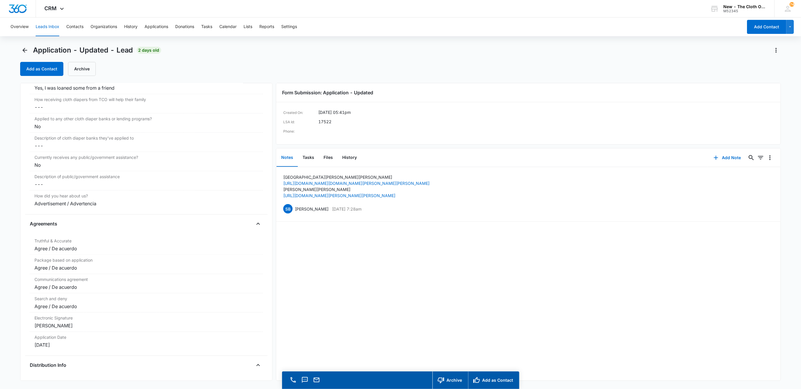
scroll to position [1051, 0]
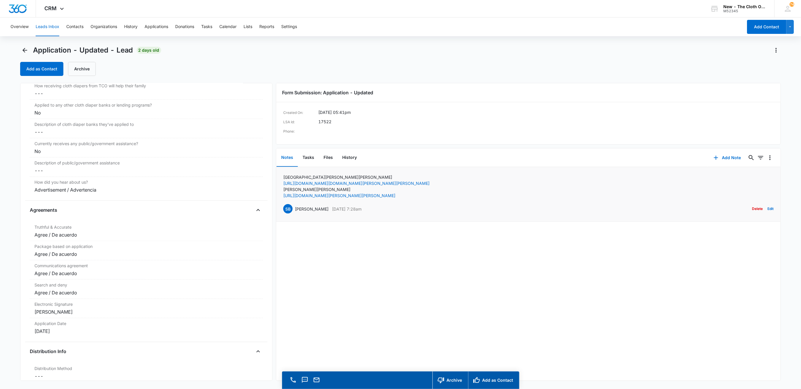
click at [295, 175] on p "Sydney Patterson Eastman" at bounding box center [356, 177] width 146 height 6
copy p "Sydney Patterson Eastman"
click at [330, 159] on button "Files" at bounding box center [328, 158] width 19 height 18
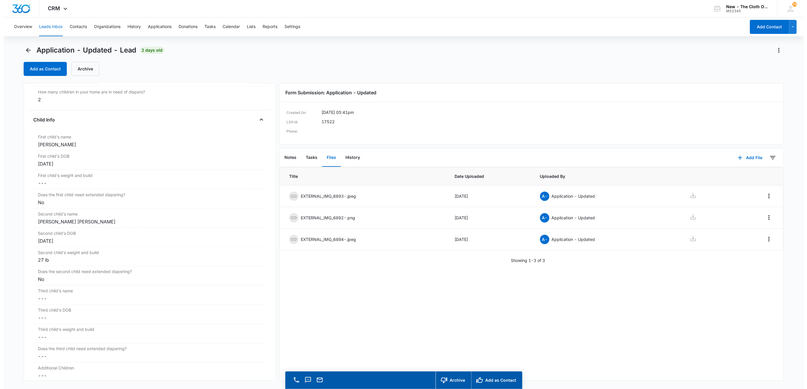
scroll to position [613, 0]
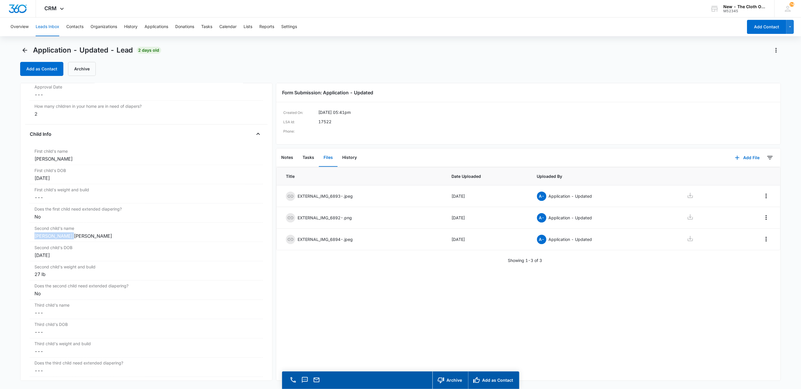
drag, startPoint x: 79, startPoint y: 241, endPoint x: 16, endPoint y: 239, distance: 63.4
click at [16, 239] on main "Application - Updated - Lead 2 days old Add as Contact Archive Application - Up…" at bounding box center [400, 226] width 801 height 360
copy div "[PERSON_NAME] [PERSON_NAME]"
click at [43, 70] on button "Add as Contact" at bounding box center [41, 69] width 43 height 14
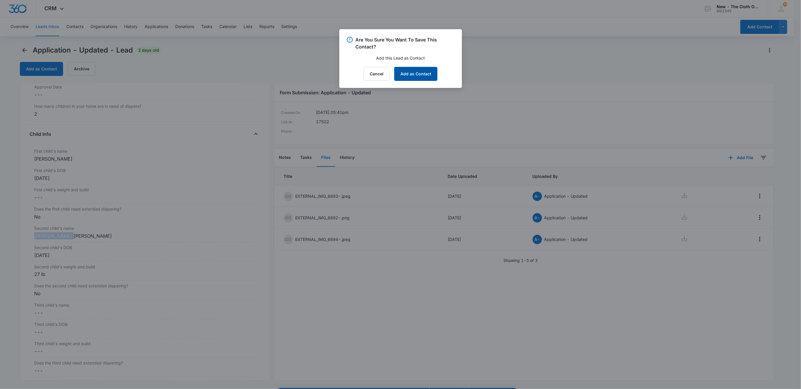
click at [414, 76] on button "Add as Contact" at bounding box center [415, 74] width 43 height 14
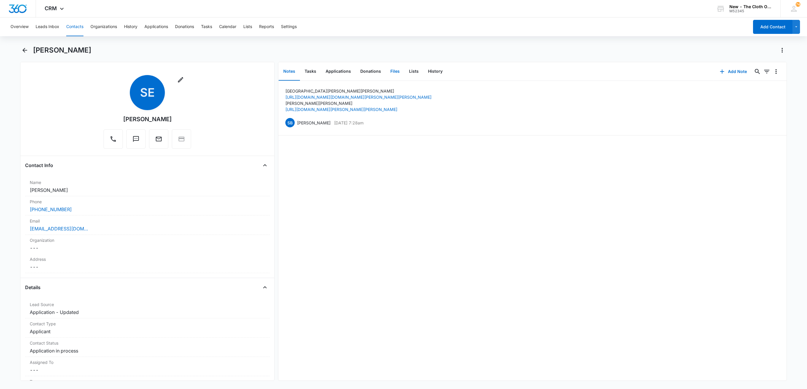
click at [396, 72] on button "Files" at bounding box center [395, 71] width 19 height 18
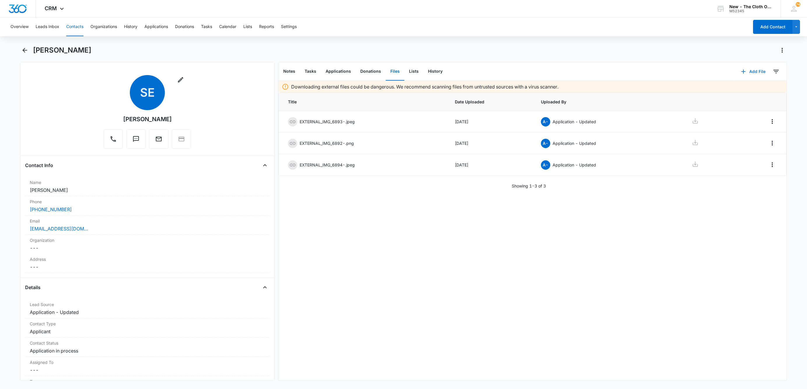
click at [746, 71] on button "Add File" at bounding box center [754, 72] width 36 height 14
click at [747, 86] on button "Upload Files" at bounding box center [749, 90] width 44 height 9
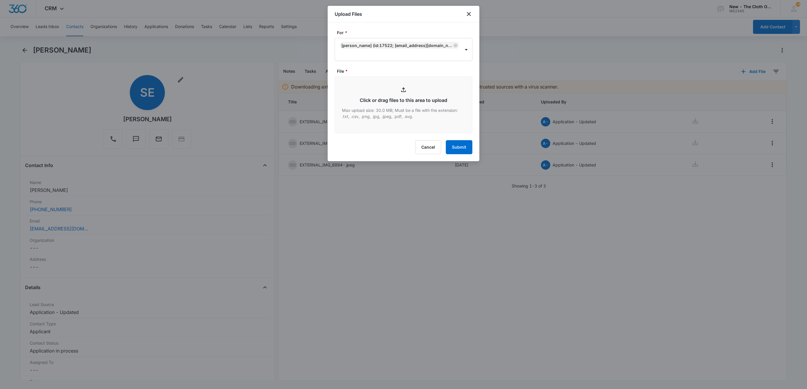
type input "C:\fakepath\SSC - Hudson Eastman.jpeg"
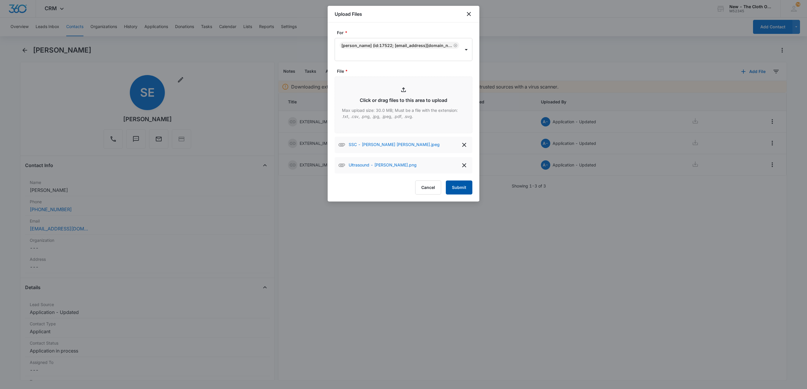
click at [457, 187] on button "Submit" at bounding box center [459, 187] width 27 height 14
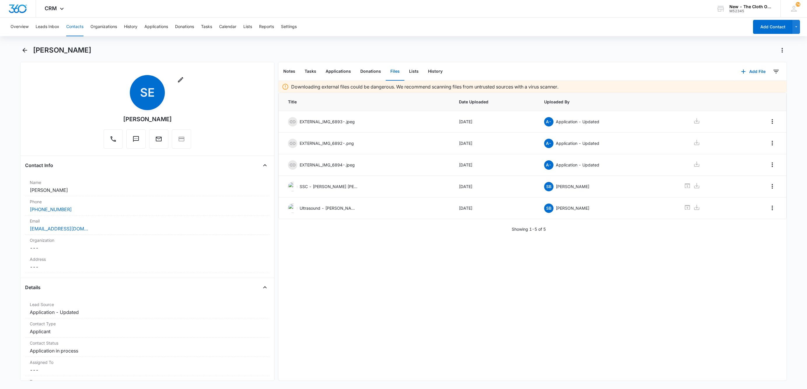
click at [71, 44] on div "Overview Leads Inbox Contacts Organizations History Applications Donations Task…" at bounding box center [403, 203] width 807 height 370
click at [71, 45] on div "Overview Leads Inbox Contacts Organizations History Applications Donations Task…" at bounding box center [403, 203] width 807 height 370
copy div "Sydney Eastman Remove"
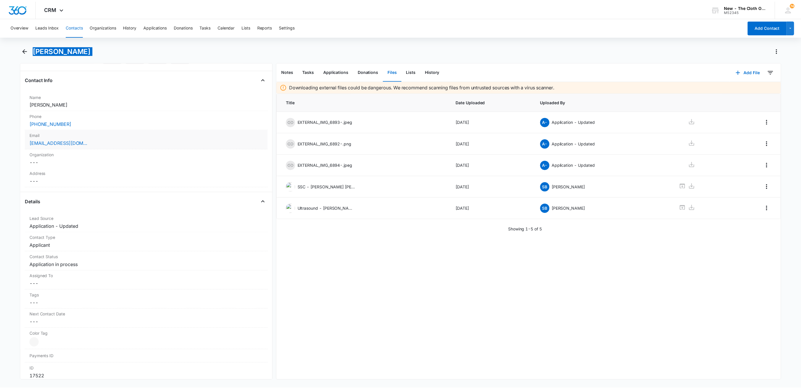
scroll to position [44, 0]
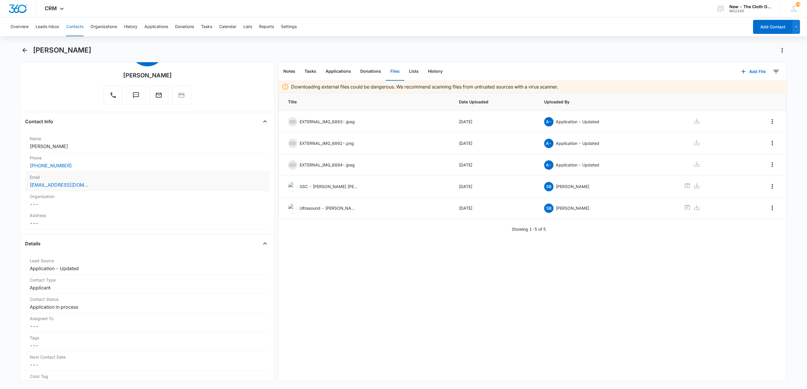
click at [118, 188] on div "[EMAIL_ADDRESS][DOMAIN_NAME]" at bounding box center [147, 184] width 235 height 7
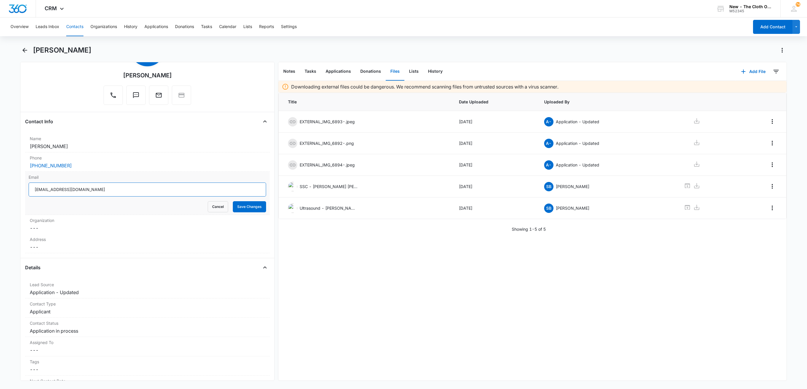
click at [161, 193] on input "[EMAIL_ADDRESS][DOMAIN_NAME]" at bounding box center [148, 189] width 238 height 14
click at [208, 208] on button "Cancel" at bounding box center [218, 206] width 20 height 11
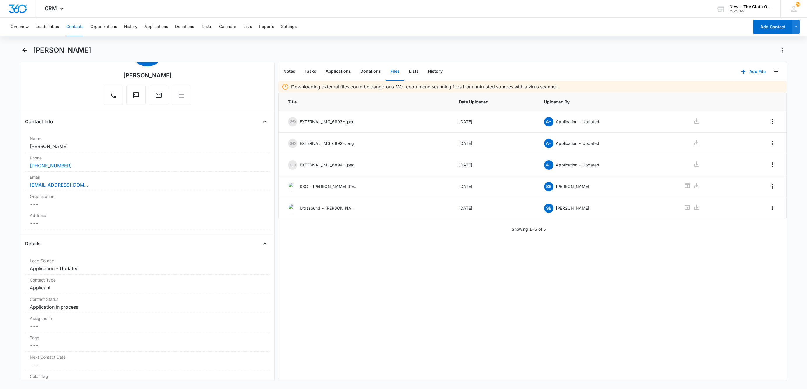
click at [85, 53] on div "[PERSON_NAME]" at bounding box center [410, 50] width 754 height 9
click at [84, 53] on h1 "[PERSON_NAME]" at bounding box center [62, 50] width 58 height 9
click at [83, 53] on h1 "[PERSON_NAME]" at bounding box center [62, 50] width 58 height 9
click at [81, 52] on h1 "[PERSON_NAME]" at bounding box center [62, 50] width 58 height 9
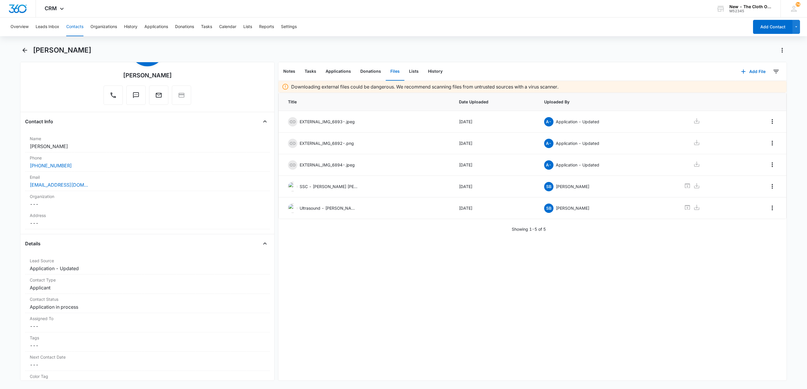
click at [81, 52] on h1 "[PERSON_NAME]" at bounding box center [62, 50] width 58 height 9
click at [330, 68] on button "Applications" at bounding box center [338, 71] width 35 height 18
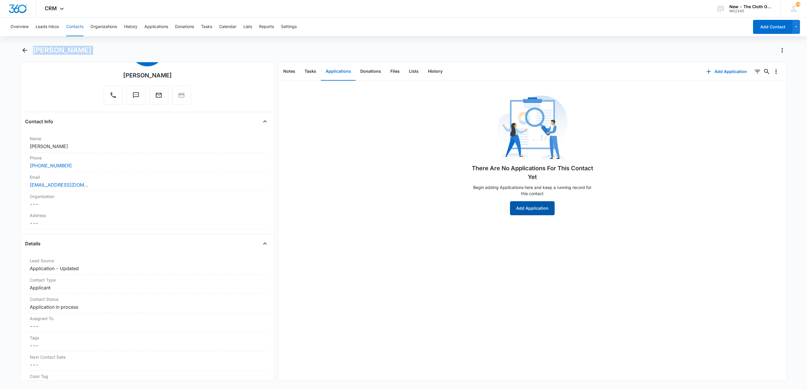
click at [547, 204] on button "Add Application" at bounding box center [532, 208] width 45 height 14
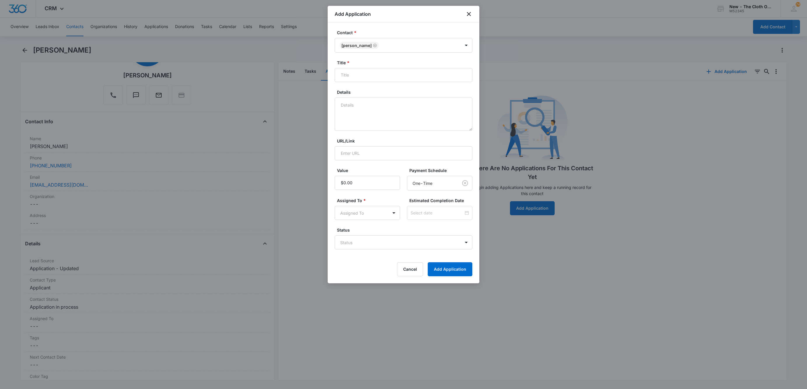
click at [415, 95] on label "Details" at bounding box center [406, 92] width 138 height 6
click at [415, 97] on textarea "Details" at bounding box center [404, 113] width 138 height 33
click at [413, 76] on input "Title *" at bounding box center [404, 75] width 138 height 14
paste input "[PERSON_NAME]"
type input "Applicant - Sydney Eastman"
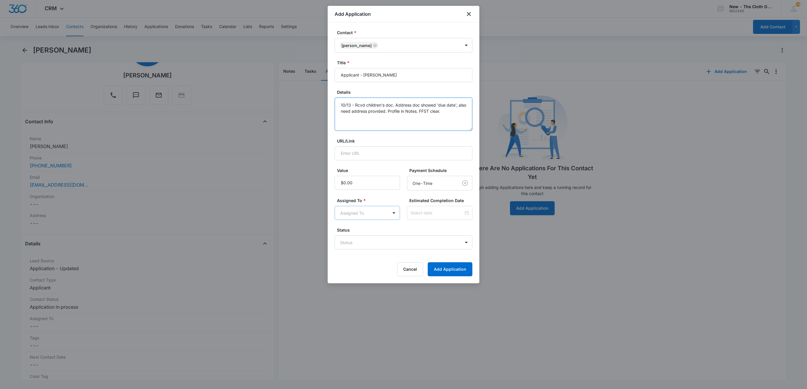
type textarea "10/13 - Rcvd children's doc. Address doc showed 'due date', also need address p…"
click at [379, 213] on body "CRM Apps Reputation Websites Forms CRM Email Social Shop Payments POS Ads Intel…" at bounding box center [403, 194] width 807 height 389
type input "app"
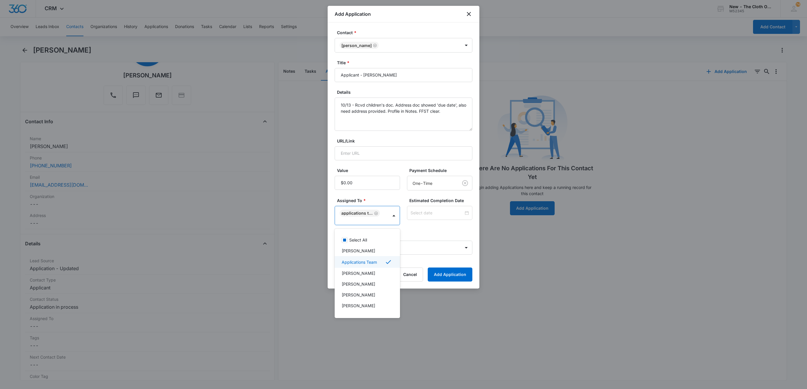
click at [435, 209] on div at bounding box center [403, 194] width 807 height 389
click at [435, 209] on div at bounding box center [439, 213] width 65 height 14
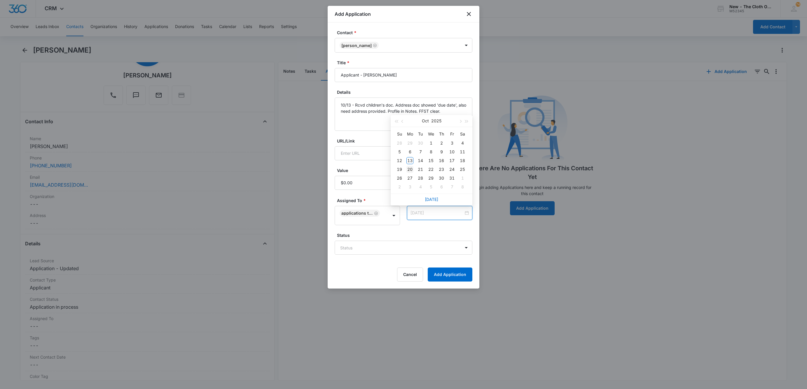
type input "Oct 20, 2025"
click at [410, 172] on div "20" at bounding box center [410, 169] width 7 height 7
click at [372, 253] on body "CRM Apps Reputation Websites Forms CRM Email Social Shop Payments POS Ads Intel…" at bounding box center [403, 194] width 807 height 389
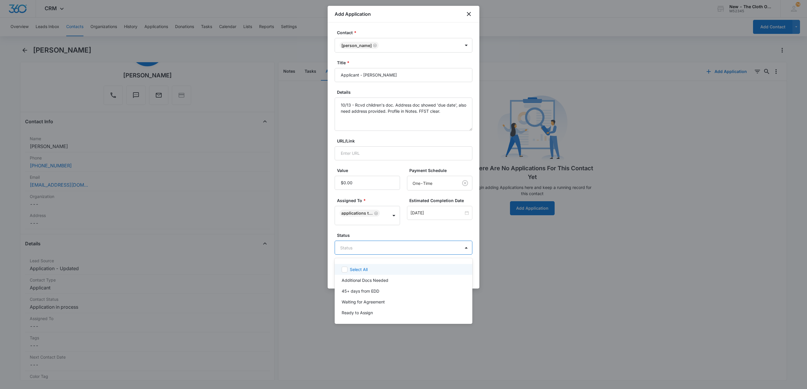
click at [372, 253] on div at bounding box center [403, 194] width 807 height 389
drag, startPoint x: 367, startPoint y: 251, endPoint x: 366, endPoint y: 280, distance: 29.8
click at [367, 252] on body "CRM Apps Reputation Websites Forms CRM Email Social Shop Payments POS Ads Intel…" at bounding box center [403, 194] width 807 height 389
drag, startPoint x: 366, startPoint y: 281, endPoint x: 404, endPoint y: 268, distance: 39.9
click at [366, 281] on p "Additional Docs Needed" at bounding box center [365, 280] width 47 height 6
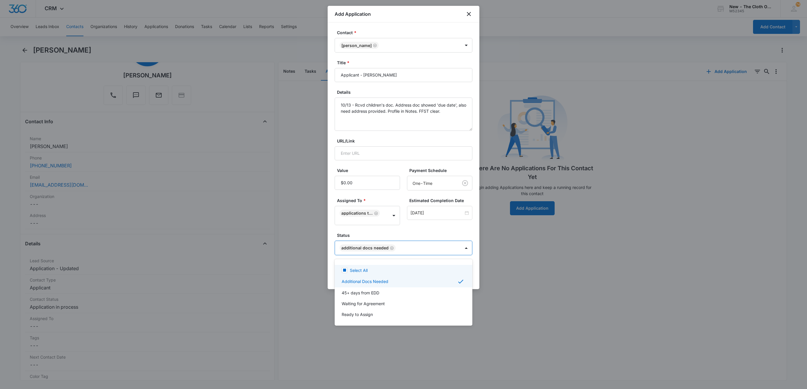
click at [433, 230] on div at bounding box center [403, 194] width 807 height 389
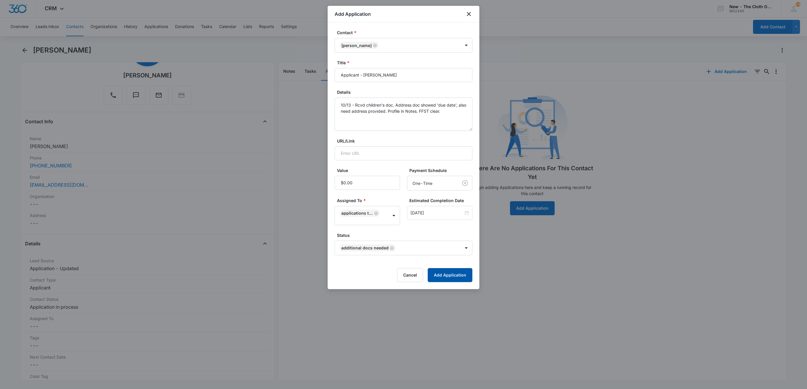
click at [452, 280] on button "Add Application" at bounding box center [450, 275] width 45 height 14
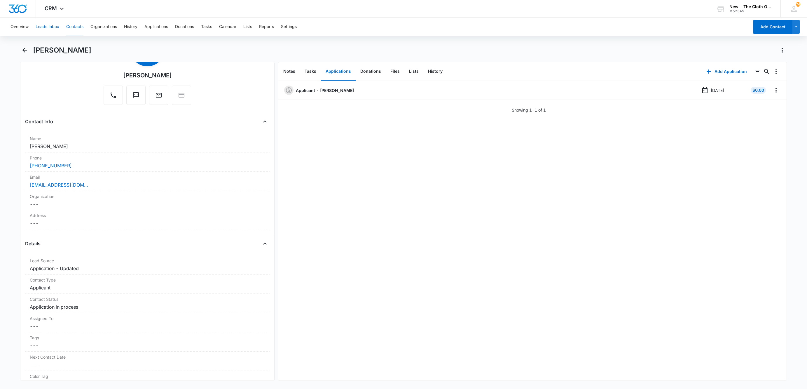
click at [48, 29] on button "Leads Inbox" at bounding box center [48, 27] width 24 height 19
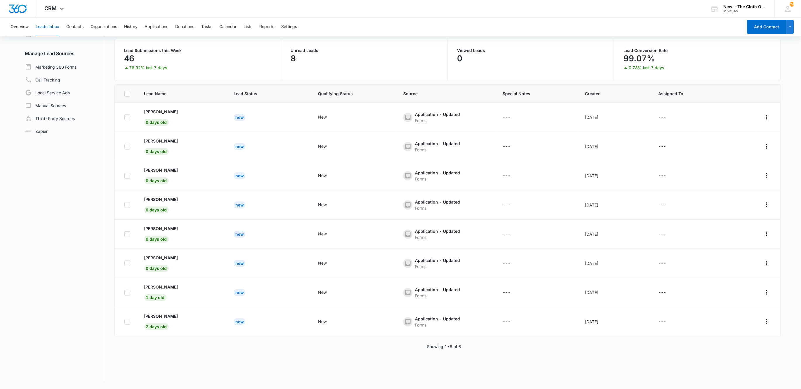
scroll to position [45, 0]
